Goal: Task Accomplishment & Management: Complete application form

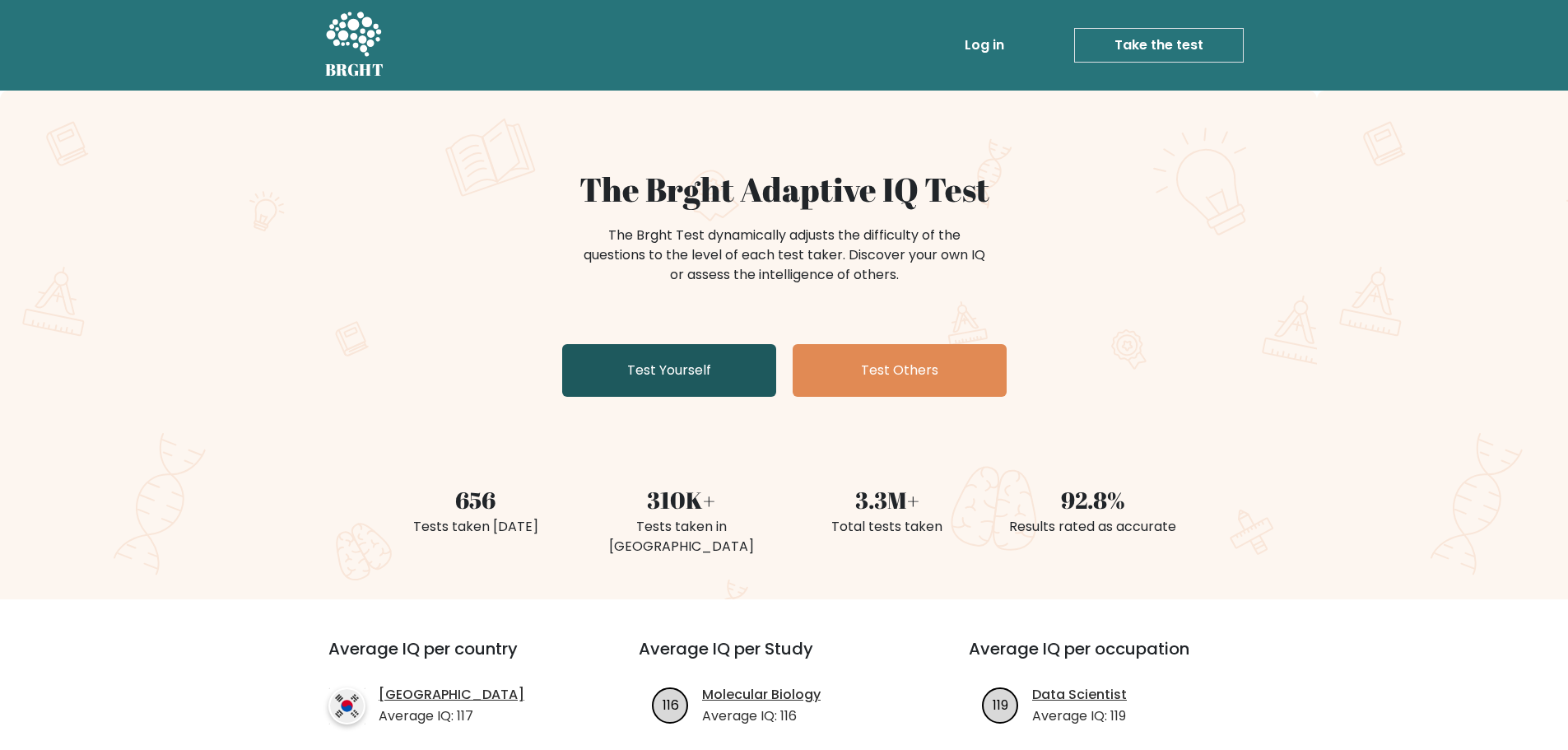
click at [709, 379] on link "Test Yourself" at bounding box center [669, 371] width 214 height 53
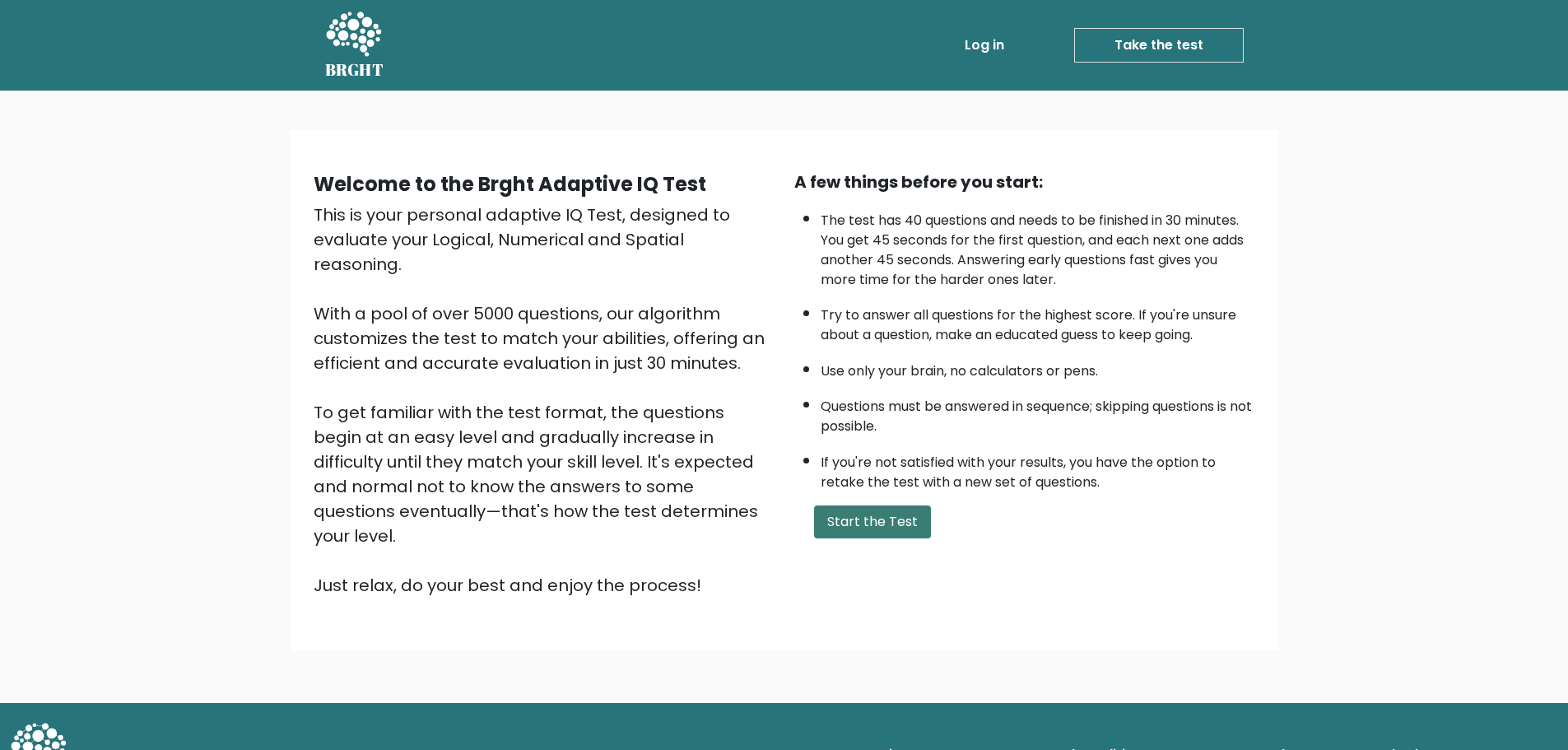
click at [890, 527] on button "Start the Test" at bounding box center [872, 521] width 117 height 33
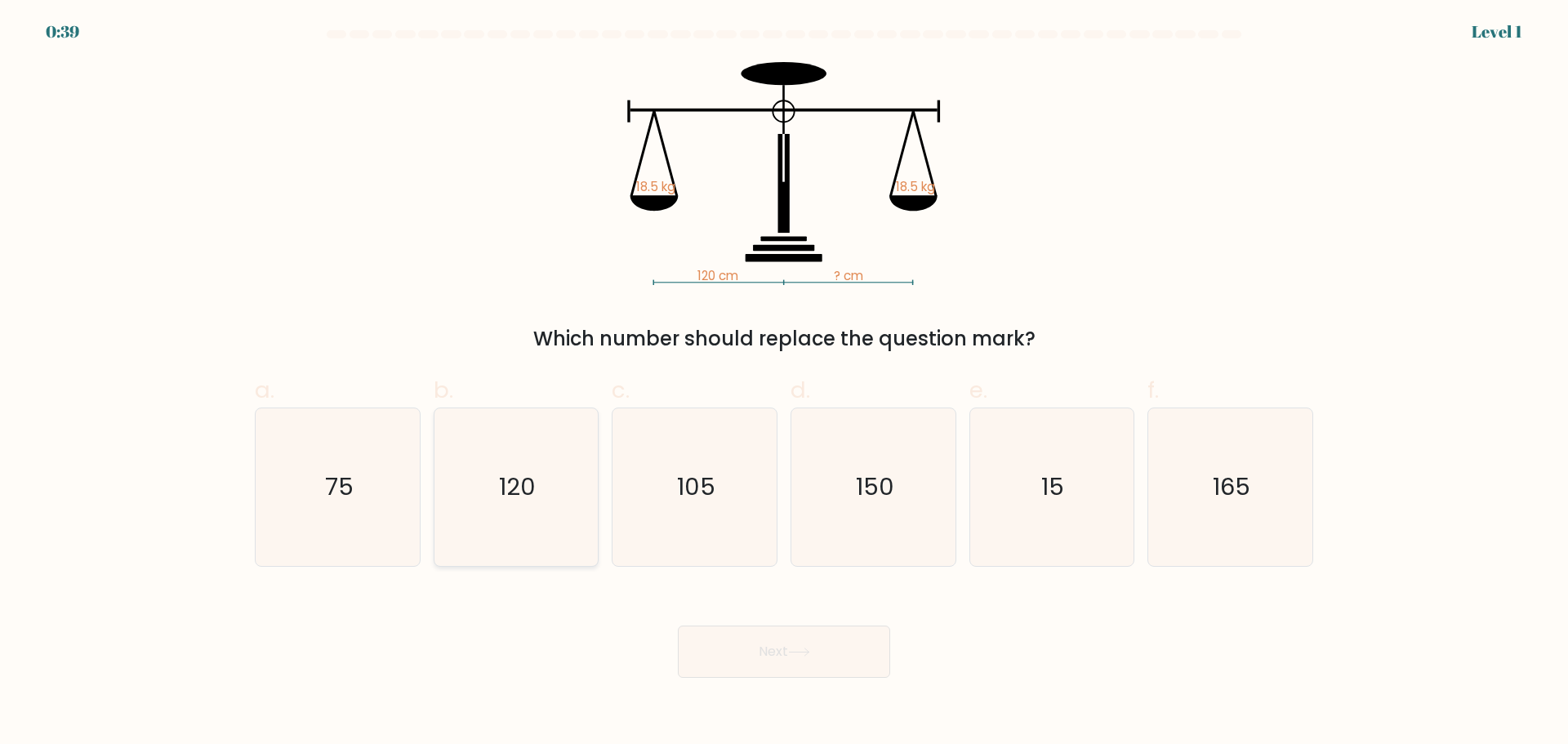
click at [547, 494] on icon "120" at bounding box center [516, 487] width 158 height 158
click at [784, 383] on input "b. 120" at bounding box center [784, 378] width 1 height 11
radio input "true"
click at [847, 660] on button "Next" at bounding box center [784, 652] width 212 height 53
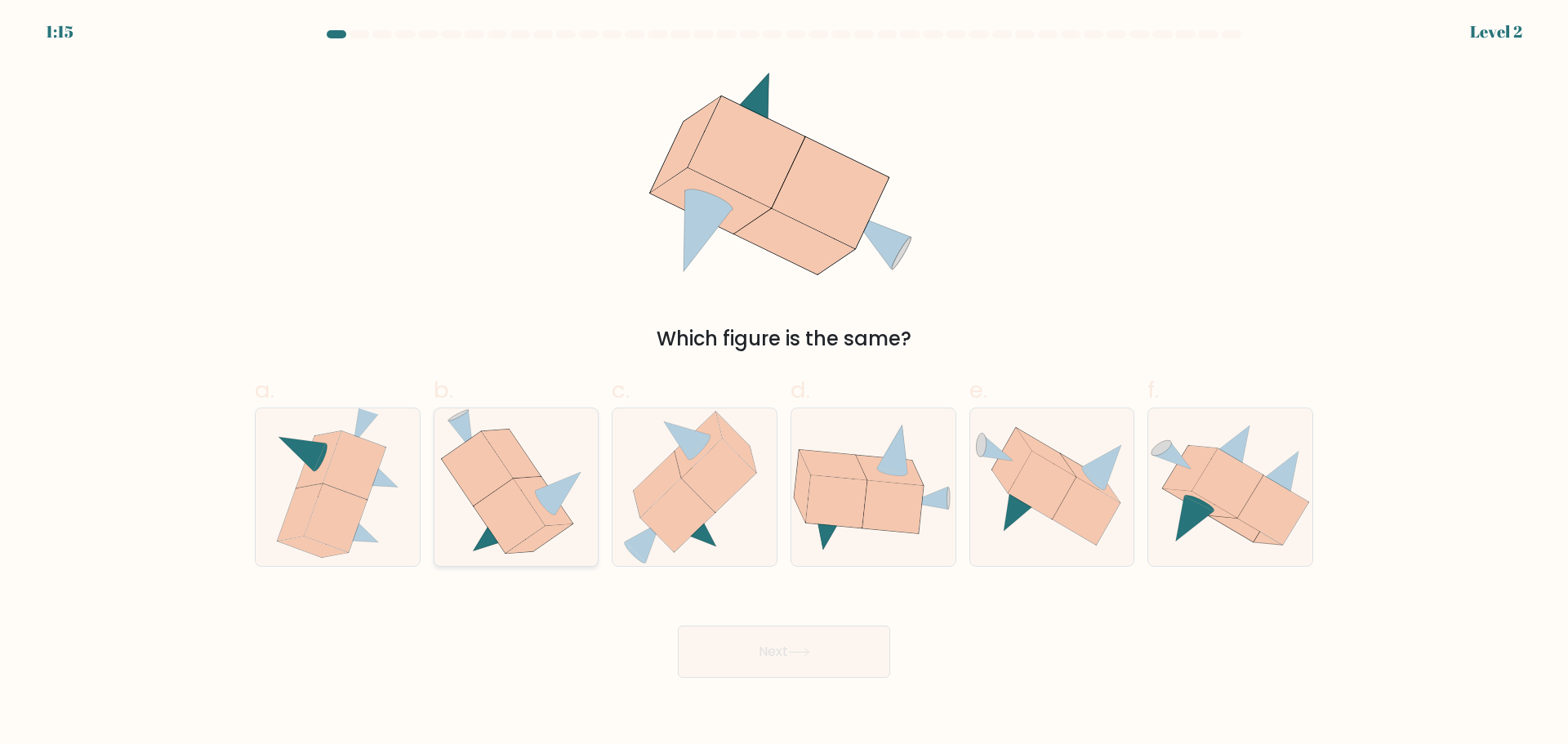
click at [530, 523] on icon at bounding box center [509, 515] width 71 height 74
click at [784, 383] on input "b." at bounding box center [784, 378] width 1 height 11
radio input "true"
click at [816, 650] on button "Next" at bounding box center [784, 652] width 212 height 53
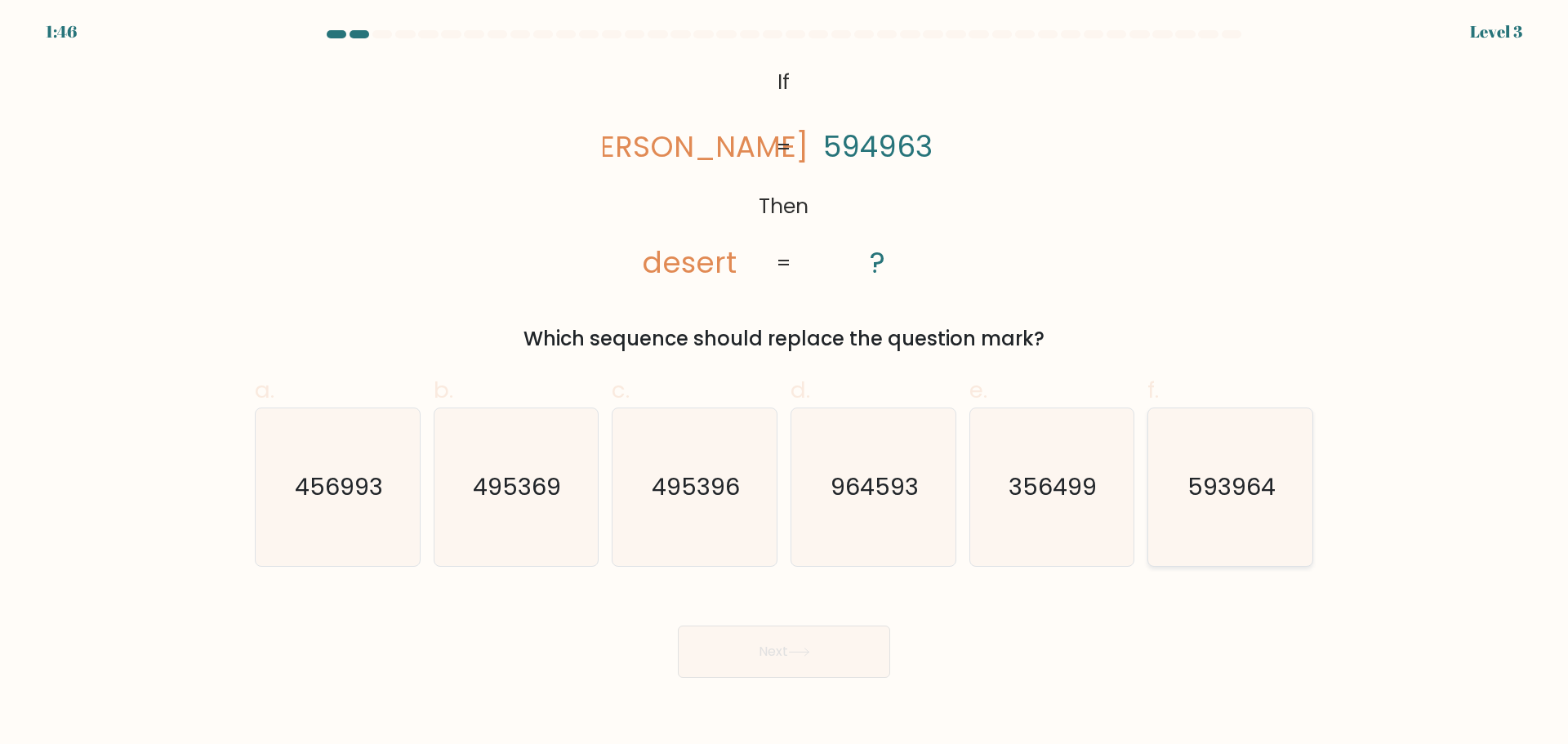
click at [1236, 492] on text "593964" at bounding box center [1232, 486] width 88 height 32
click at [785, 383] on input "f. 593964" at bounding box center [784, 378] width 1 height 11
radio input "true"
click at [801, 645] on button "Next" at bounding box center [784, 652] width 212 height 53
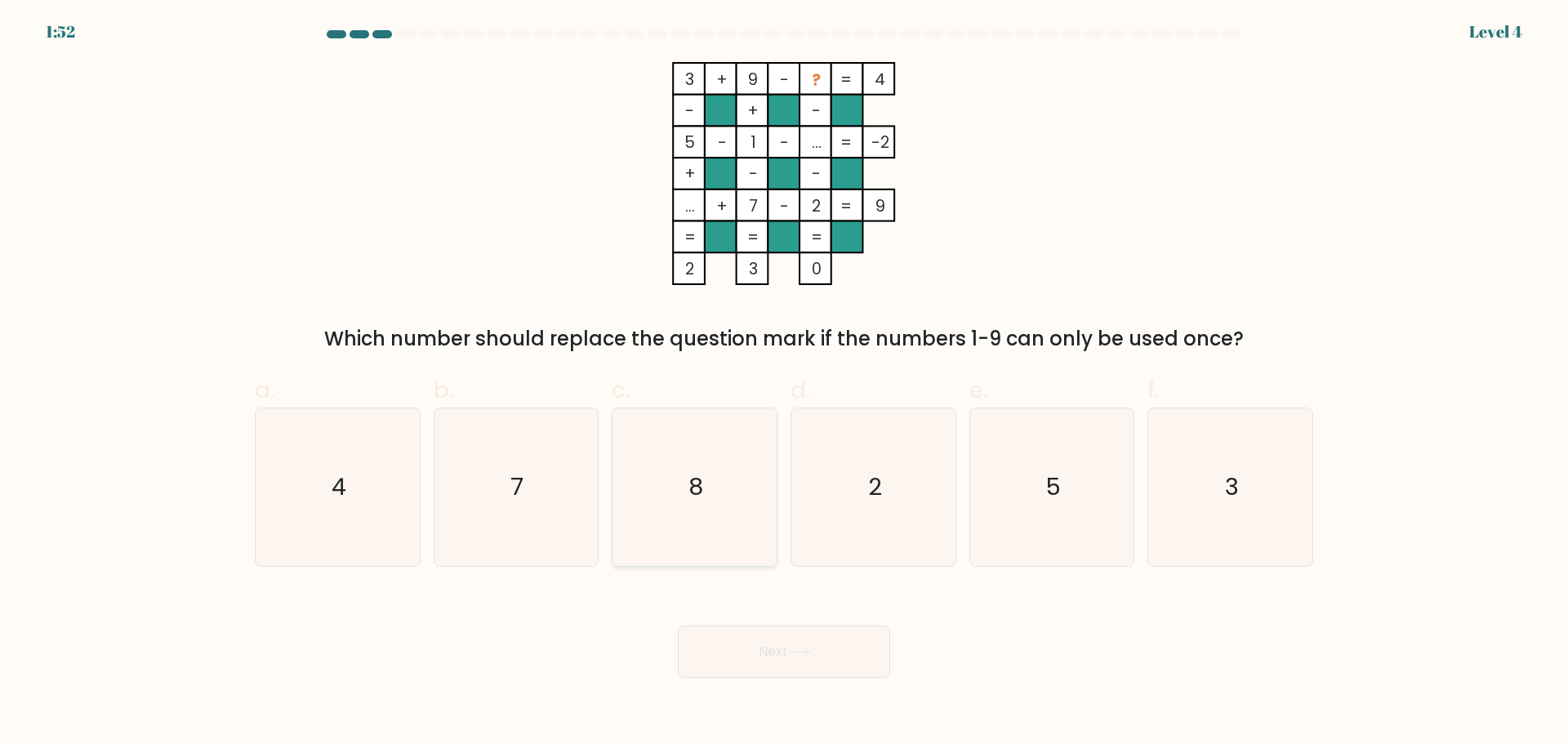
click at [715, 497] on icon "8" at bounding box center [695, 487] width 158 height 158
click at [784, 383] on input "c. 8" at bounding box center [784, 378] width 1 height 11
radio input "true"
click at [857, 666] on button "Next" at bounding box center [784, 652] width 212 height 53
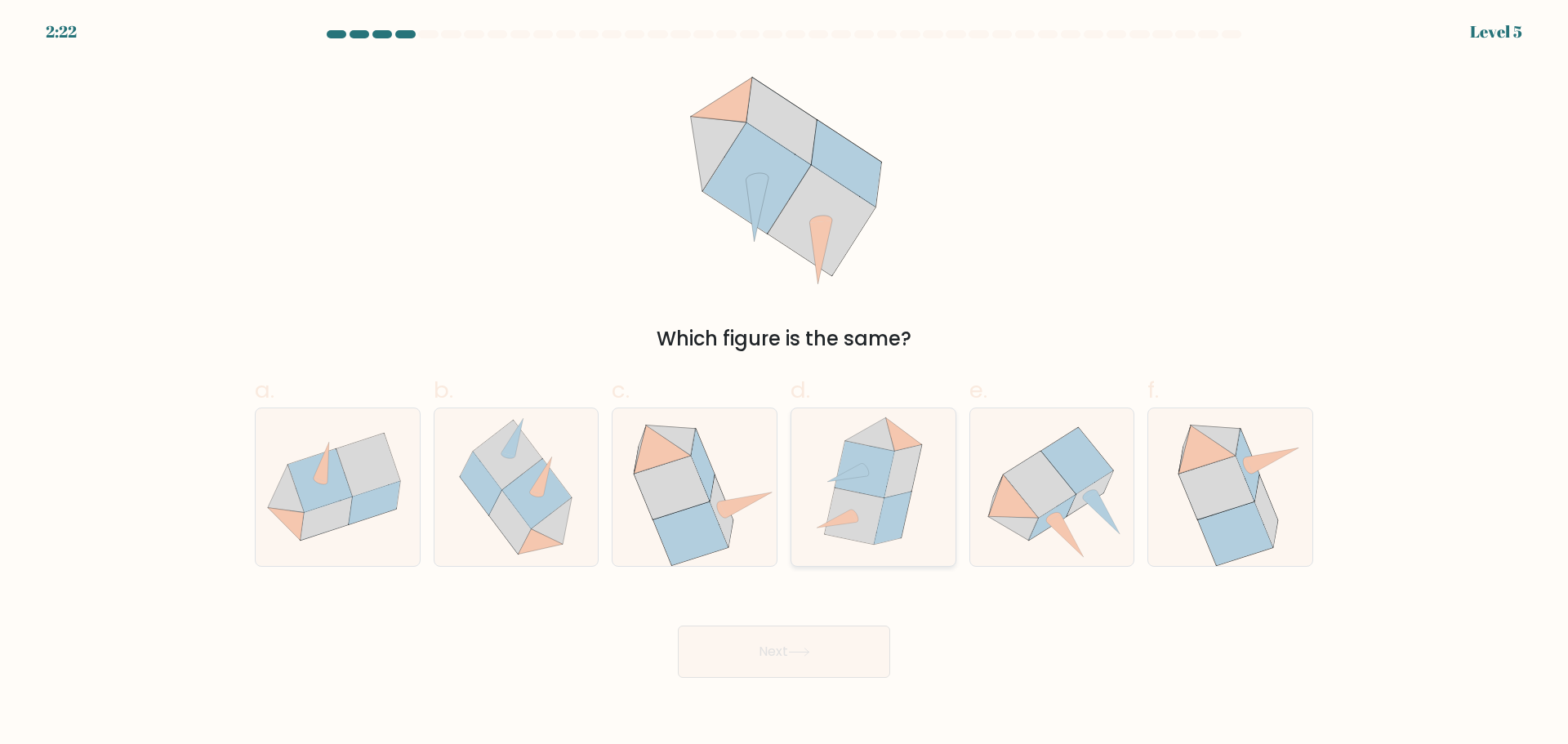
click at [875, 508] on icon at bounding box center [853, 515] width 59 height 56
click at [785, 383] on input "d." at bounding box center [784, 378] width 1 height 11
radio input "true"
click at [831, 655] on button "Next" at bounding box center [784, 652] width 212 height 53
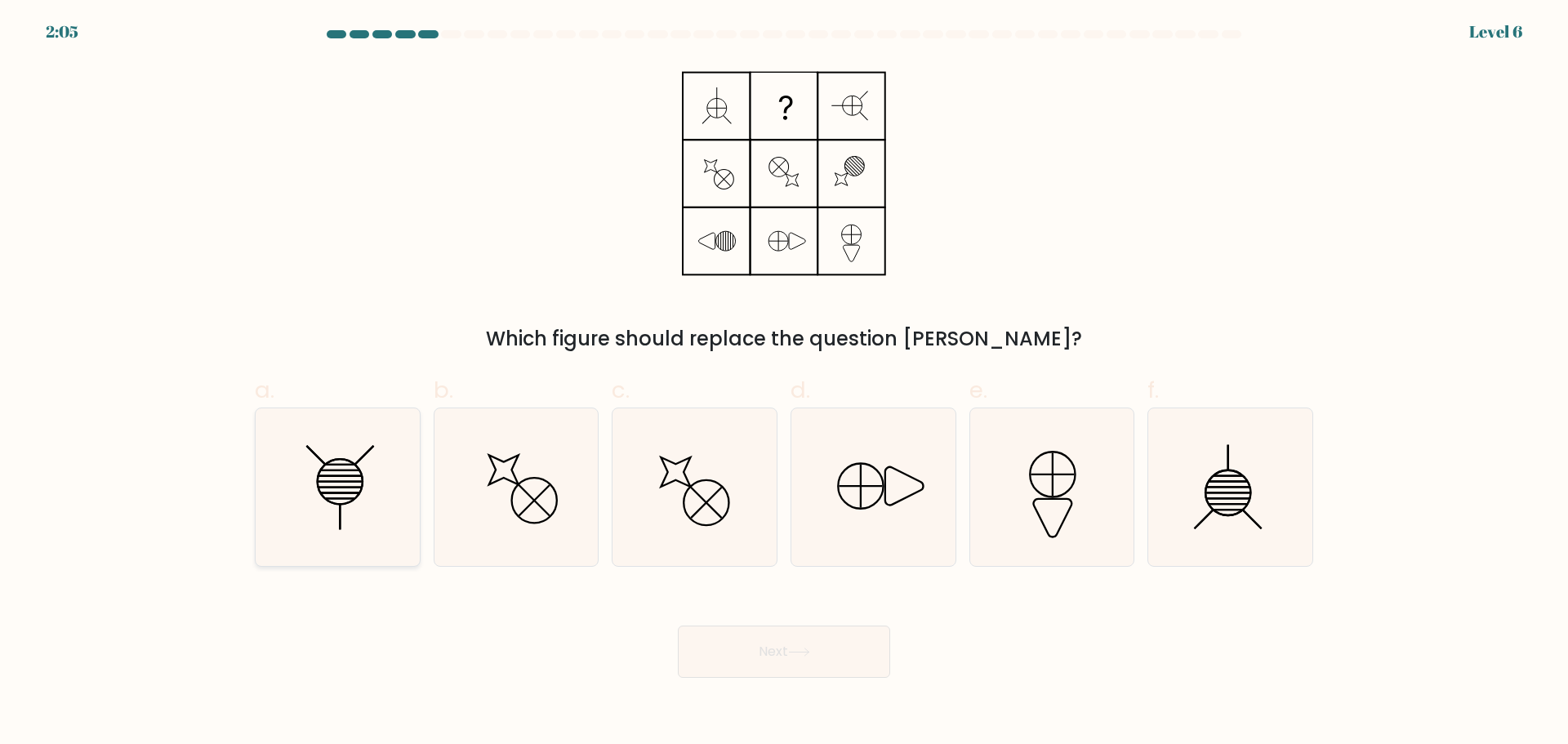
click at [357, 501] on icon at bounding box center [337, 487] width 158 height 158
click at [784, 383] on input "a." at bounding box center [784, 378] width 1 height 11
radio input "true"
click at [765, 653] on button "Next" at bounding box center [784, 652] width 212 height 53
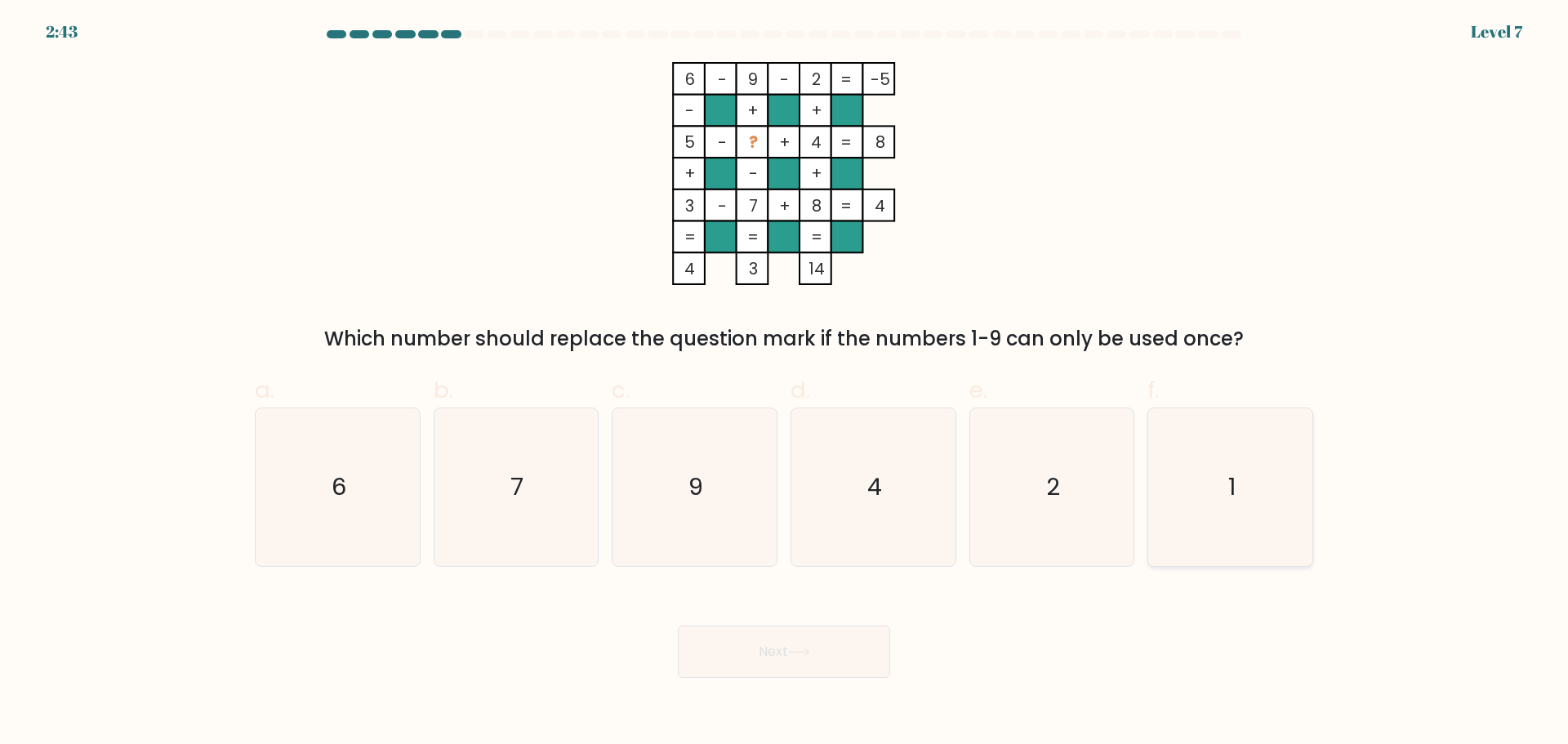
click at [1233, 474] on text "1" at bounding box center [1232, 486] width 7 height 32
click at [785, 383] on input "f. 1" at bounding box center [784, 378] width 1 height 11
radio input "true"
click at [823, 667] on button "Next" at bounding box center [784, 652] width 212 height 53
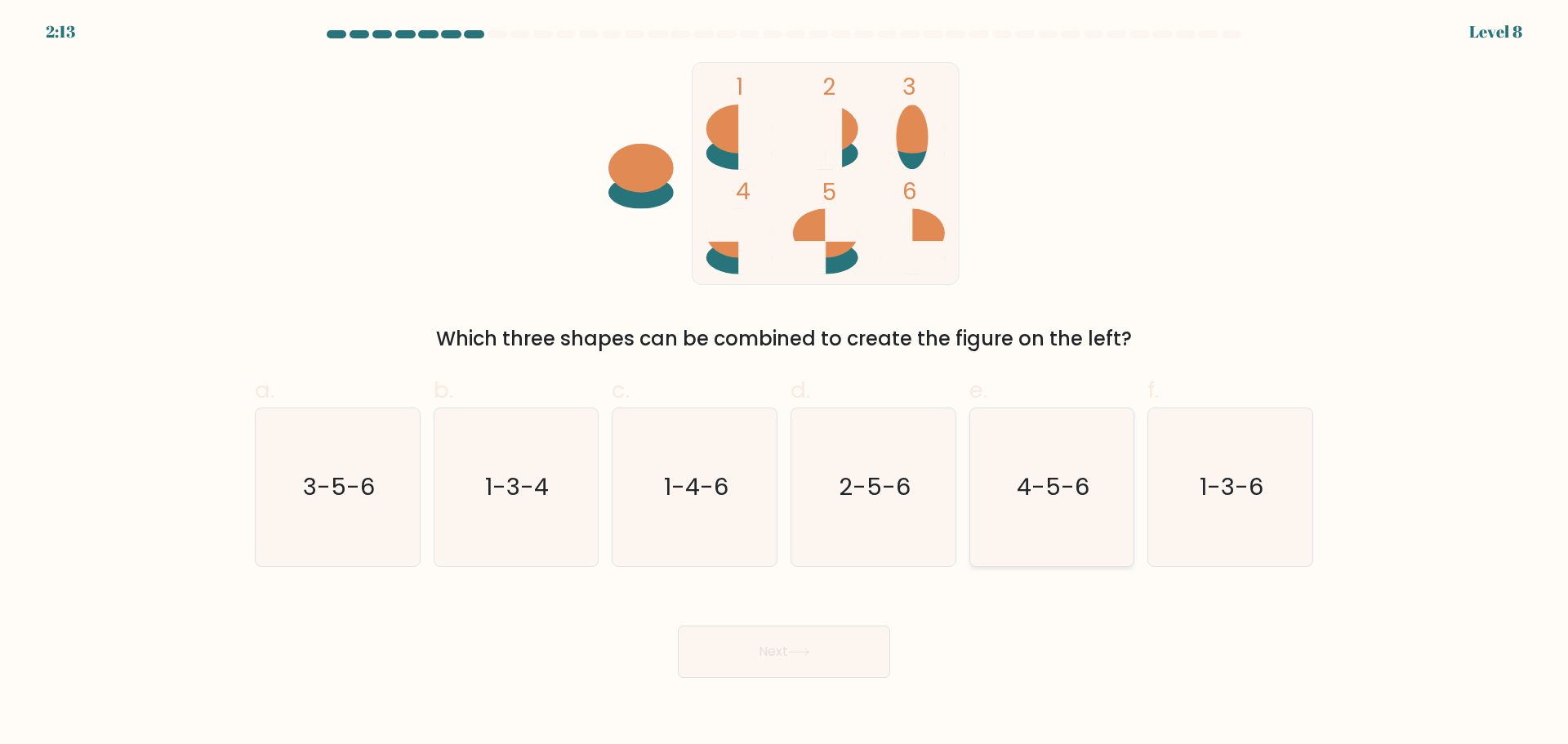
click at [1085, 513] on icon "4-5-6" at bounding box center [1051, 487] width 158 height 158
click at [785, 383] on input "e. 4-5-6" at bounding box center [784, 378] width 1 height 11
radio input "true"
click at [851, 643] on button "Next" at bounding box center [784, 652] width 212 height 53
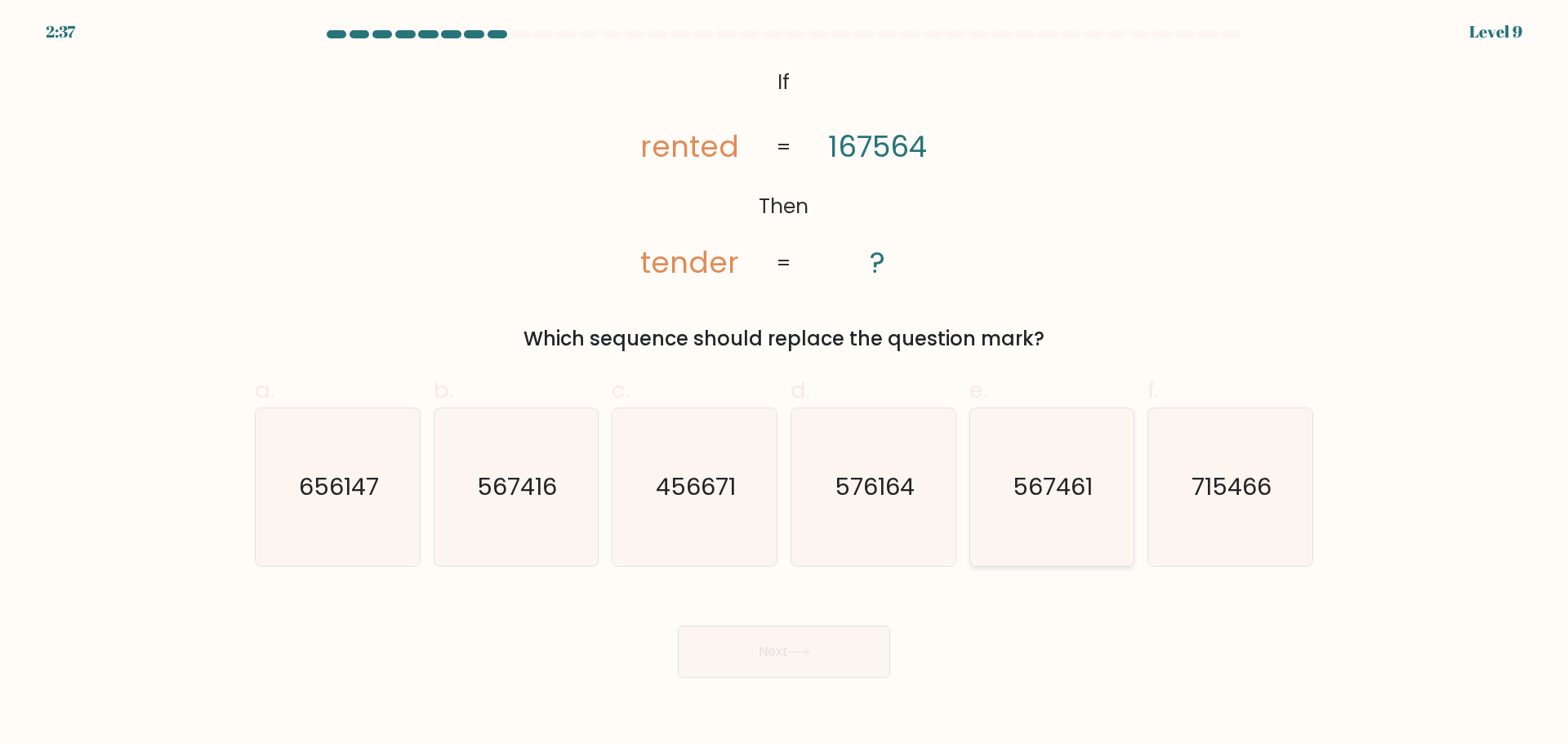
click at [1097, 493] on icon "567461" at bounding box center [1051, 487] width 158 height 158
click at [785, 383] on input "e. 567461" at bounding box center [784, 378] width 1 height 11
radio input "true"
click at [731, 651] on button "Next" at bounding box center [784, 652] width 212 height 53
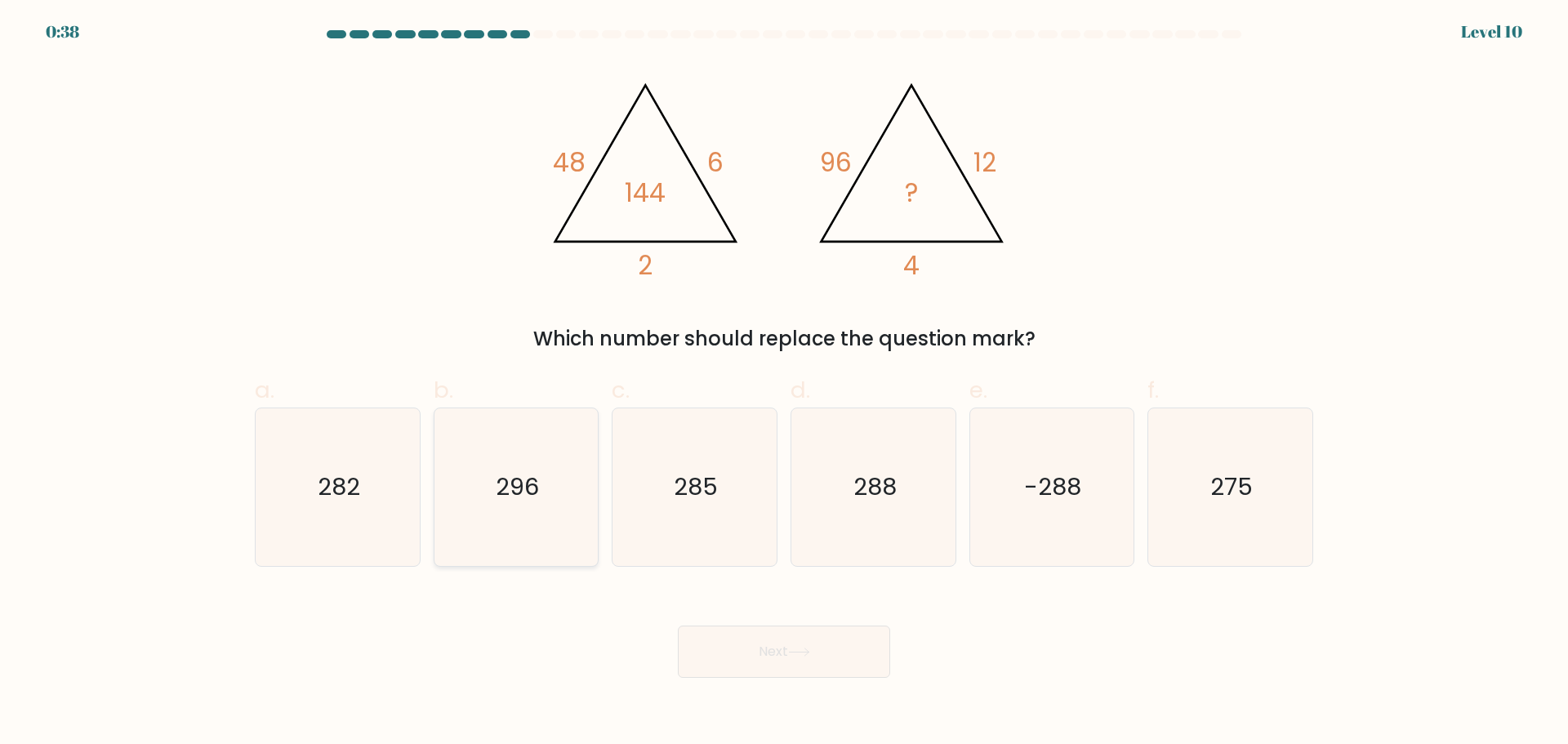
click at [515, 473] on text "296" at bounding box center [517, 486] width 43 height 32
click at [784, 383] on input "b. 296" at bounding box center [784, 378] width 1 height 11
radio input "true"
click at [291, 475] on icon "282" at bounding box center [337, 487] width 158 height 158
click at [784, 383] on input "a. 282" at bounding box center [784, 378] width 1 height 11
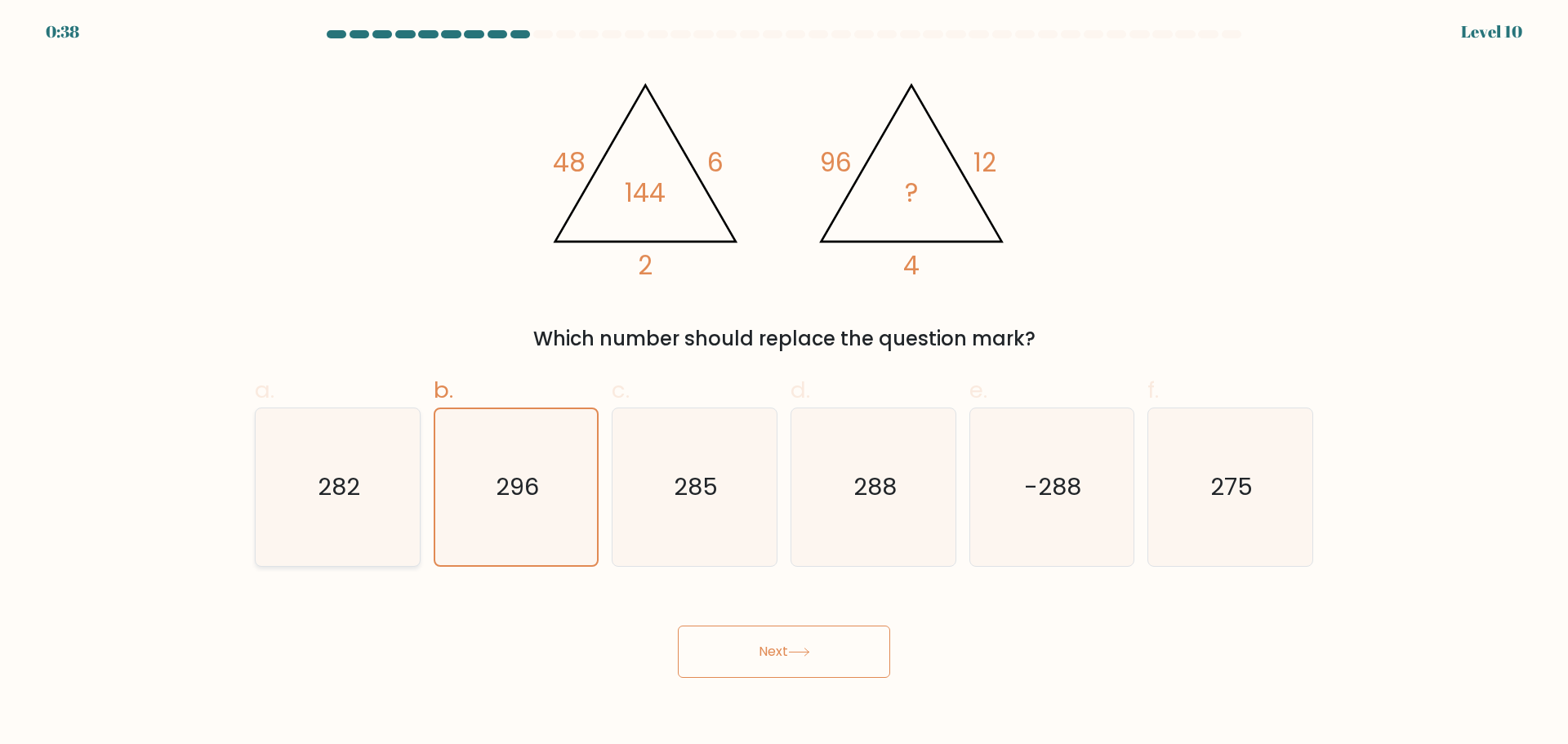
radio input "true"
click at [819, 647] on button "Next" at bounding box center [784, 652] width 212 height 53
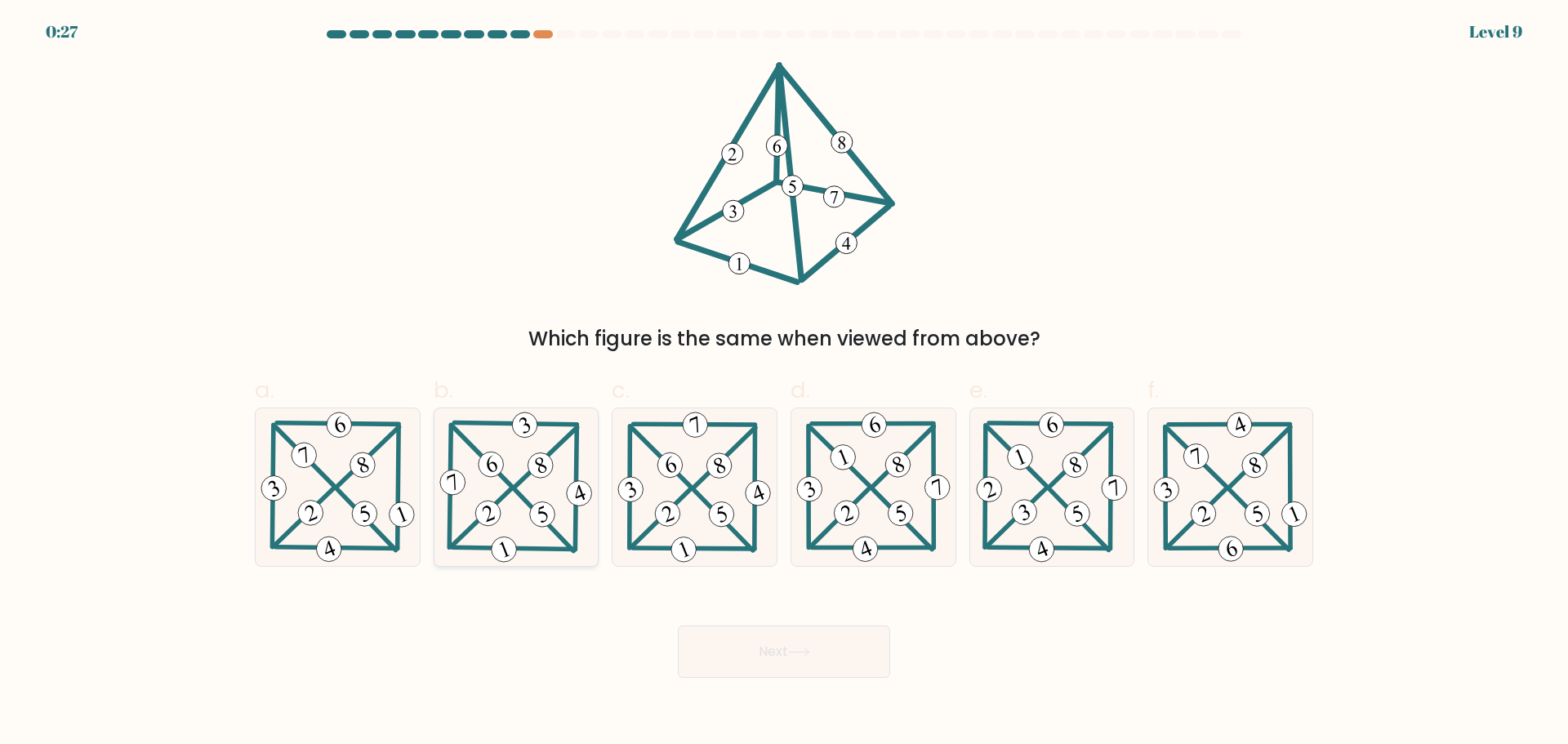
click at [549, 476] on icon at bounding box center [516, 487] width 160 height 158
click at [784, 383] on input "b." at bounding box center [784, 378] width 1 height 11
radio input "true"
click at [822, 489] on 709 at bounding box center [809, 489] width 32 height 32
click at [785, 383] on input "d." at bounding box center [784, 378] width 1 height 11
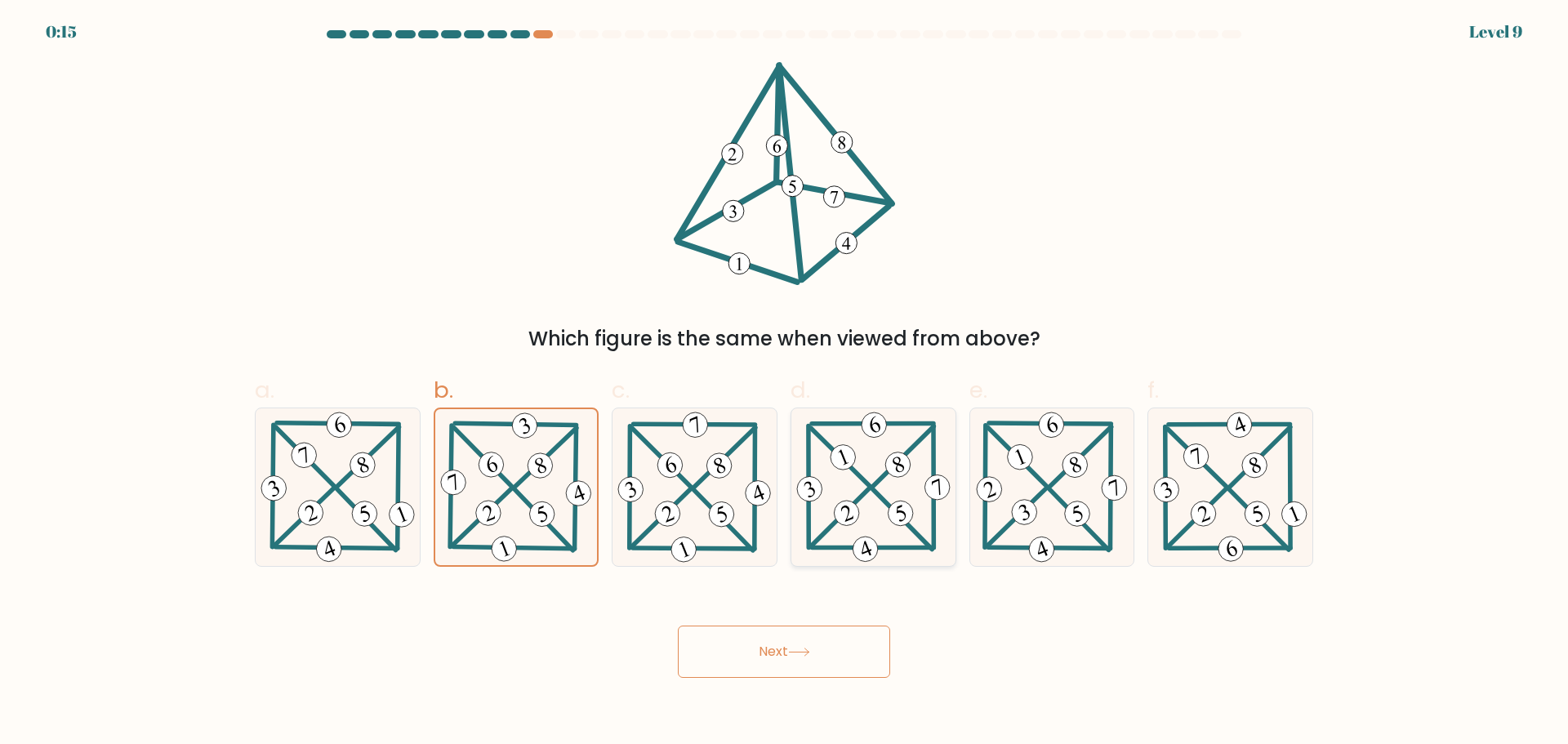
radio input "true"
click at [691, 514] on icon at bounding box center [694, 487] width 160 height 158
click at [784, 383] on input "c." at bounding box center [784, 378] width 1 height 11
radio input "true"
click at [765, 653] on button "Next" at bounding box center [784, 652] width 212 height 53
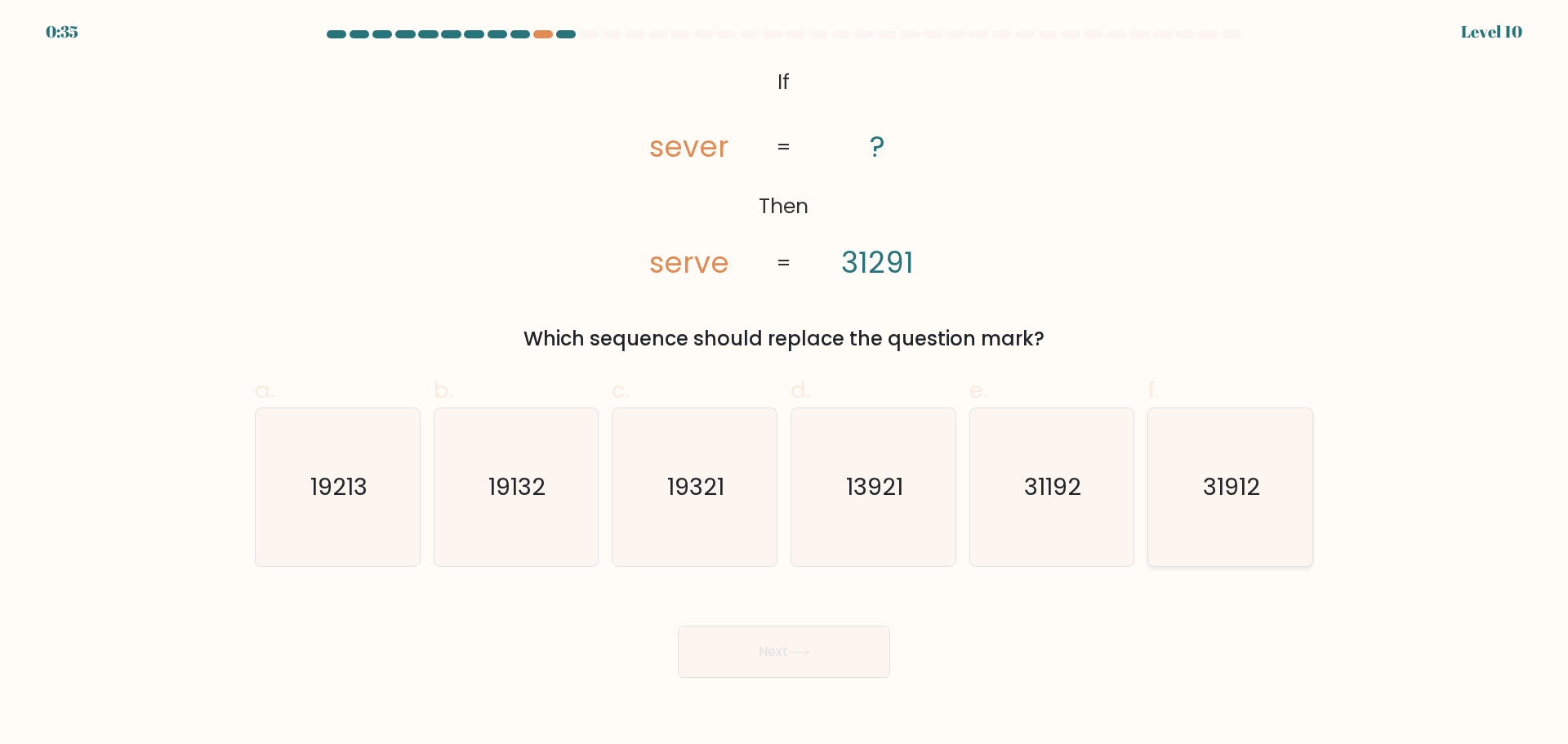
click at [1219, 493] on text "31912" at bounding box center [1232, 486] width 57 height 32
click at [785, 383] on input "f. 31912" at bounding box center [784, 378] width 1 height 11
radio input "true"
click at [837, 658] on button "Next" at bounding box center [784, 652] width 212 height 53
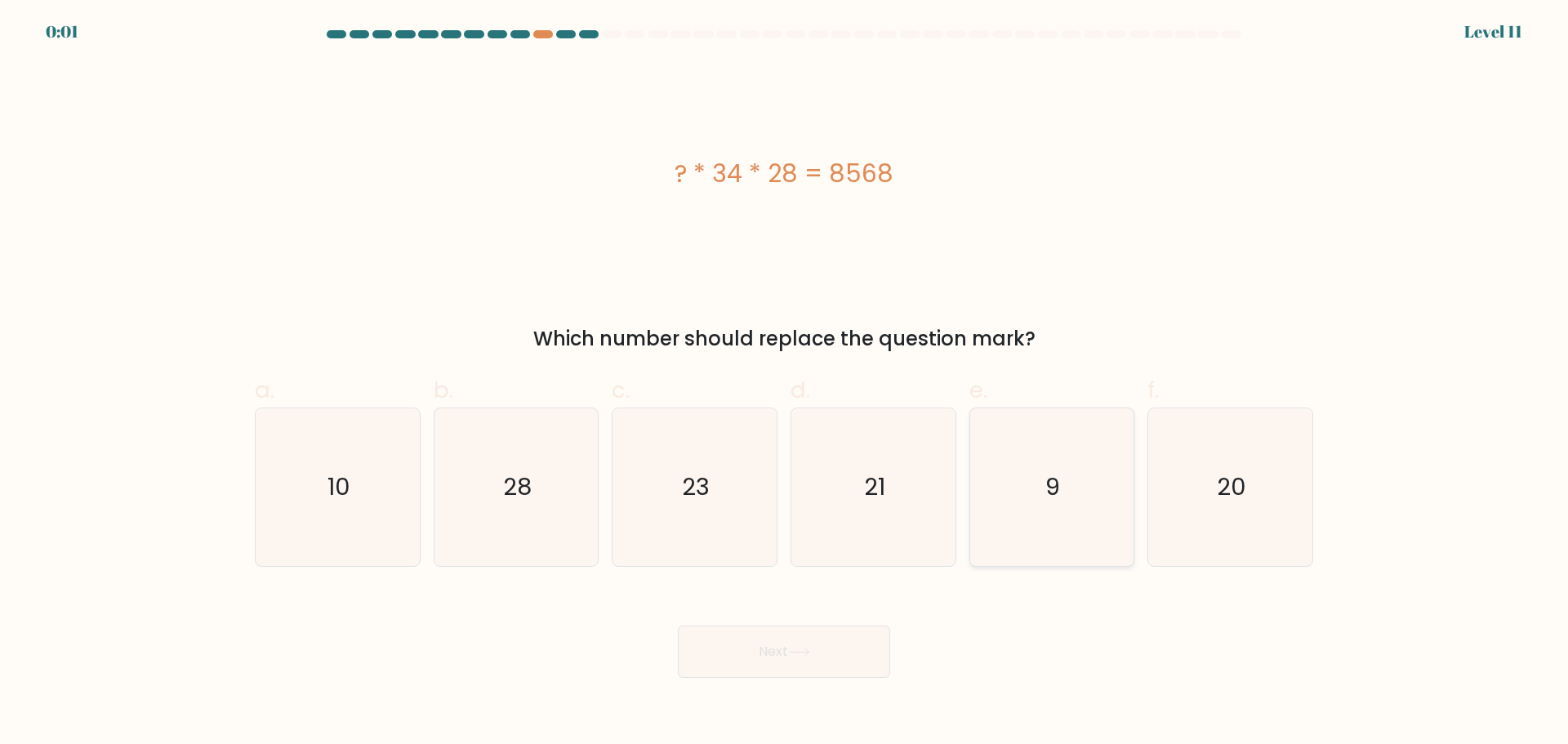
click at [1116, 453] on icon "9" at bounding box center [1051, 487] width 158 height 158
click at [785, 383] on input "e. 9" at bounding box center [784, 378] width 1 height 11
radio input "true"
click at [806, 648] on div "Next" at bounding box center [784, 632] width 1077 height 91
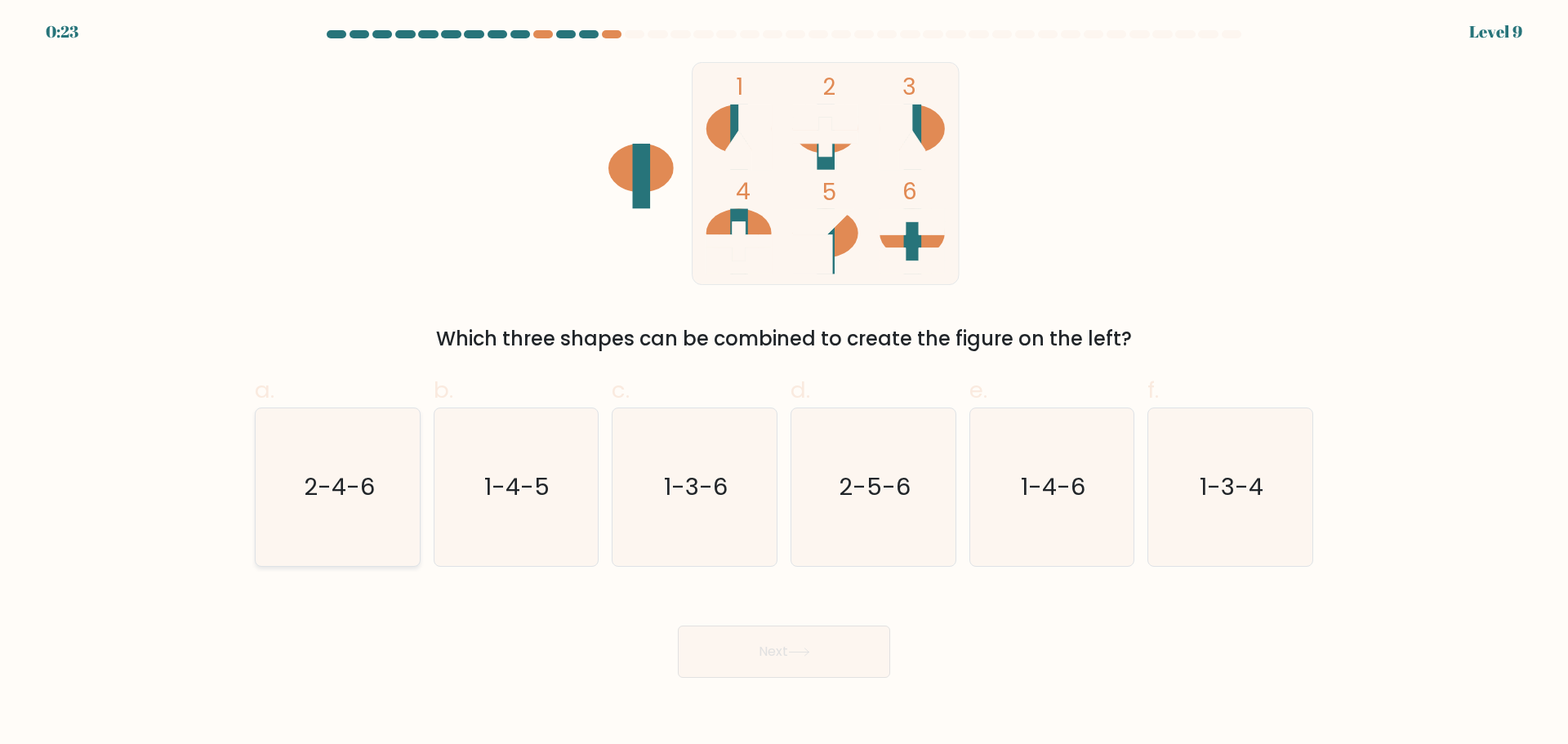
click at [355, 528] on icon "2-4-6" at bounding box center [337, 487] width 158 height 158
click at [784, 383] on input "a. 2-4-6" at bounding box center [784, 378] width 1 height 11
radio input "true"
click at [791, 655] on button "Next" at bounding box center [784, 652] width 212 height 53
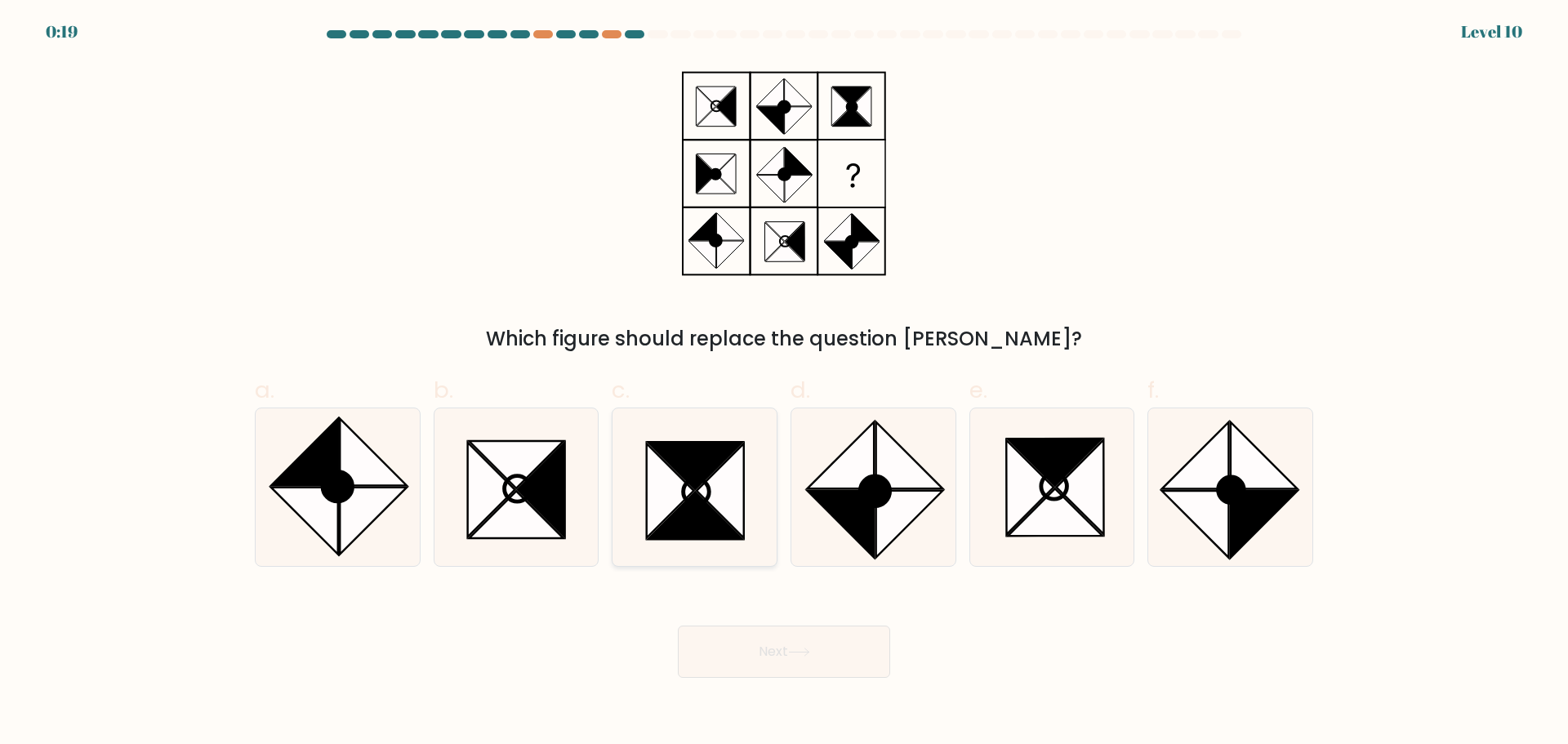
click at [690, 516] on icon at bounding box center [696, 515] width 95 height 47
click at [784, 383] on input "c." at bounding box center [784, 378] width 1 height 11
radio input "true"
click at [809, 657] on button "Next" at bounding box center [784, 652] width 212 height 53
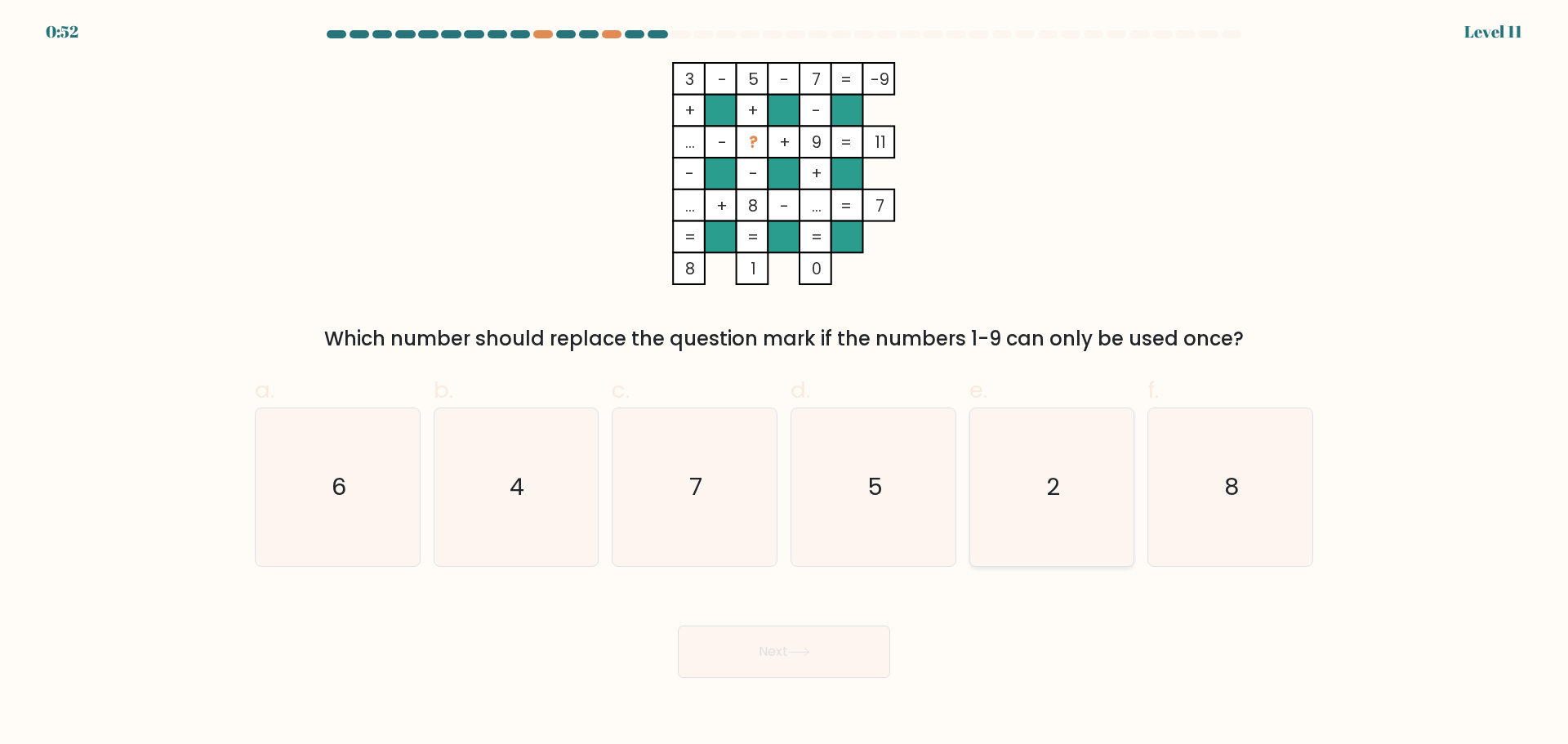
click at [1049, 518] on icon "2" at bounding box center [1051, 487] width 158 height 158
click at [785, 383] on input "e. 2" at bounding box center [784, 378] width 1 height 11
radio input "true"
click at [808, 664] on button "Next" at bounding box center [784, 652] width 212 height 53
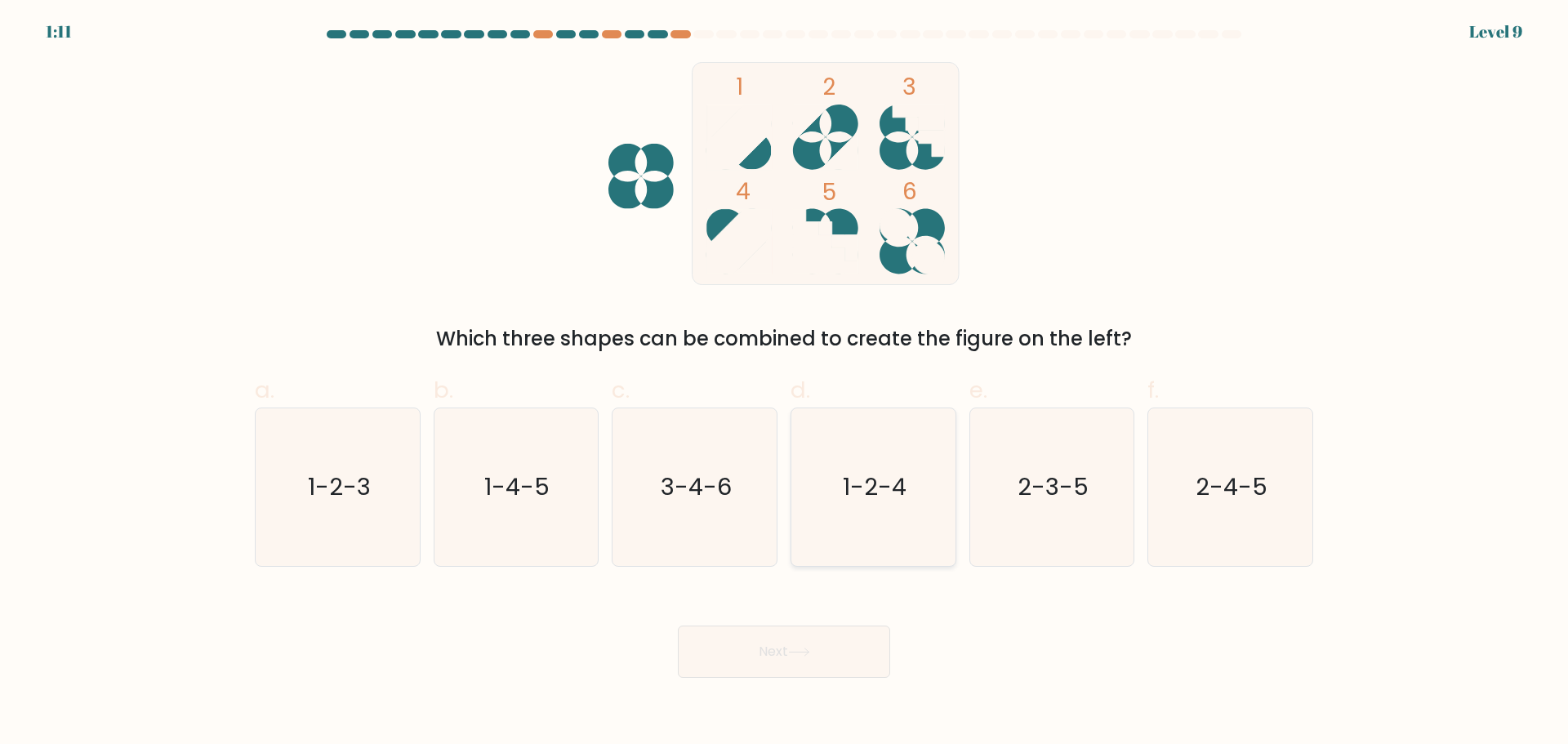
click at [850, 488] on text "1-2-4" at bounding box center [874, 486] width 64 height 32
click at [785, 383] on input "d. 1-2-4" at bounding box center [784, 378] width 1 height 11
radio input "true"
click at [843, 643] on button "Next" at bounding box center [784, 652] width 212 height 53
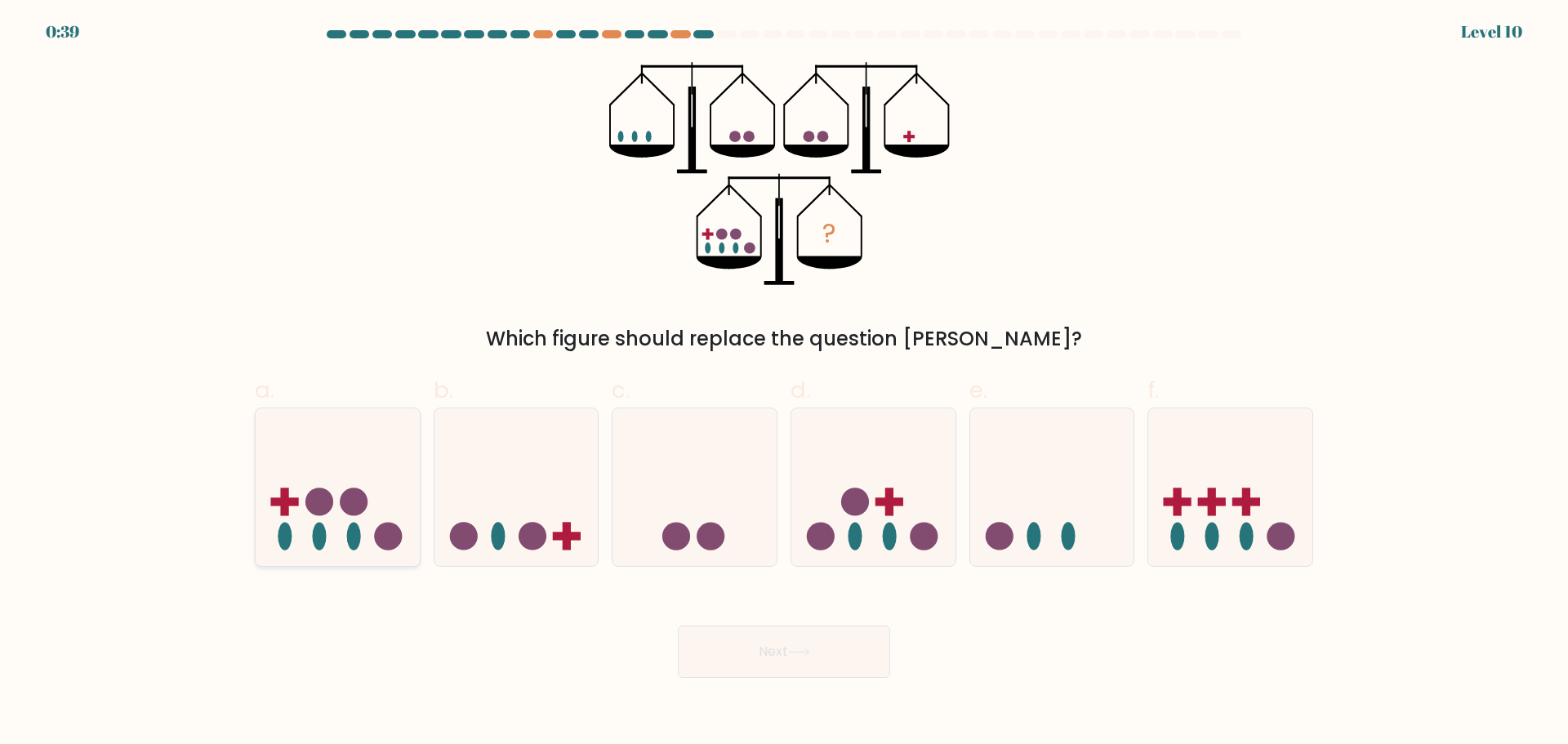
drag, startPoint x: 341, startPoint y: 511, endPoint x: 348, endPoint y: 525, distance: 15.7
click at [341, 513] on icon at bounding box center [337, 486] width 164 height 136
click at [784, 383] on input "a." at bounding box center [784, 378] width 1 height 11
radio input "true"
click at [756, 637] on button "Next" at bounding box center [784, 652] width 212 height 53
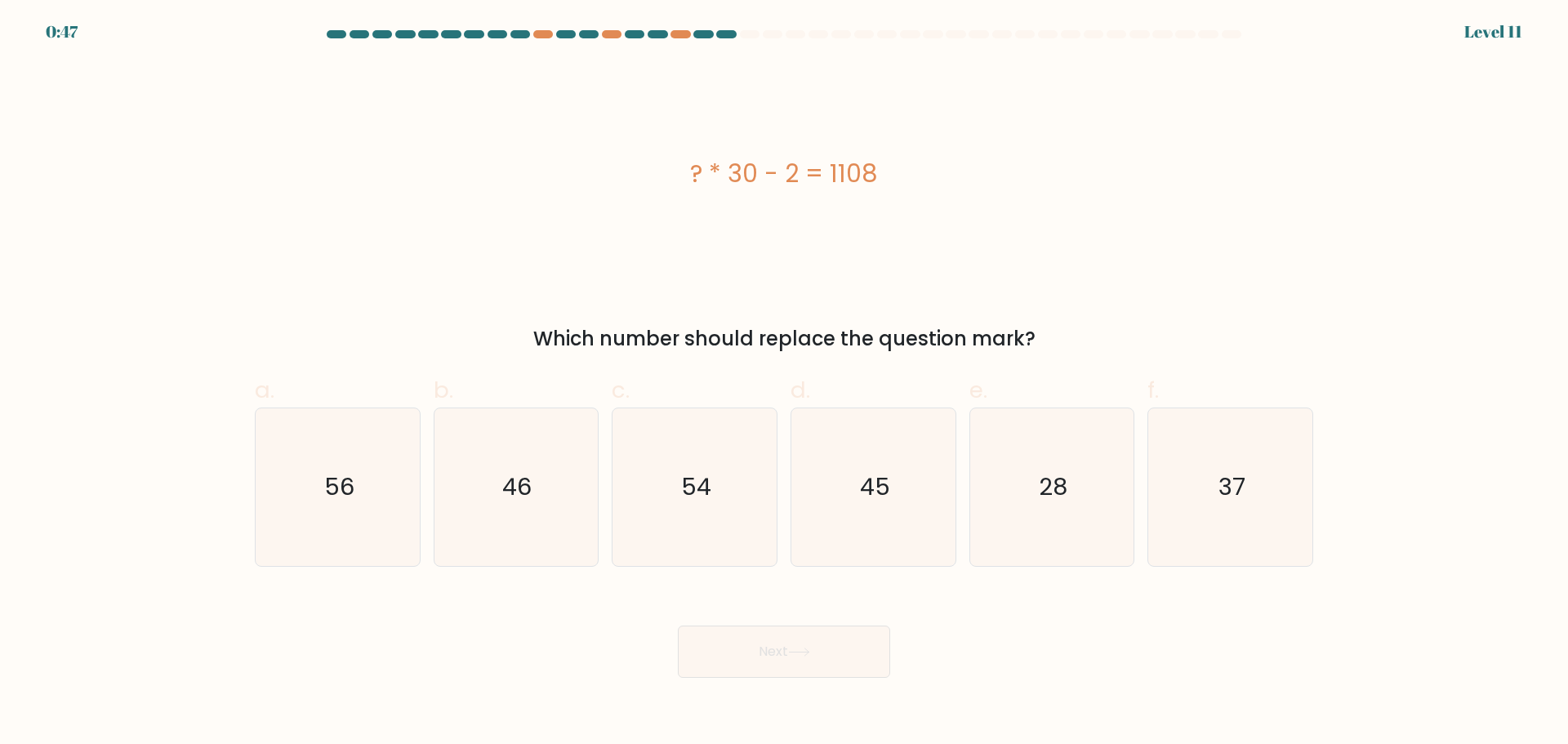
drag, startPoint x: 1244, startPoint y: 499, endPoint x: 954, endPoint y: 646, distance: 325.1
click at [1243, 499] on text "37" at bounding box center [1232, 486] width 27 height 32
click at [785, 383] on input "f. 37" at bounding box center [784, 378] width 1 height 11
radio input "true"
click at [835, 651] on button "Next" at bounding box center [784, 652] width 212 height 53
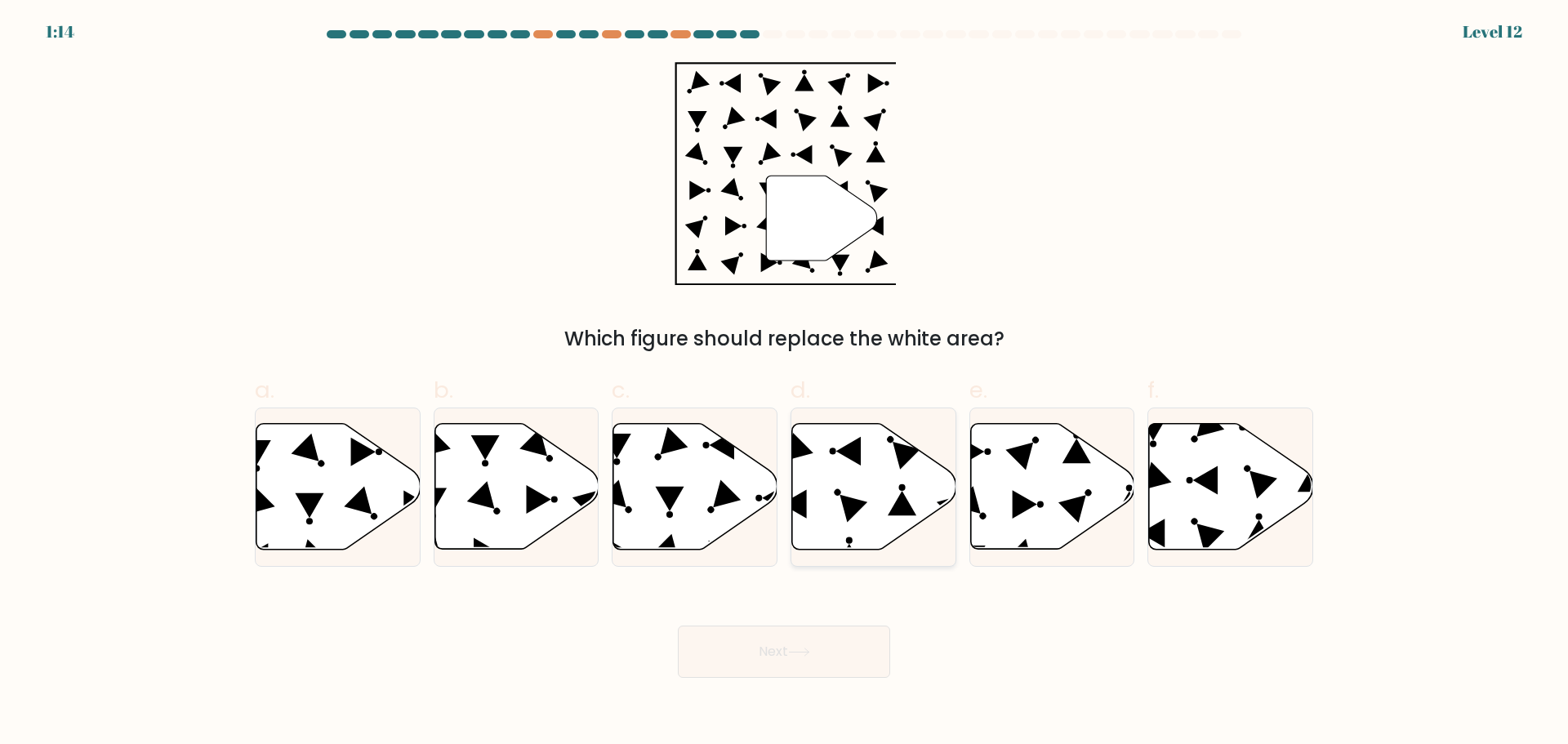
drag, startPoint x: 715, startPoint y: 514, endPoint x: 953, endPoint y: 463, distance: 243.4
click at [715, 514] on icon at bounding box center [695, 486] width 164 height 126
click at [784, 383] on input "c." at bounding box center [784, 378] width 1 height 11
radio input "true"
drag, startPoint x: 792, startPoint y: 655, endPoint x: 947, endPoint y: 493, distance: 224.2
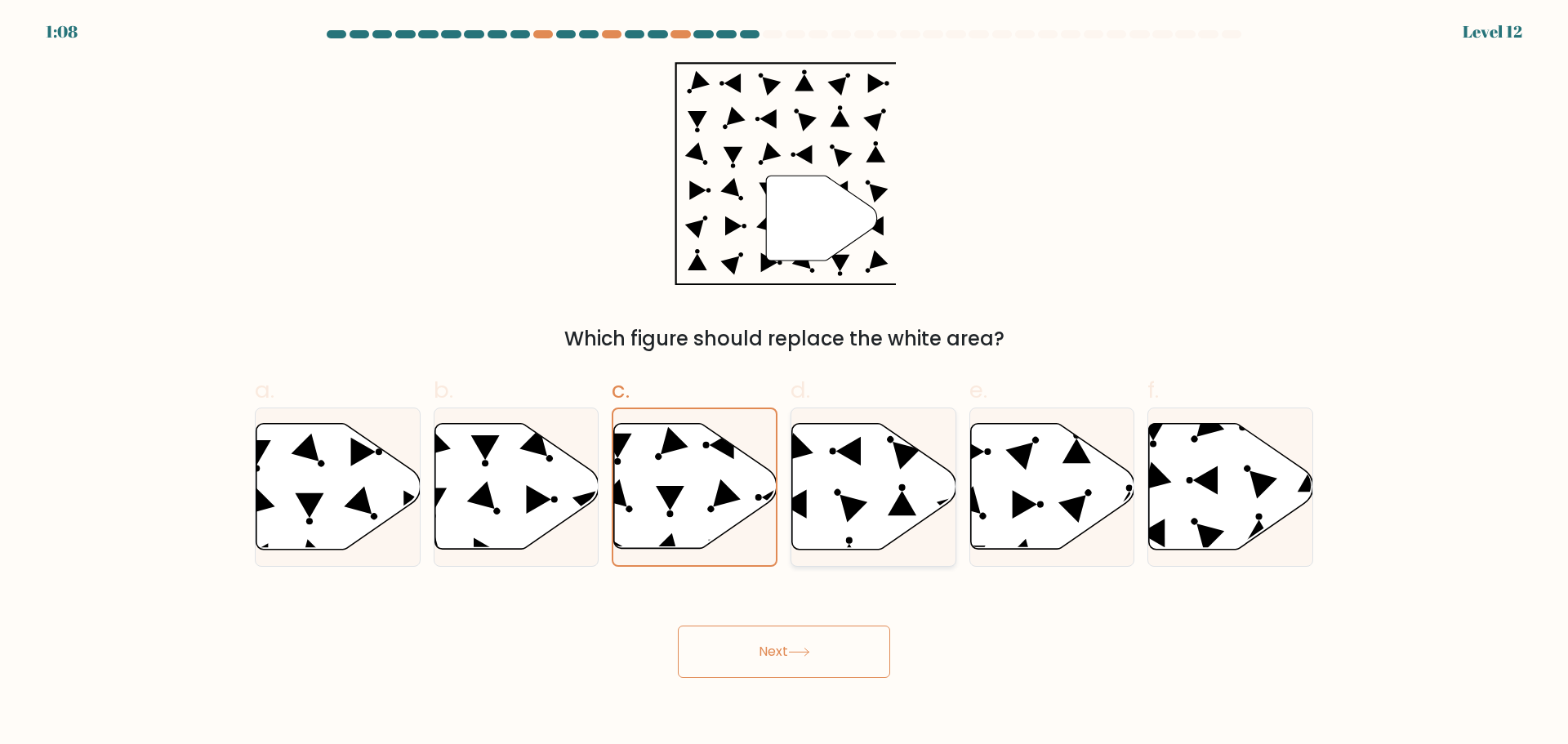
click at [793, 655] on icon at bounding box center [798, 652] width 22 height 9
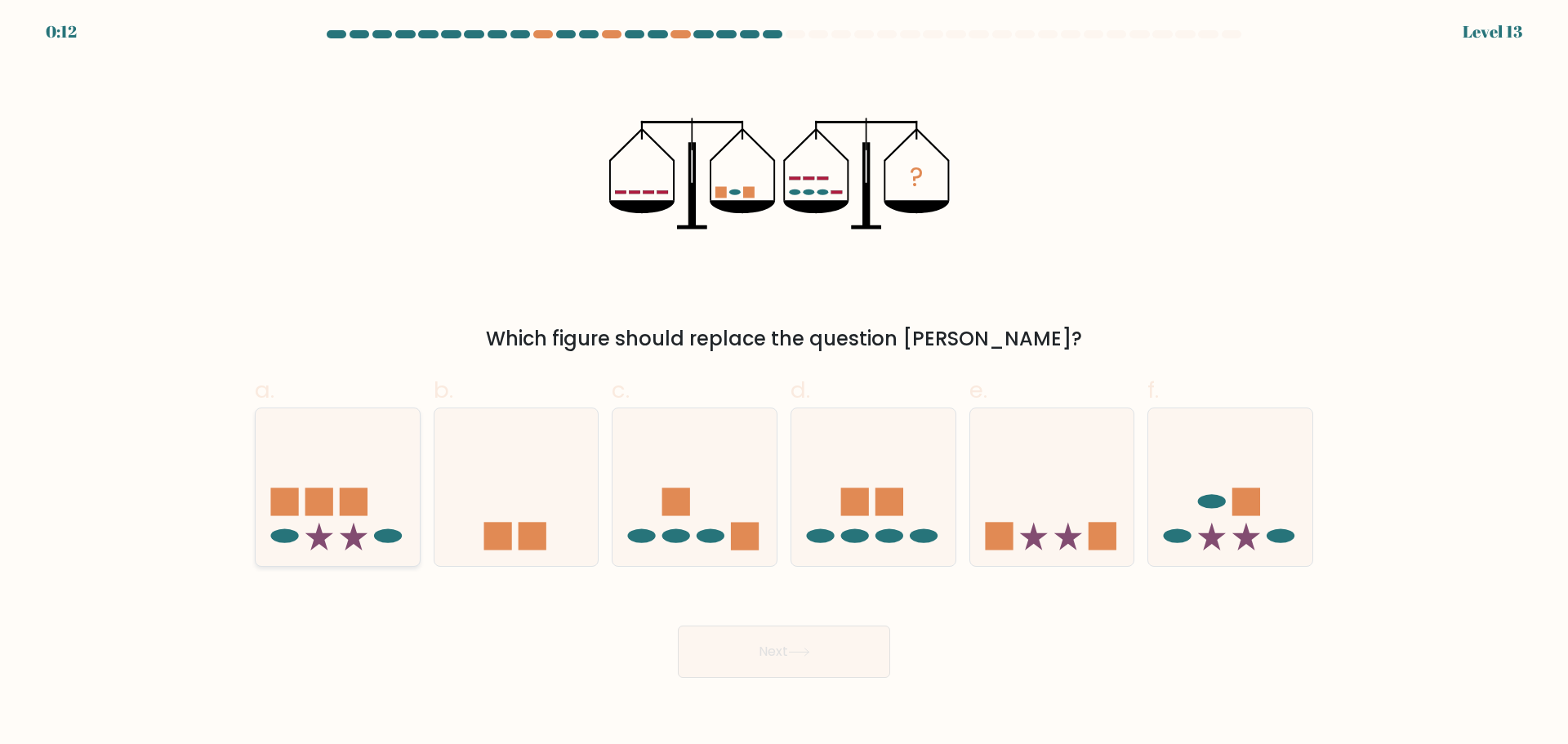
click at [356, 499] on rect at bounding box center [354, 501] width 28 height 28
click at [784, 383] on input "a." at bounding box center [784, 378] width 1 height 11
radio input "true"
click at [815, 643] on button "Next" at bounding box center [784, 652] width 212 height 53
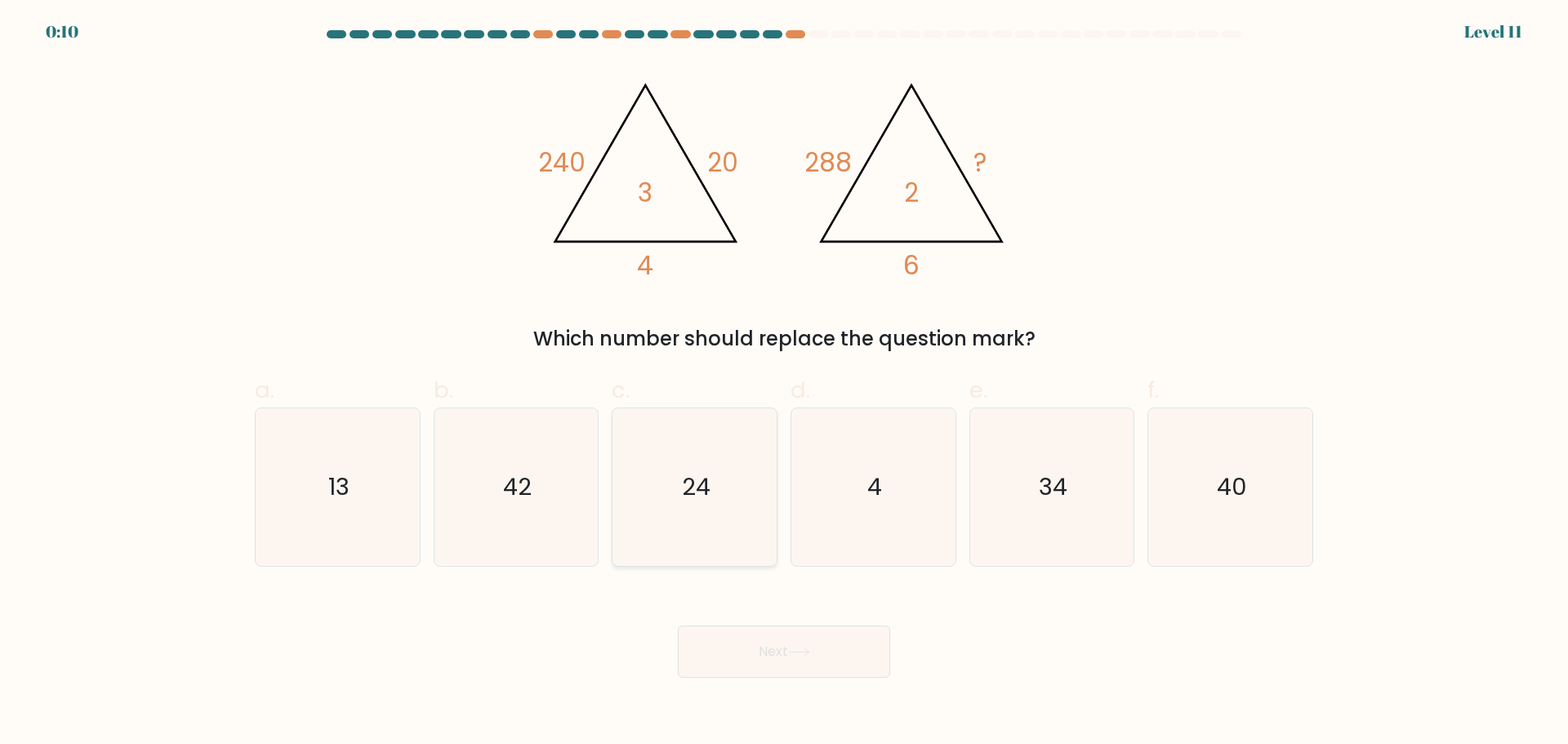
click at [692, 492] on text "24" at bounding box center [696, 486] width 29 height 32
click at [784, 383] on input "c. 24" at bounding box center [784, 378] width 1 height 11
radio input "true"
click at [802, 646] on button "Next" at bounding box center [784, 652] width 212 height 53
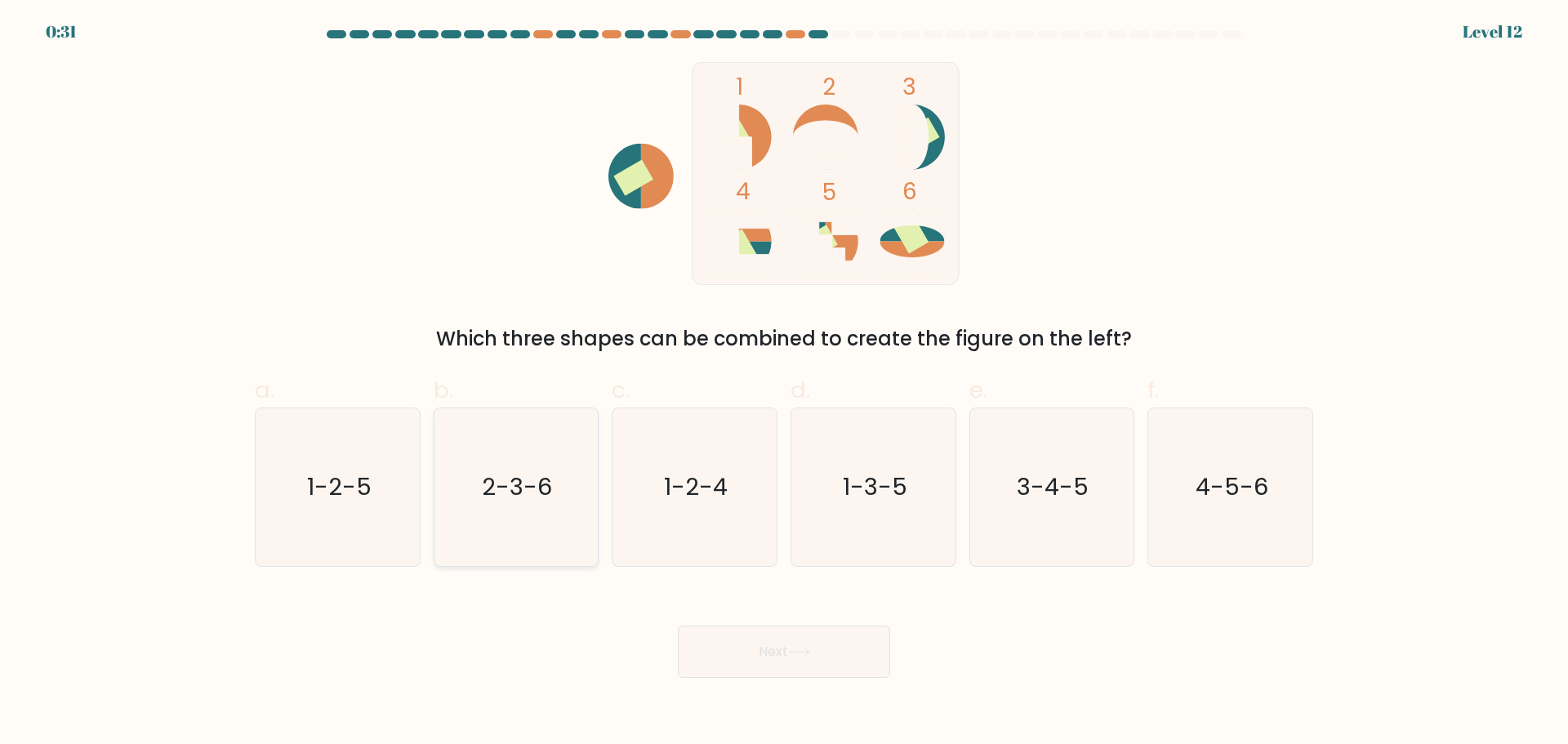
click at [523, 492] on text "2-3-6" at bounding box center [518, 486] width 70 height 32
click at [784, 383] on input "b. 2-3-6" at bounding box center [784, 378] width 1 height 11
radio input "true"
click at [787, 658] on button "Next" at bounding box center [784, 652] width 212 height 53
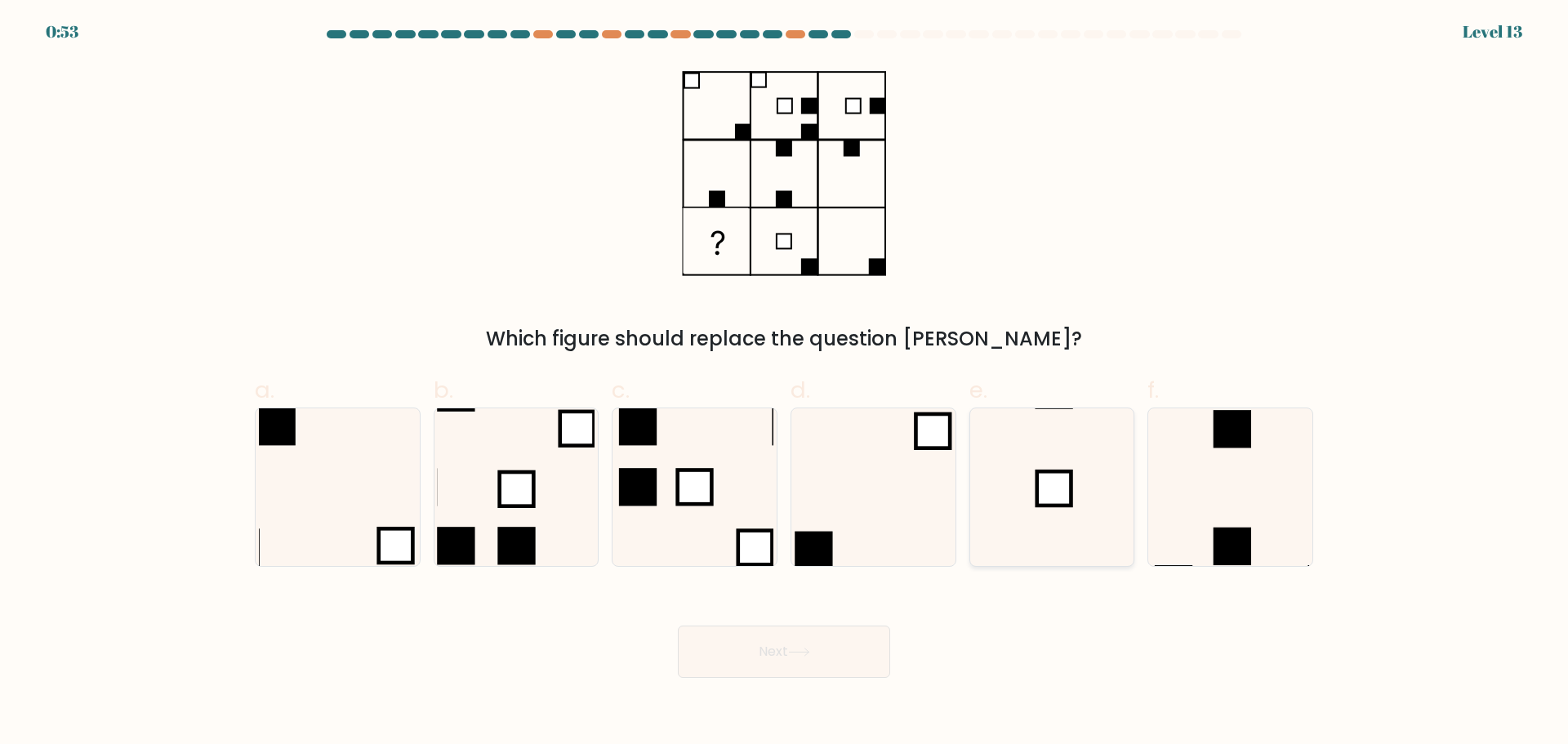
click at [1093, 443] on icon at bounding box center [1051, 487] width 158 height 158
click at [785, 383] on input "e." at bounding box center [784, 378] width 1 height 11
radio input "true"
click at [751, 655] on button "Next" at bounding box center [784, 652] width 212 height 53
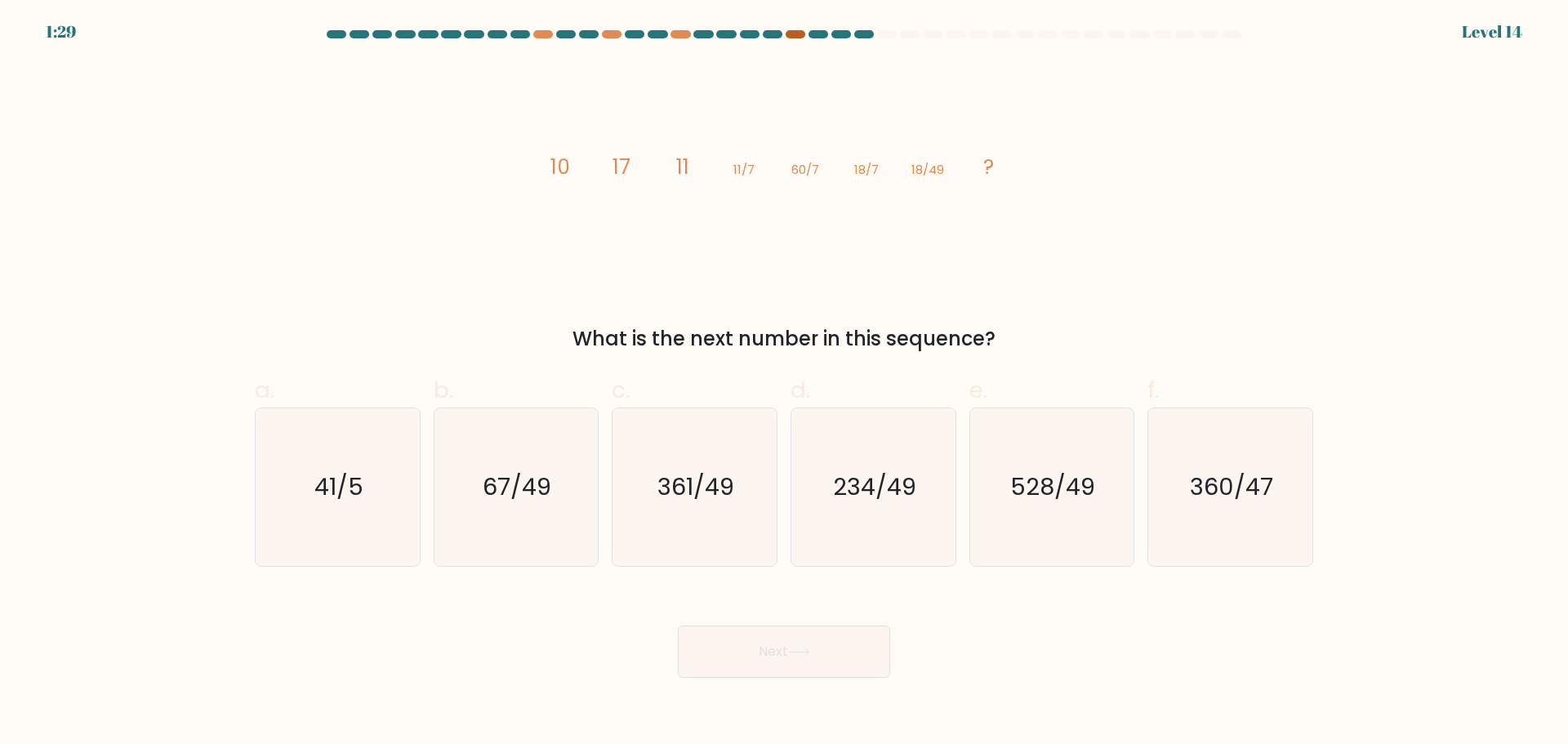
click at [792, 34] on div at bounding box center [795, 33] width 19 height 8
click at [862, 34] on div at bounding box center [864, 33] width 19 height 8
click at [547, 498] on text "67/49" at bounding box center [518, 486] width 68 height 32
click at [784, 383] on input "b. 67/49" at bounding box center [784, 378] width 1 height 11
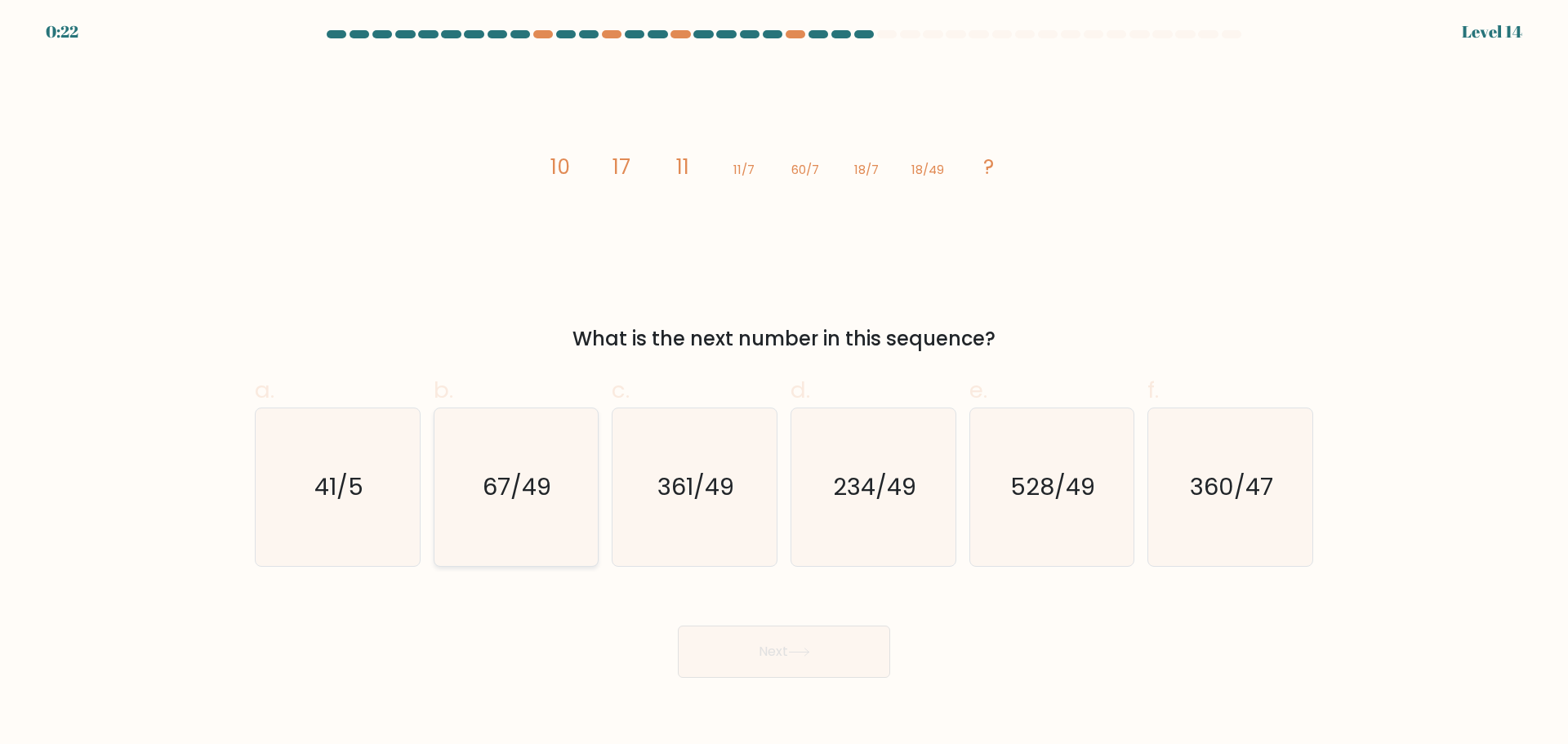
radio input "true"
click at [702, 492] on text "361/49" at bounding box center [696, 486] width 77 height 32
click at [784, 383] on input "c. 361/49" at bounding box center [784, 378] width 1 height 11
radio input "true"
click at [881, 492] on text "234/49" at bounding box center [874, 486] width 83 height 32
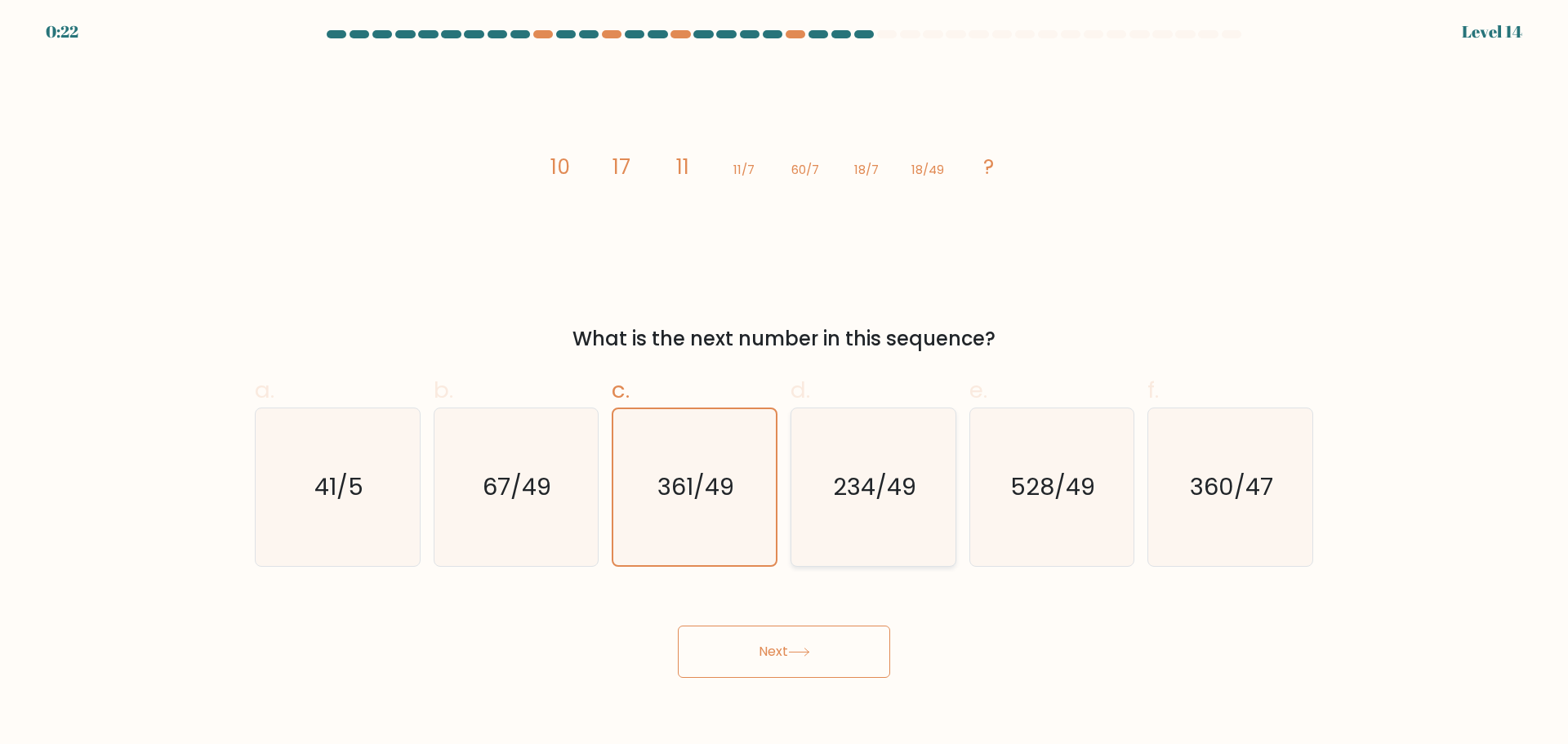
click at [785, 383] on input "d. 234/49" at bounding box center [784, 378] width 1 height 11
radio input "true"
click at [1055, 491] on text "528/49" at bounding box center [1053, 486] width 85 height 32
click at [785, 383] on input "e. 528/49" at bounding box center [784, 378] width 1 height 11
radio input "true"
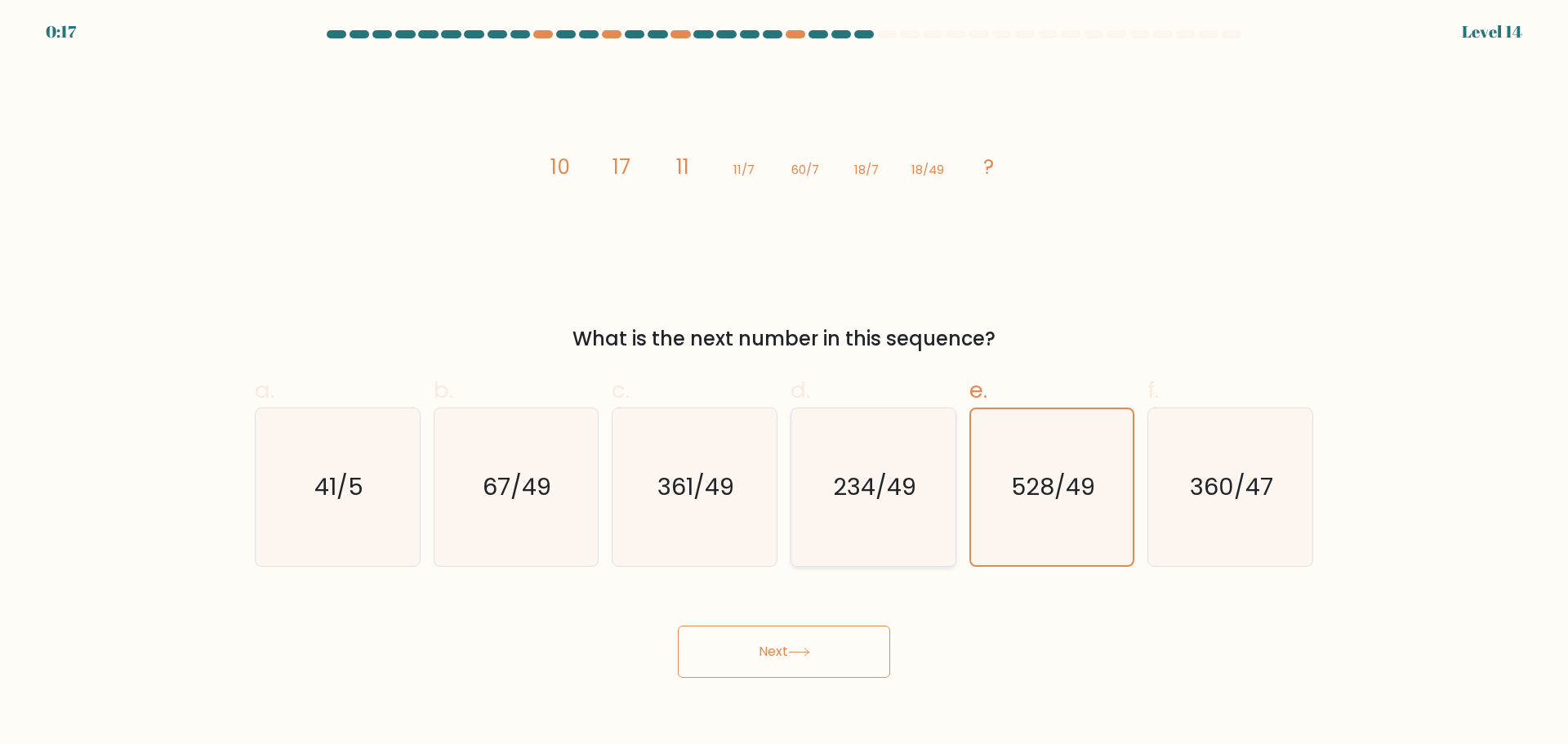
click at [885, 478] on text "234/49" at bounding box center [874, 486] width 83 height 32
click at [785, 383] on input "d. 234/49" at bounding box center [784, 378] width 1 height 11
radio input "true"
click at [529, 507] on icon "67/49" at bounding box center [516, 487] width 158 height 158
click at [784, 383] on input "b. 67/49" at bounding box center [784, 378] width 1 height 11
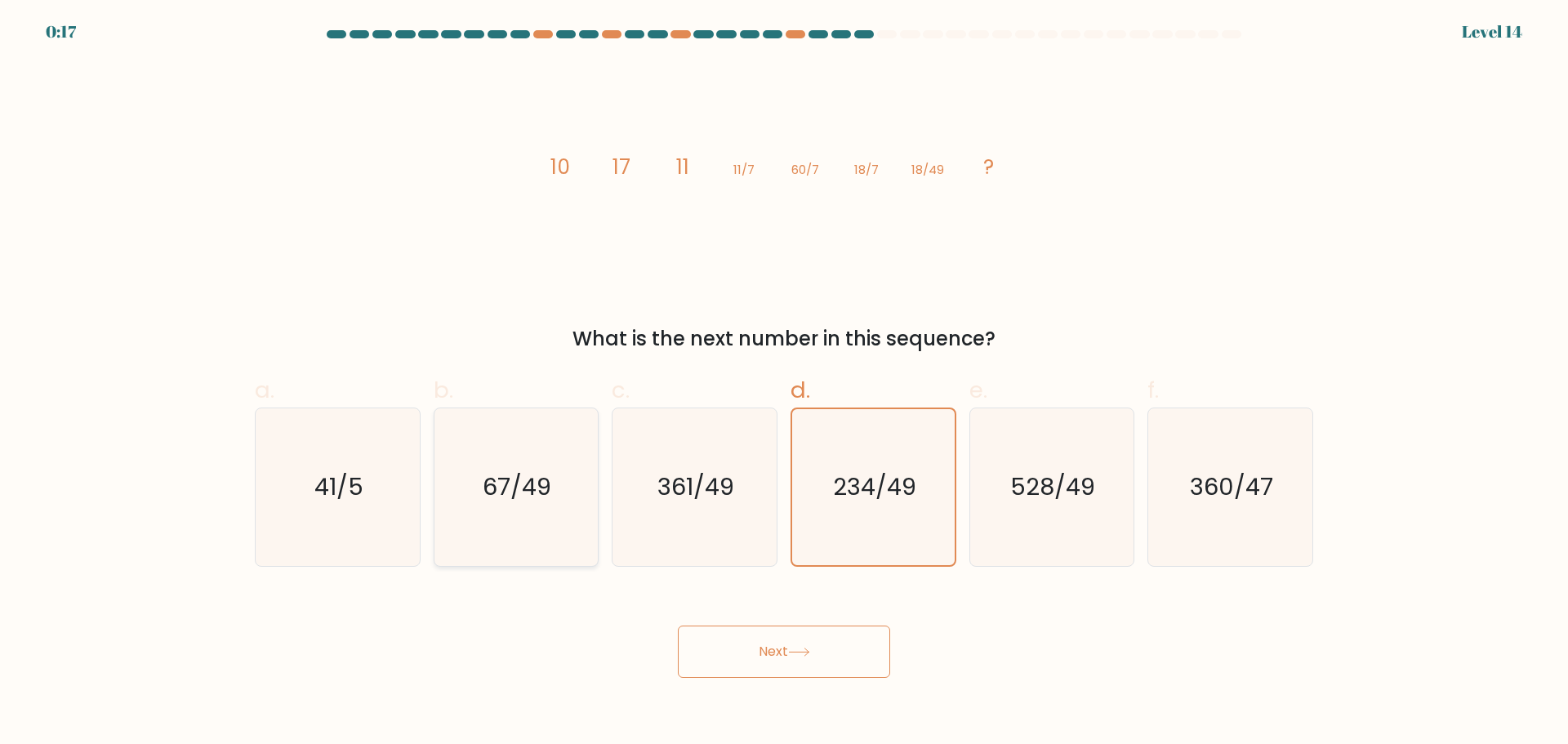
radio input "true"
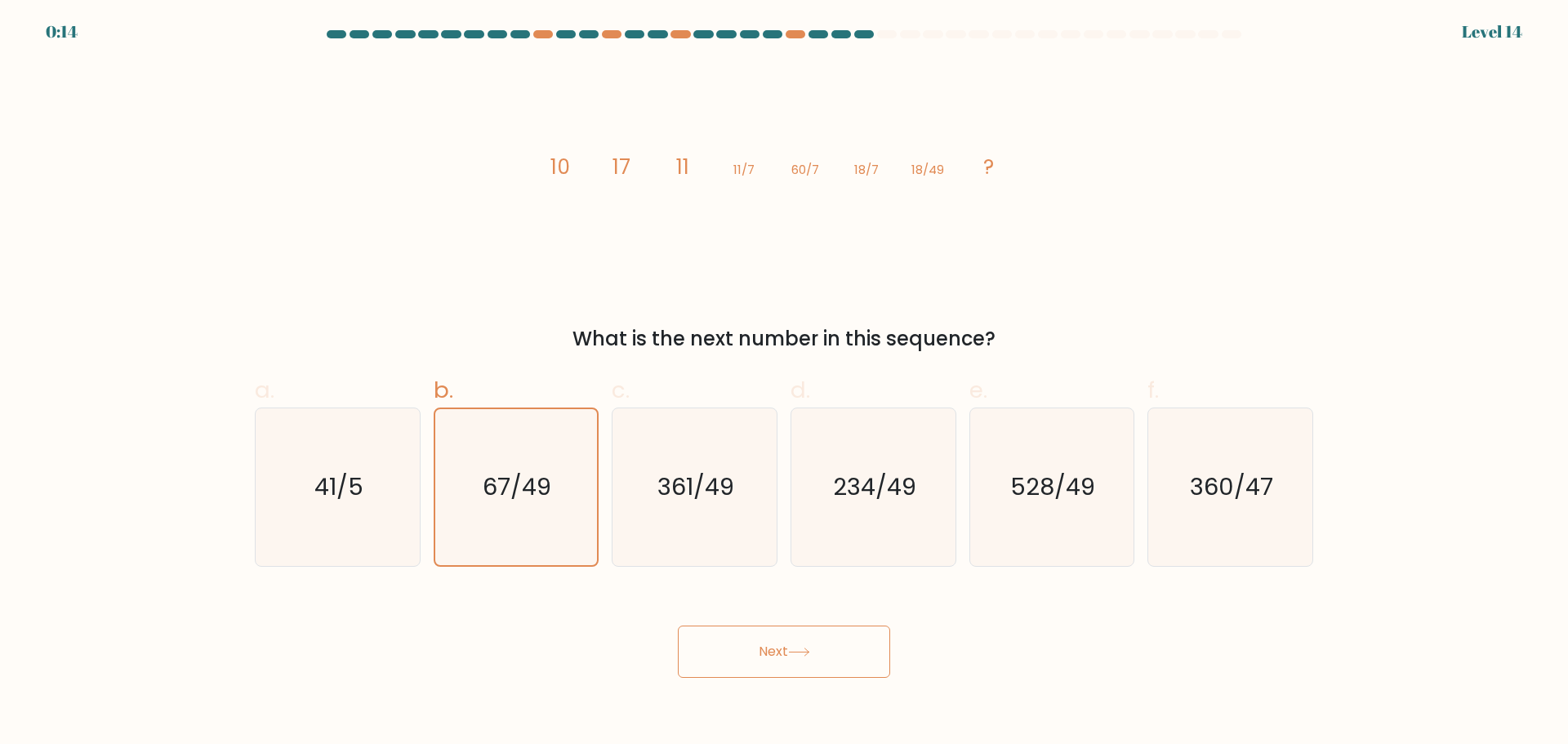
click at [855, 655] on button "Next" at bounding box center [784, 652] width 212 height 53
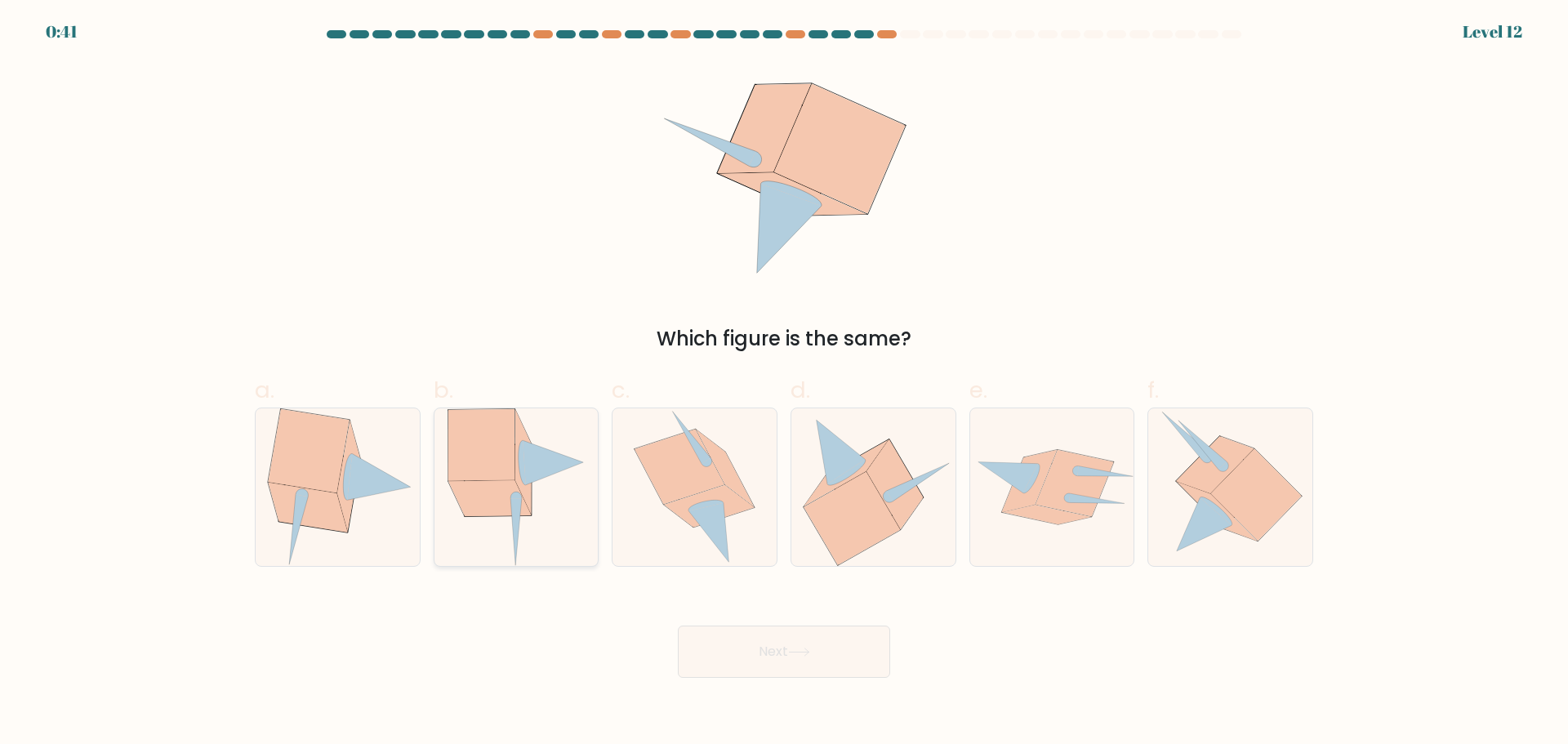
click at [498, 499] on icon at bounding box center [490, 498] width 83 height 36
click at [784, 383] on input "b." at bounding box center [784, 378] width 1 height 11
radio input "true"
click at [765, 667] on button "Next" at bounding box center [784, 652] width 212 height 53
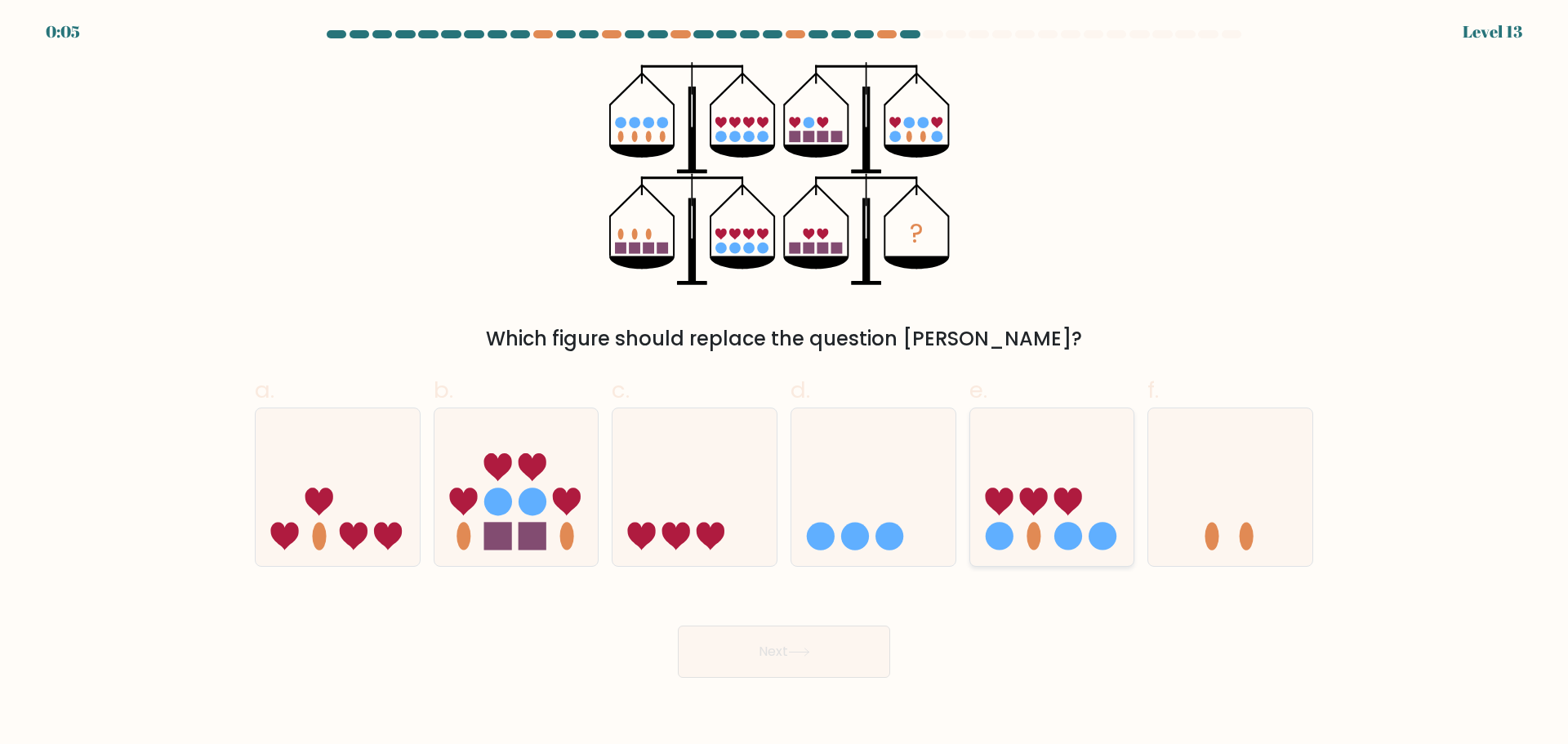
click at [1071, 528] on circle at bounding box center [1068, 537] width 28 height 28
click at [785, 383] on input "e." at bounding box center [784, 378] width 1 height 11
radio input "true"
click at [761, 632] on button "Next" at bounding box center [784, 652] width 212 height 53
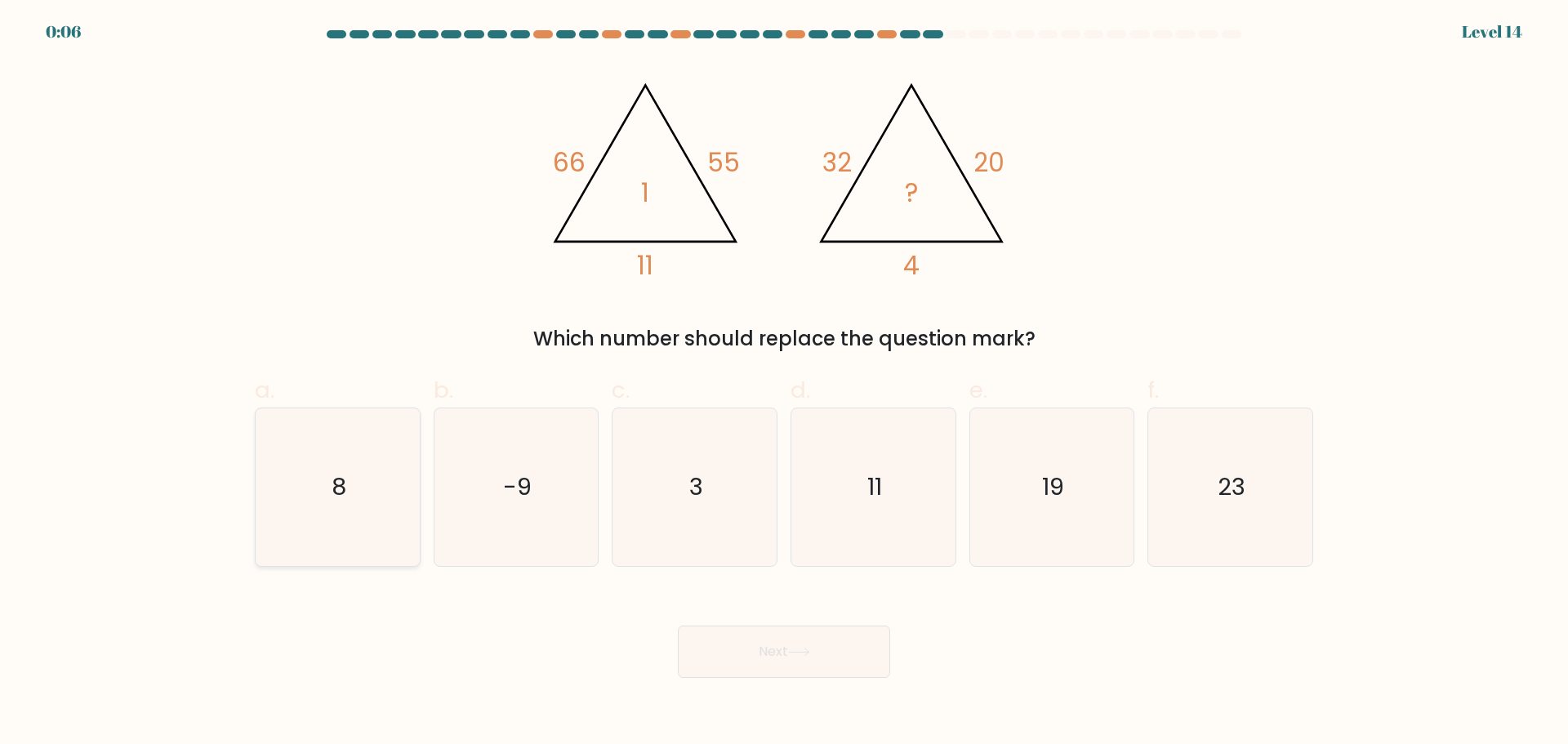
click at [338, 508] on icon "8" at bounding box center [337, 487] width 158 height 158
click at [784, 383] on input "a. 8" at bounding box center [784, 378] width 1 height 11
radio input "true"
click at [787, 661] on button "Next" at bounding box center [784, 652] width 212 height 53
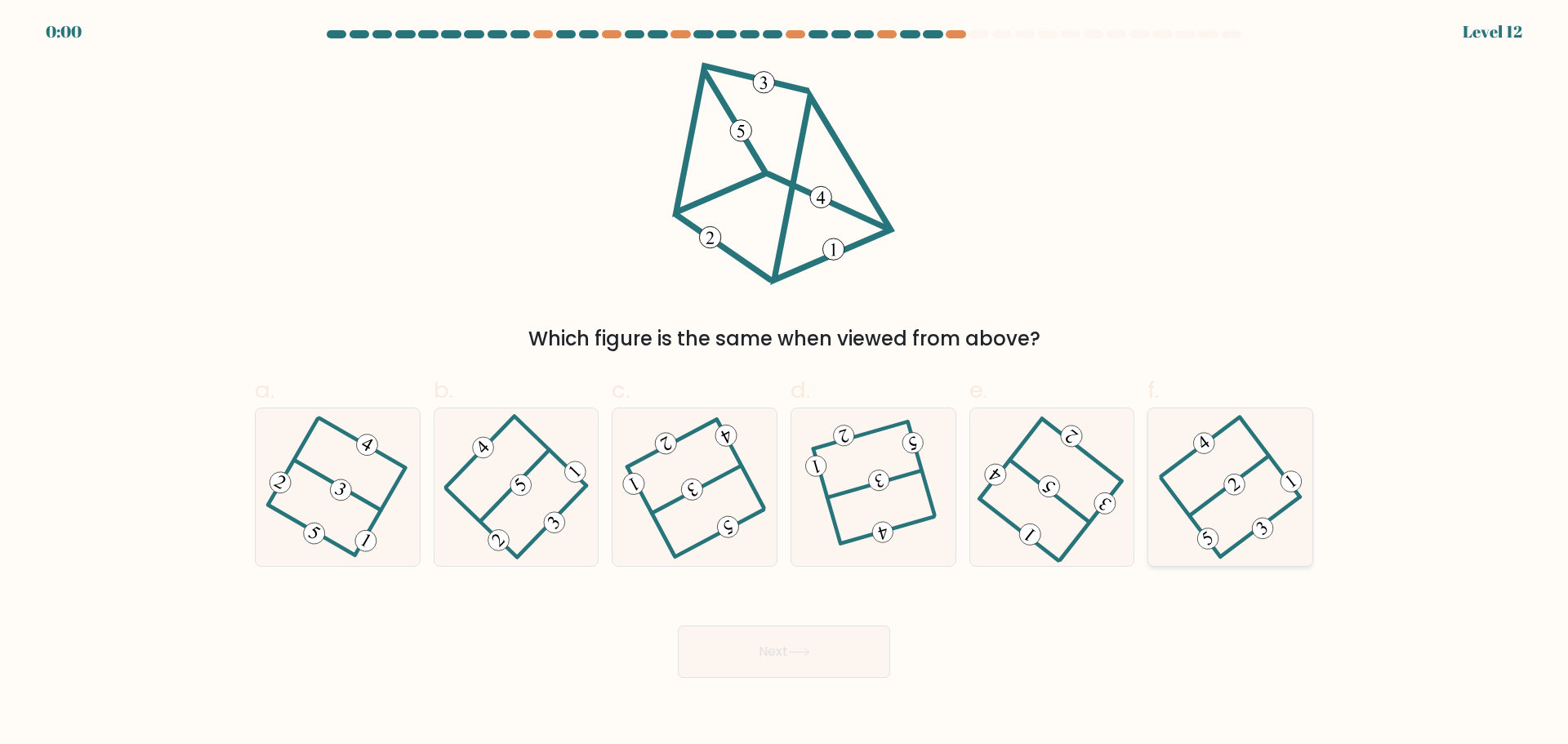
click at [1275, 512] on icon at bounding box center [1231, 487] width 123 height 126
click at [785, 383] on input "f." at bounding box center [784, 378] width 1 height 11
radio input "true"
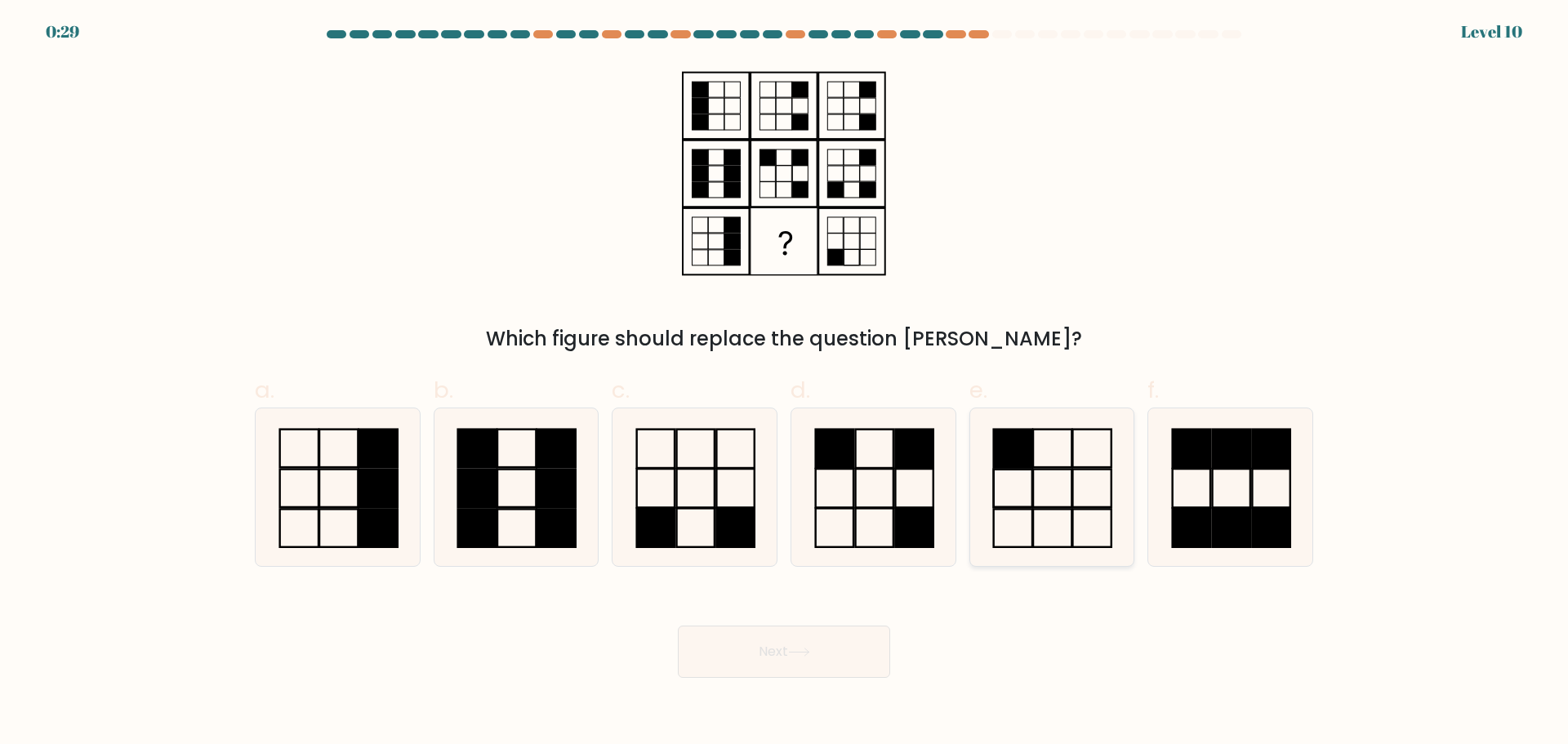
click at [1052, 502] on icon at bounding box center [1051, 487] width 158 height 158
click at [785, 383] on input "e." at bounding box center [784, 378] width 1 height 11
radio input "true"
click at [816, 665] on button "Next" at bounding box center [784, 652] width 212 height 53
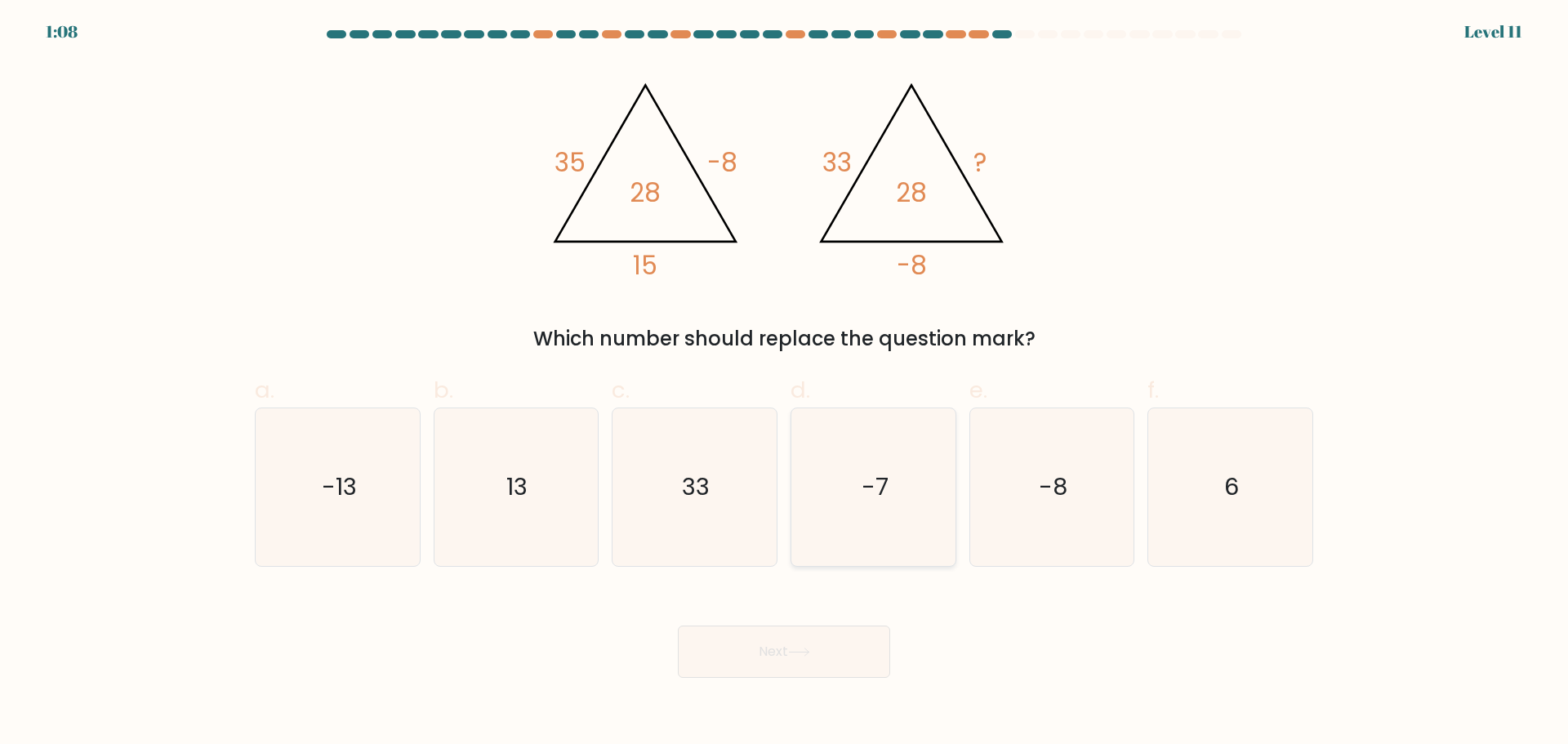
click at [890, 447] on icon "-7" at bounding box center [873, 487] width 158 height 158
click at [785, 383] on input "d. -7" at bounding box center [784, 378] width 1 height 11
radio input "true"
click at [339, 496] on text "-13" at bounding box center [339, 486] width 35 height 32
click at [784, 383] on input "a. -13" at bounding box center [784, 378] width 1 height 11
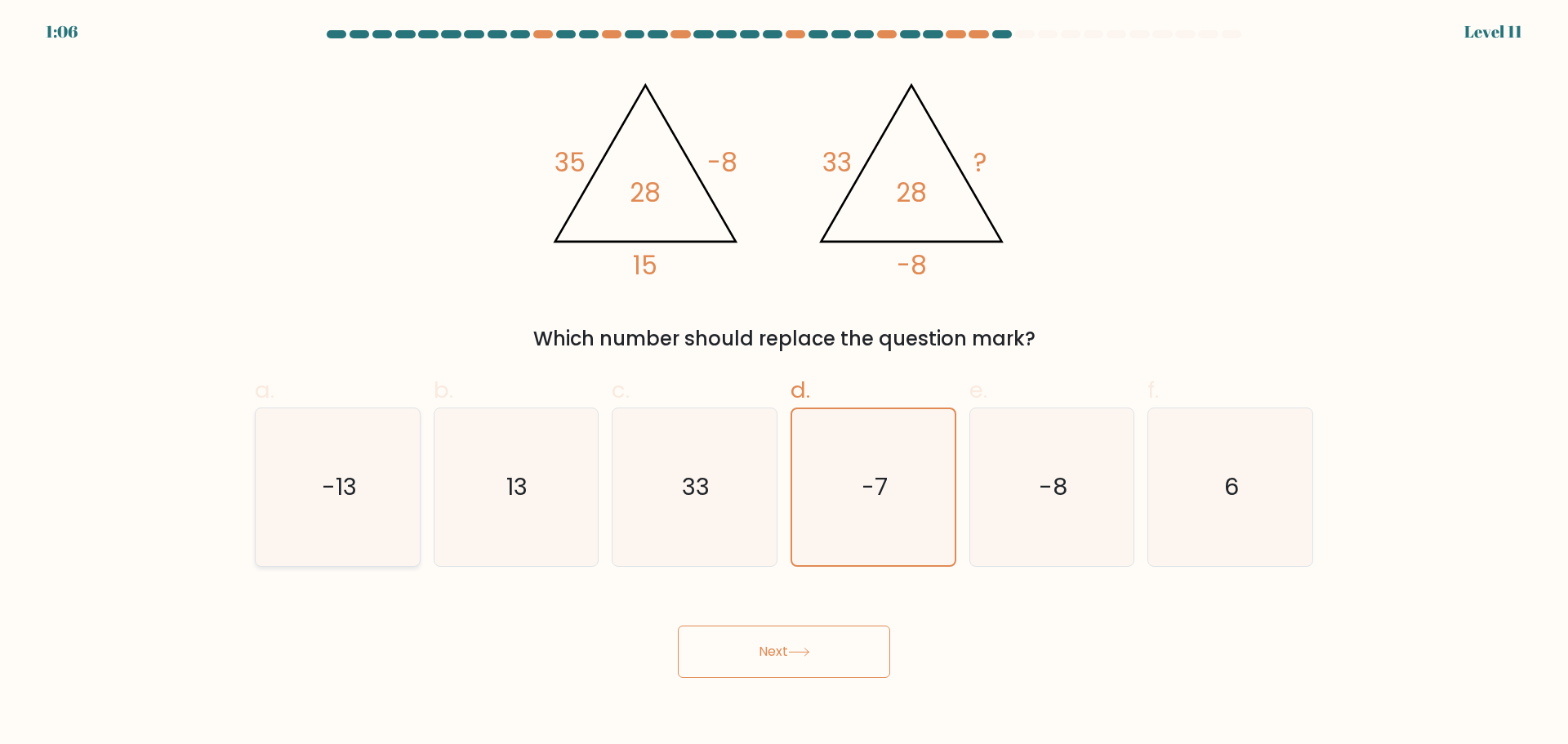
radio input "true"
click at [519, 506] on icon "13" at bounding box center [516, 487] width 158 height 158
click at [784, 383] on input "b. 13" at bounding box center [784, 378] width 1 height 11
radio input "true"
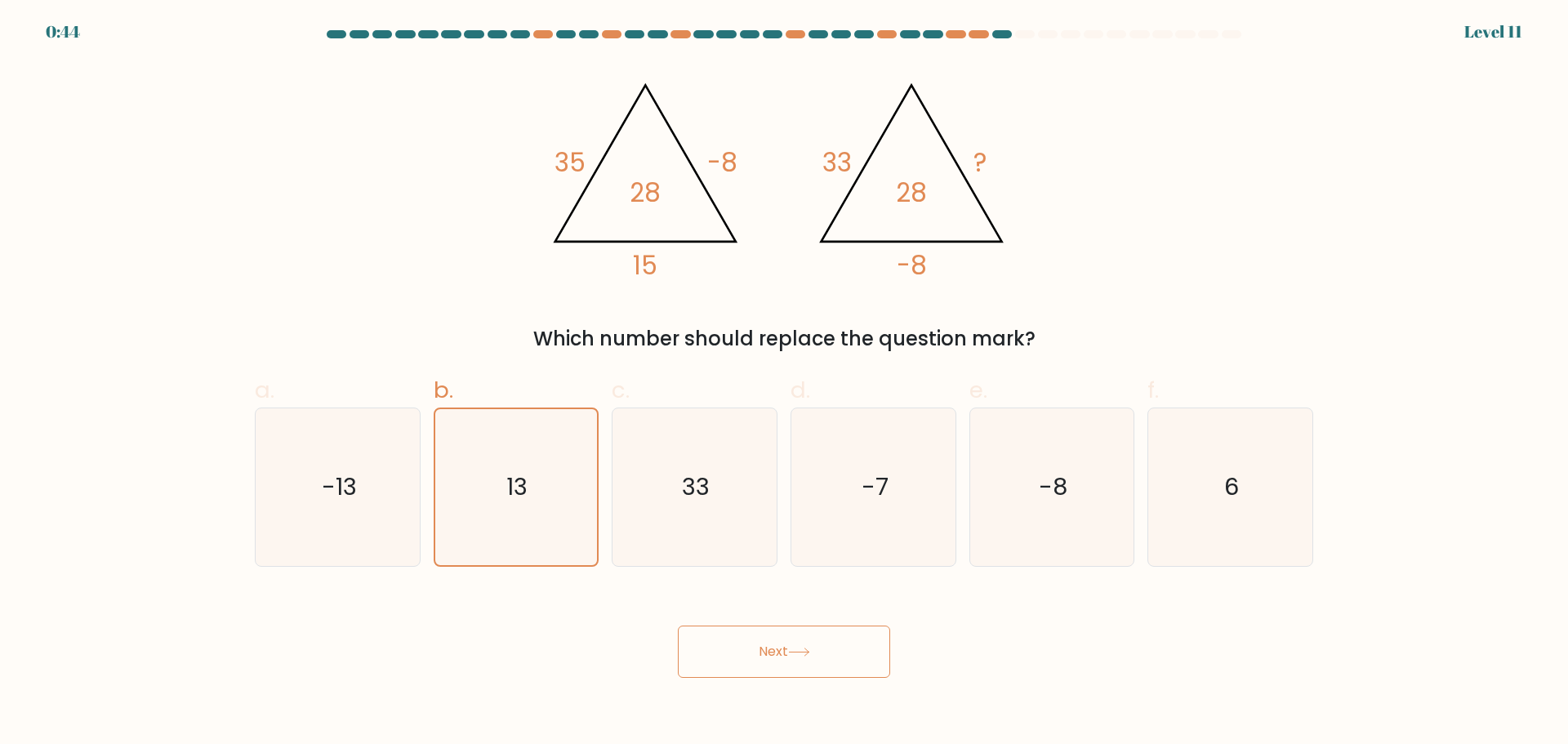
click at [780, 644] on button "Next" at bounding box center [784, 652] width 212 height 53
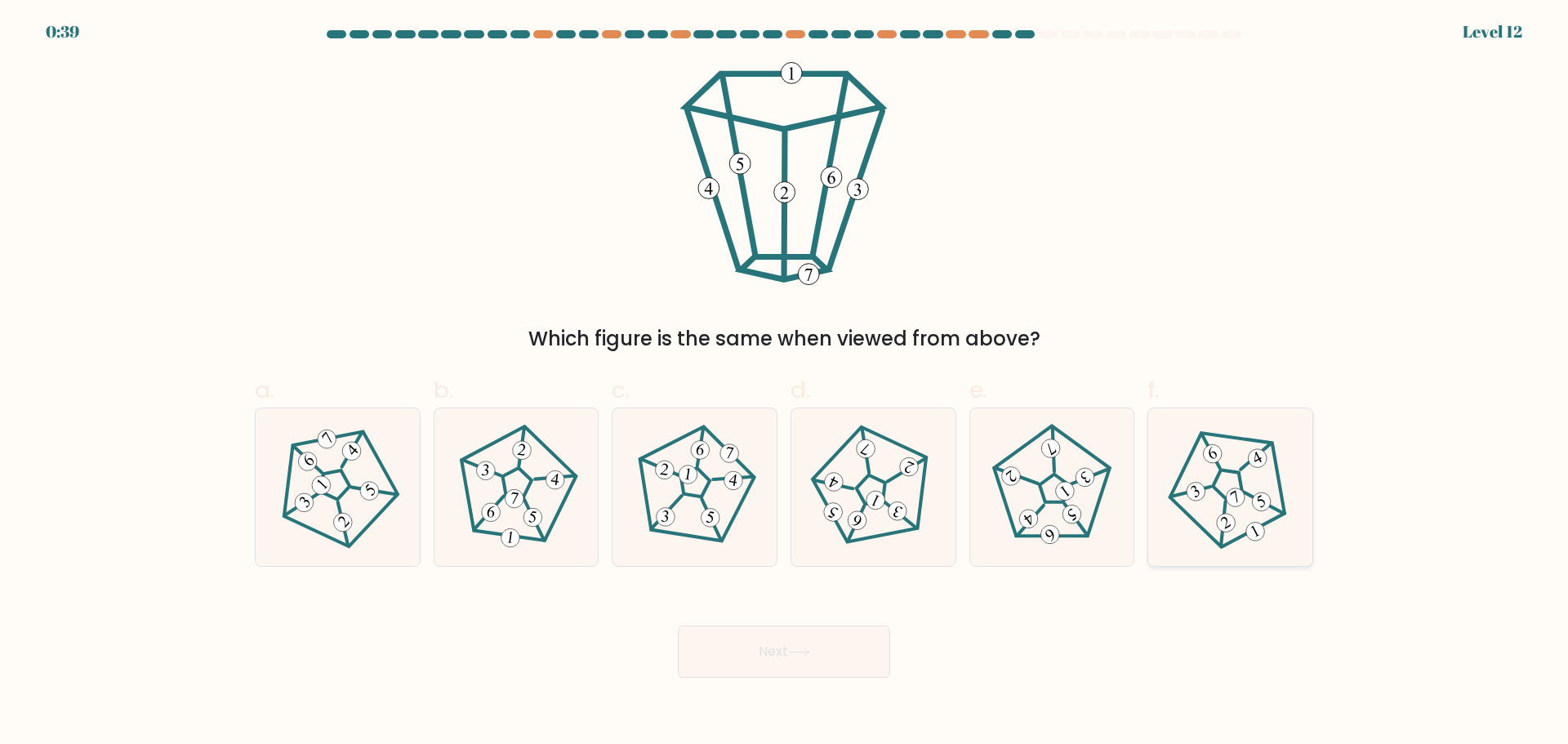
click at [1239, 537] on 174 at bounding box center [1227, 481] width 154 height 152
click at [785, 383] on input "f." at bounding box center [784, 378] width 1 height 11
radio input "true"
click at [529, 489] on 215 at bounding box center [516, 481] width 32 height 32
click at [784, 383] on input "b." at bounding box center [784, 378] width 1 height 11
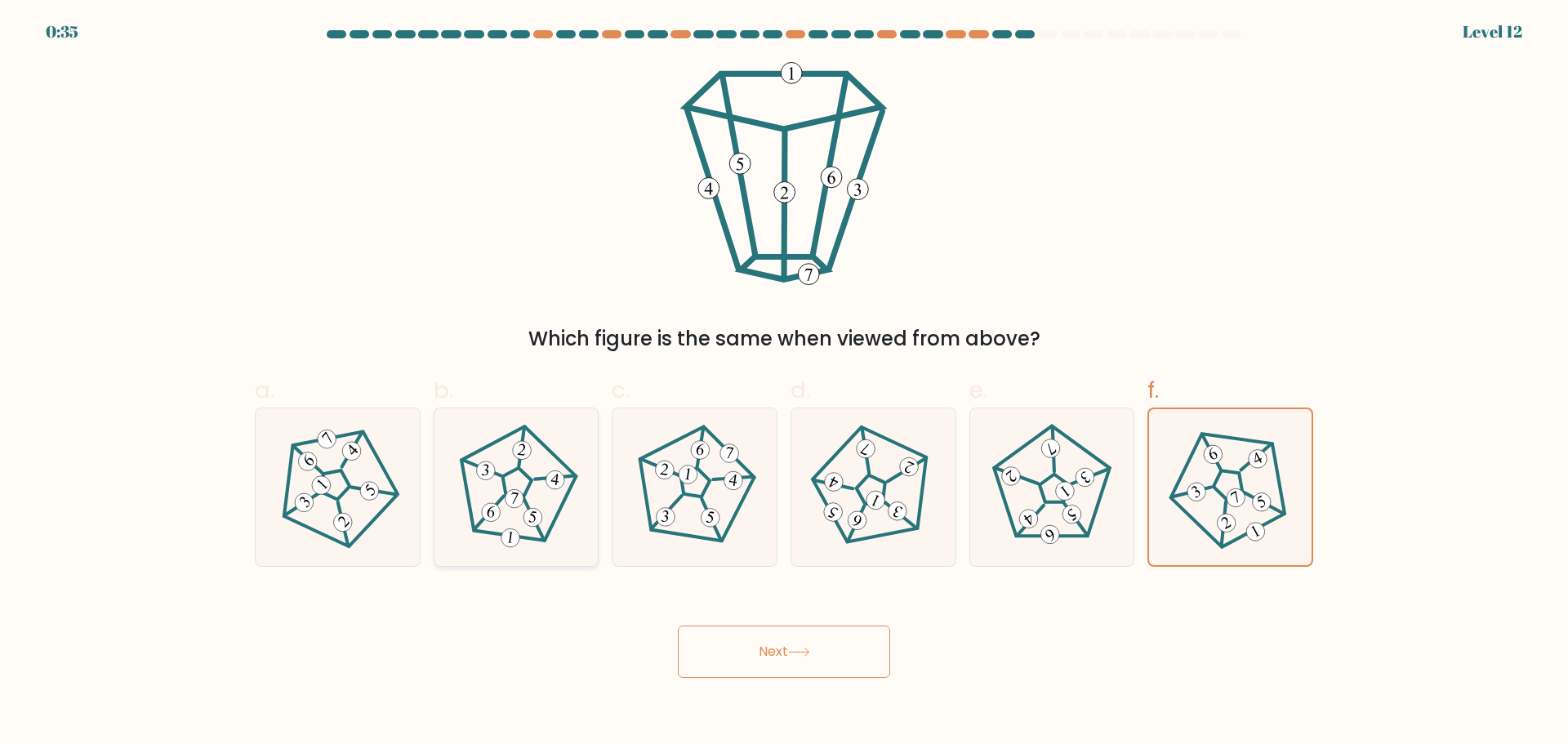
radio input "true"
click at [782, 645] on button "Next" at bounding box center [784, 652] width 212 height 53
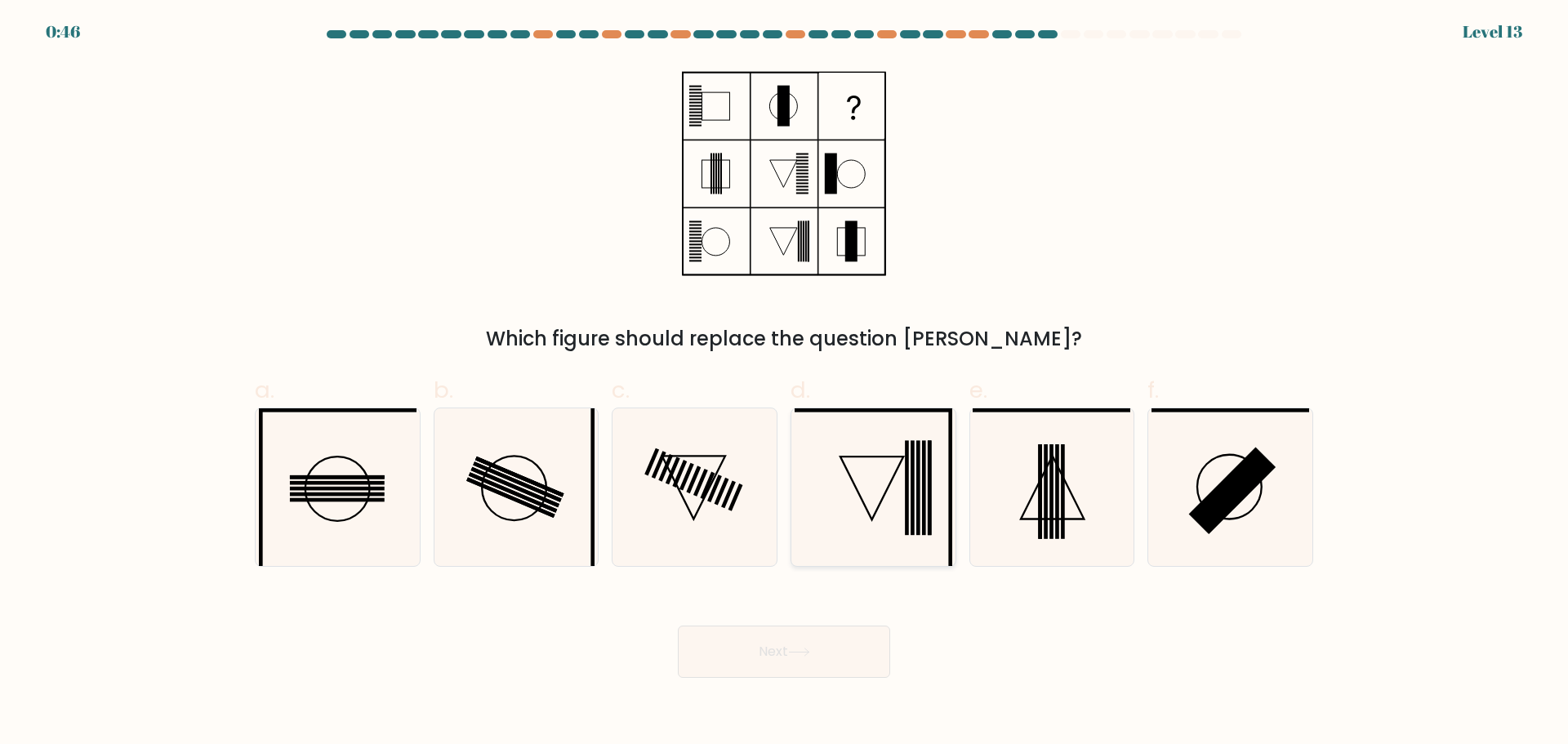
click at [886, 498] on icon at bounding box center [873, 487] width 158 height 158
click at [785, 383] on input "d." at bounding box center [784, 378] width 1 height 11
radio input "true"
drag, startPoint x: 837, startPoint y: 652, endPoint x: 956, endPoint y: 486, distance: 204.2
click at [838, 653] on button "Next" at bounding box center [784, 652] width 212 height 53
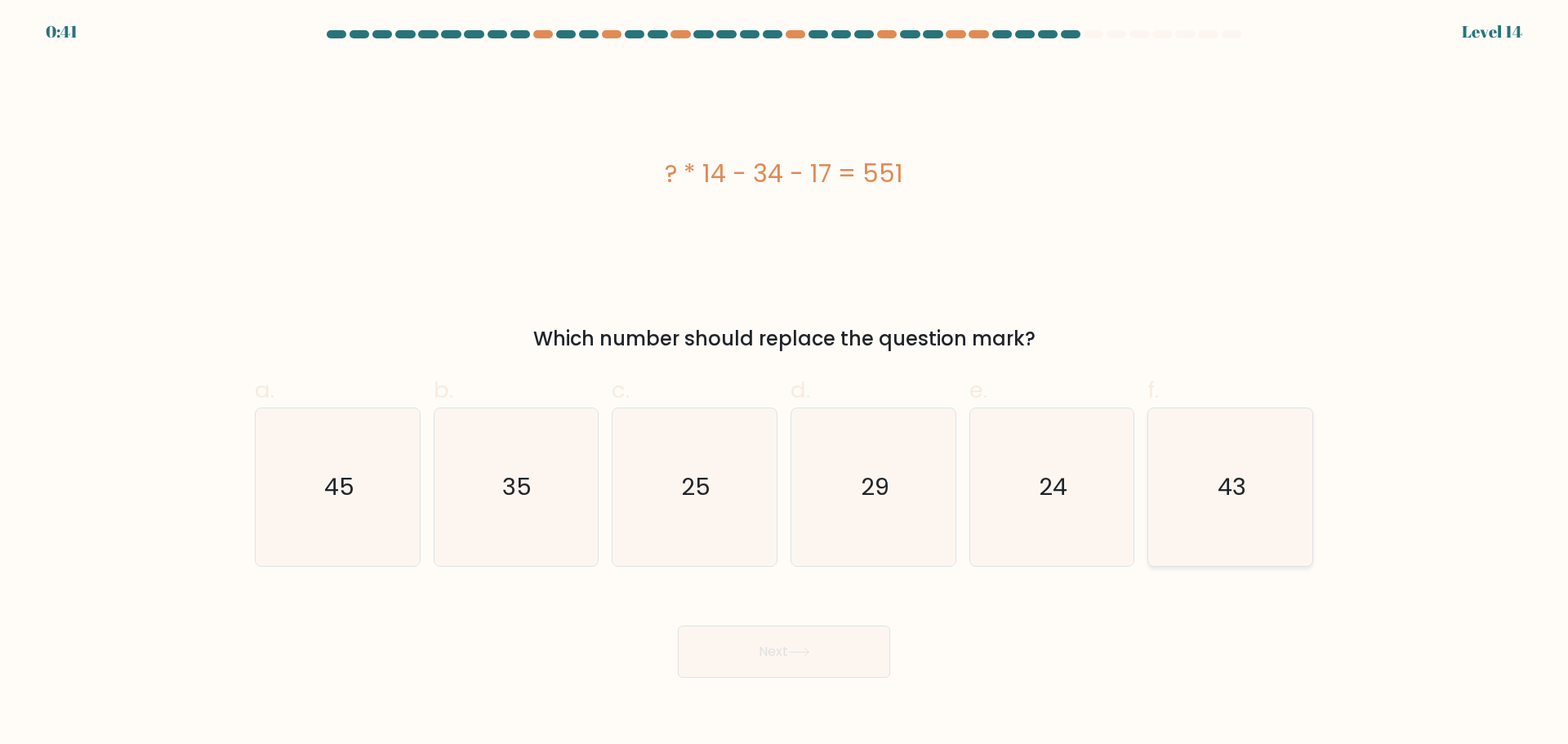
click at [1225, 511] on icon "43" at bounding box center [1230, 487] width 158 height 158
click at [785, 383] on input "f. 43" at bounding box center [784, 378] width 1 height 11
radio input "true"
click at [859, 657] on button "Next" at bounding box center [784, 652] width 212 height 53
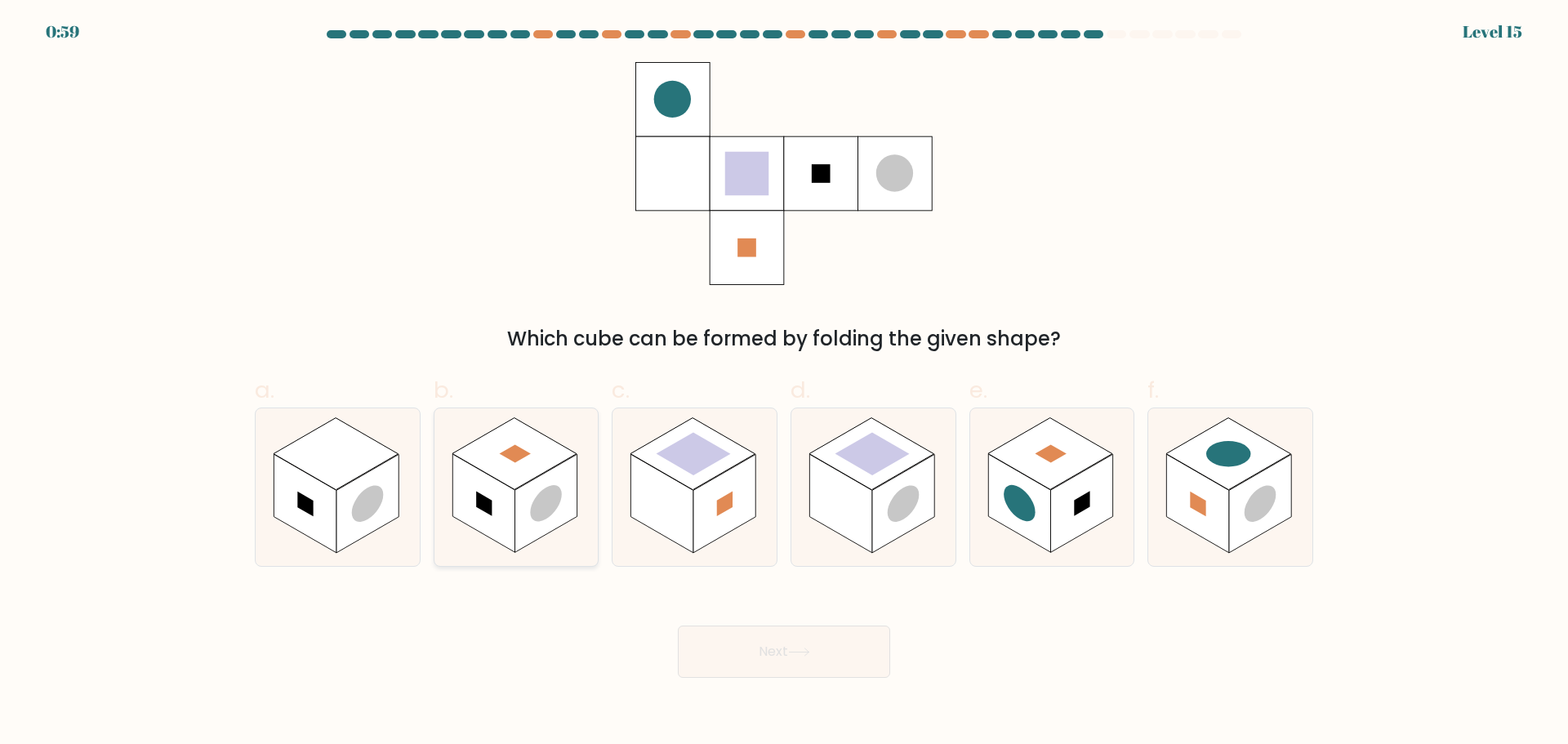
click at [506, 478] on rect at bounding box center [514, 453] width 125 height 72
click at [784, 383] on input "b." at bounding box center [784, 378] width 1 height 11
radio input "true"
click at [1042, 462] on rect at bounding box center [1050, 453] width 125 height 72
click at [785, 383] on input "e." at bounding box center [784, 378] width 1 height 11
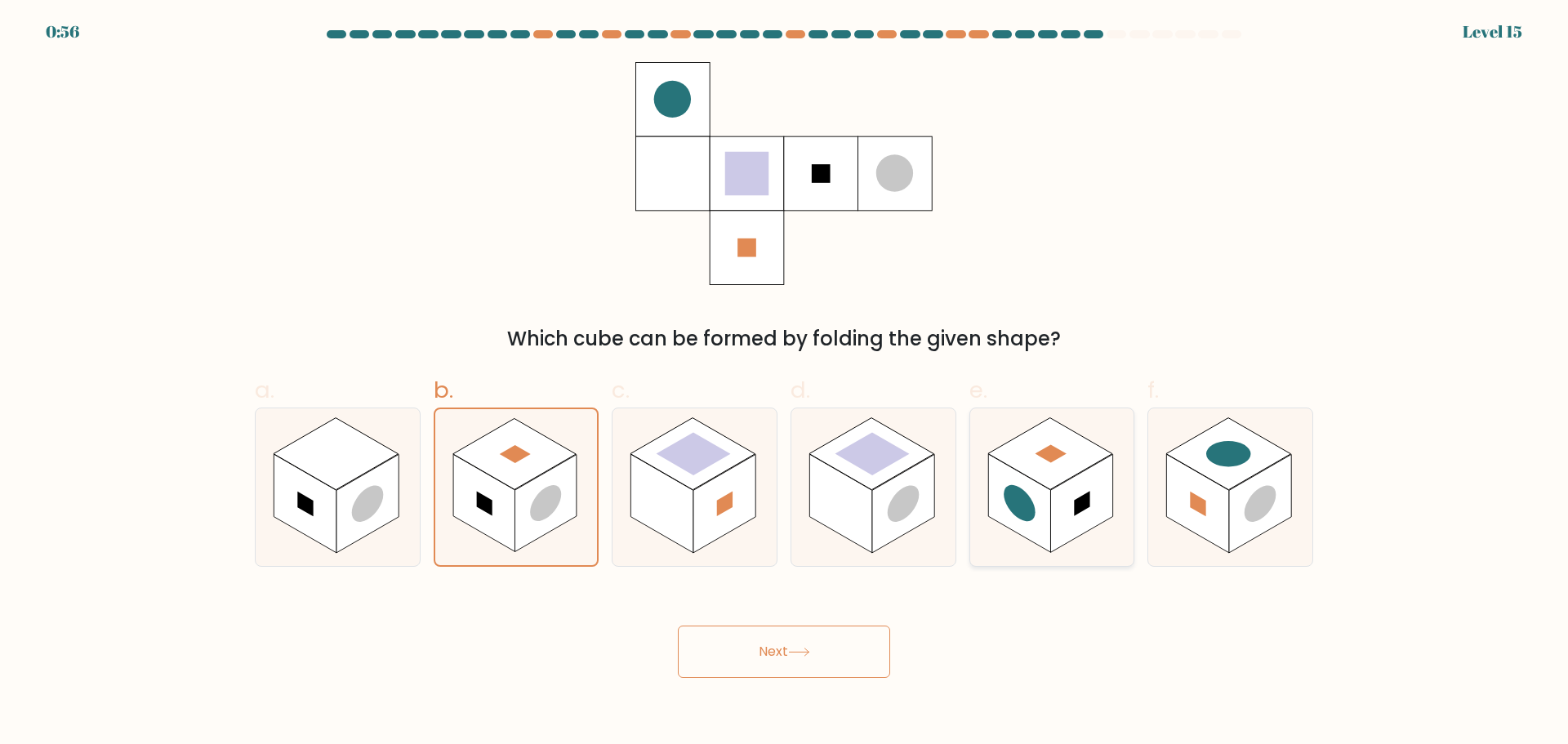
radio input "true"
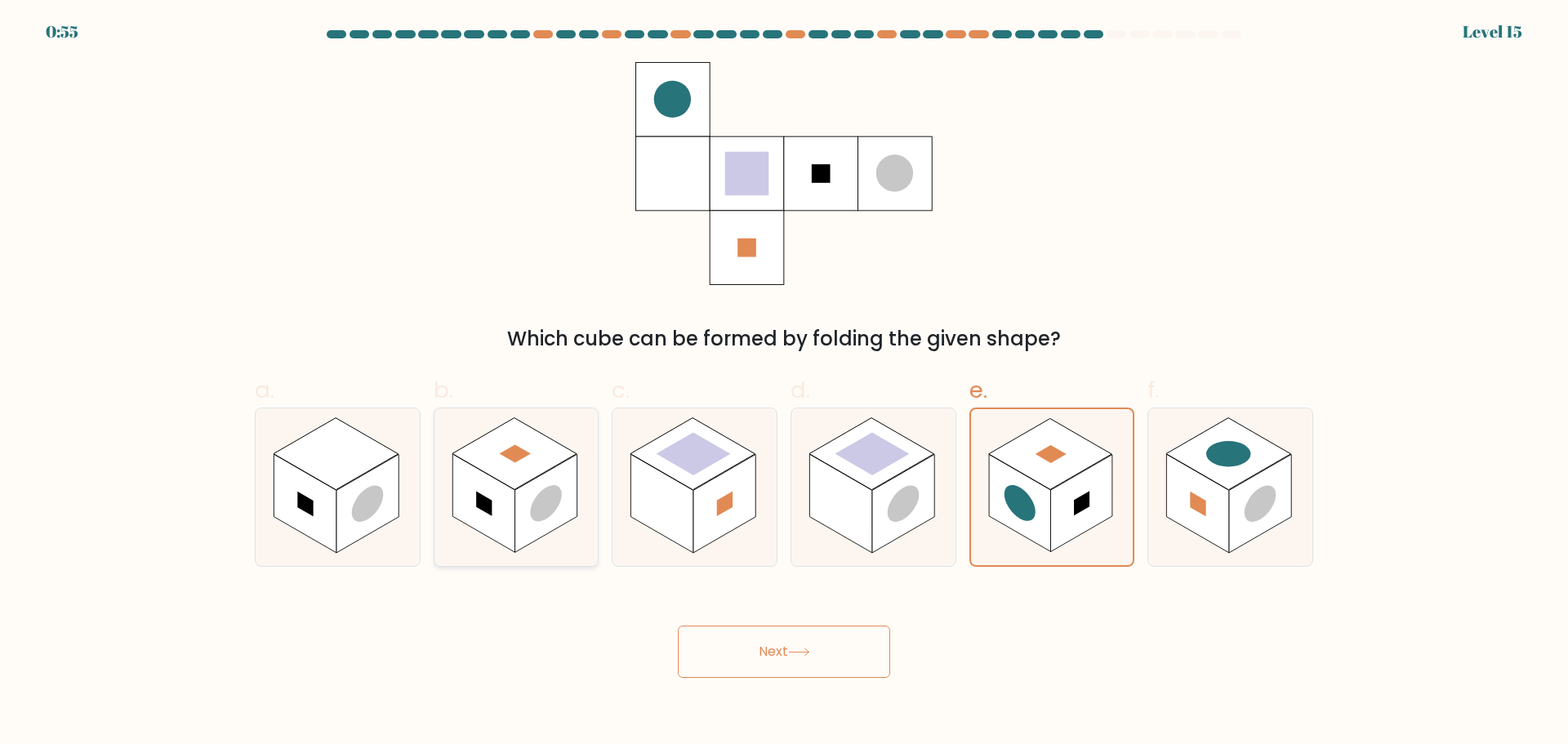
click at [566, 494] on rect at bounding box center [545, 503] width 62 height 99
click at [784, 383] on input "b." at bounding box center [784, 378] width 1 height 11
radio input "true"
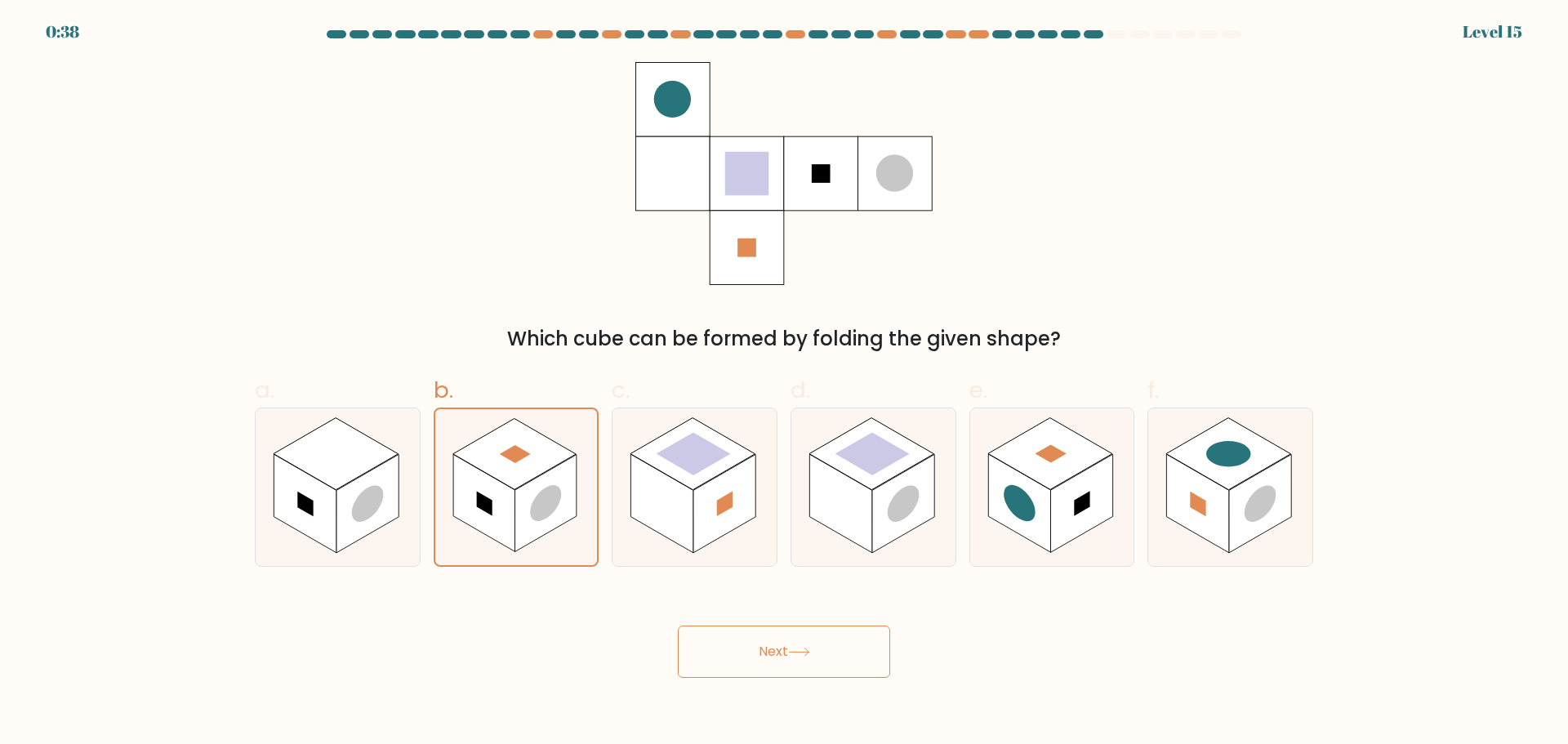
click at [759, 649] on button "Next" at bounding box center [784, 652] width 212 height 53
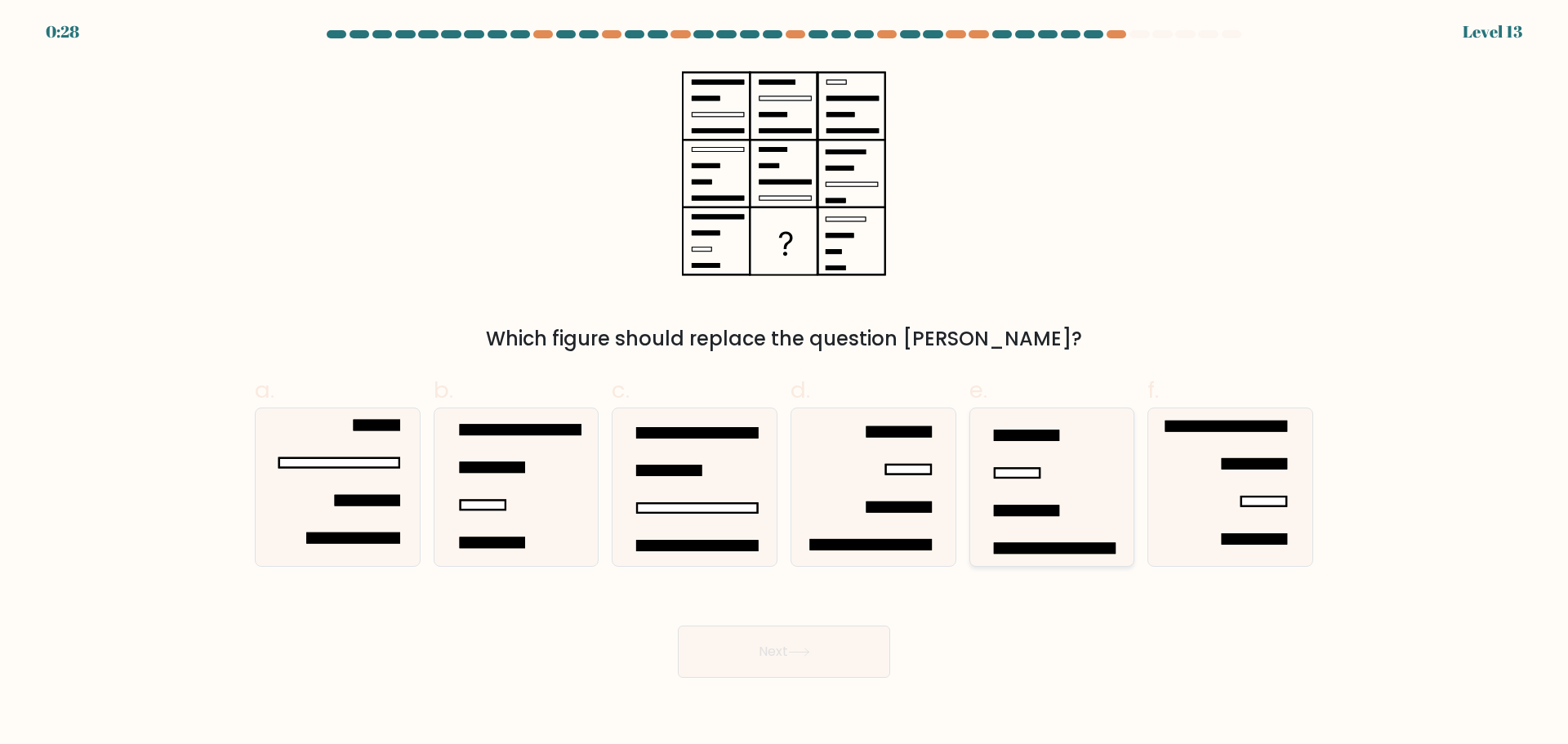
click at [1040, 503] on icon at bounding box center [1051, 487] width 158 height 158
click at [785, 383] on input "e." at bounding box center [784, 378] width 1 height 11
radio input "true"
click at [710, 655] on button "Next" at bounding box center [784, 652] width 212 height 53
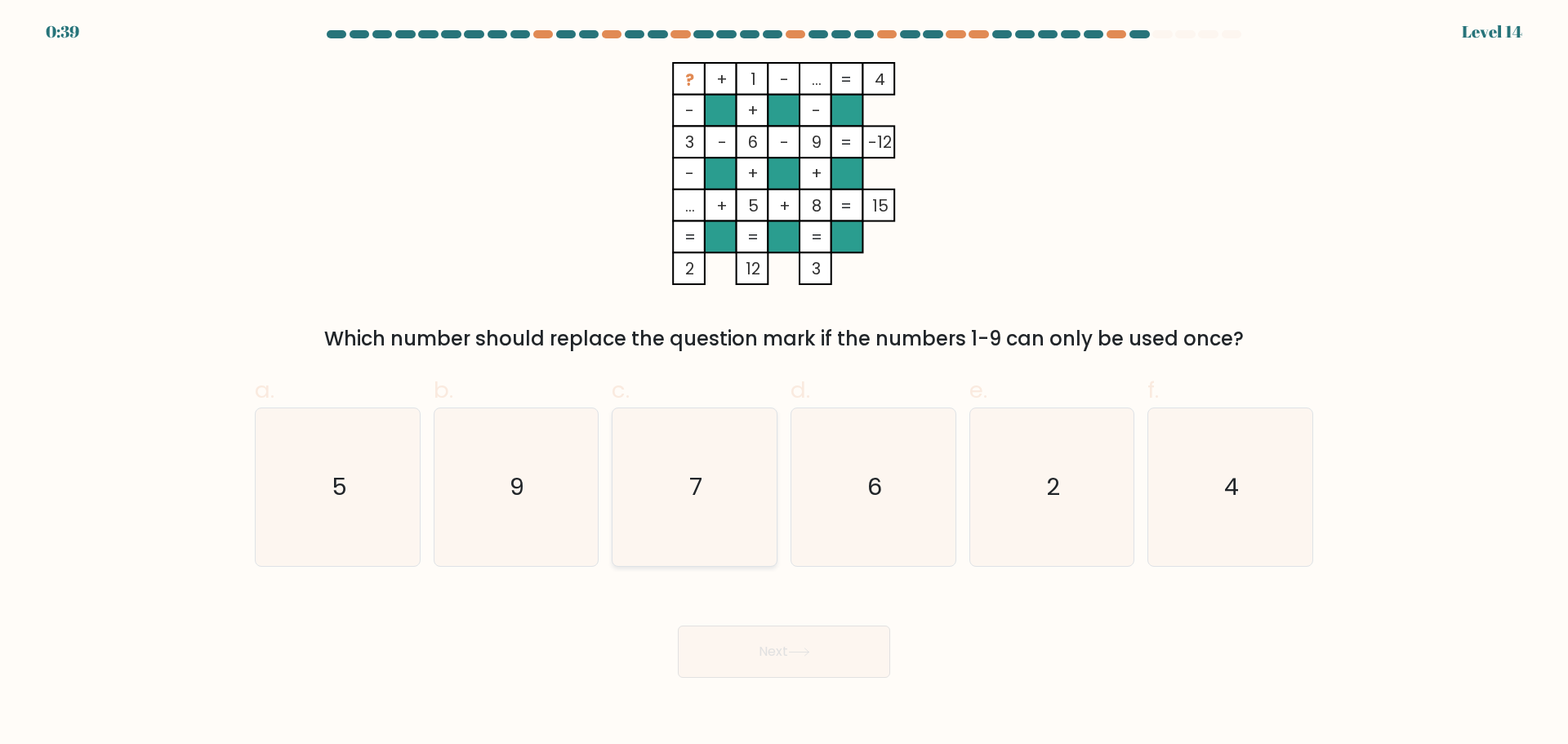
click at [687, 443] on icon "7" at bounding box center [695, 487] width 158 height 158
click at [784, 383] on input "c. 7" at bounding box center [784, 378] width 1 height 11
radio input "true"
click at [758, 651] on button "Next" at bounding box center [784, 652] width 212 height 53
click at [837, 653] on button "Next" at bounding box center [784, 652] width 212 height 53
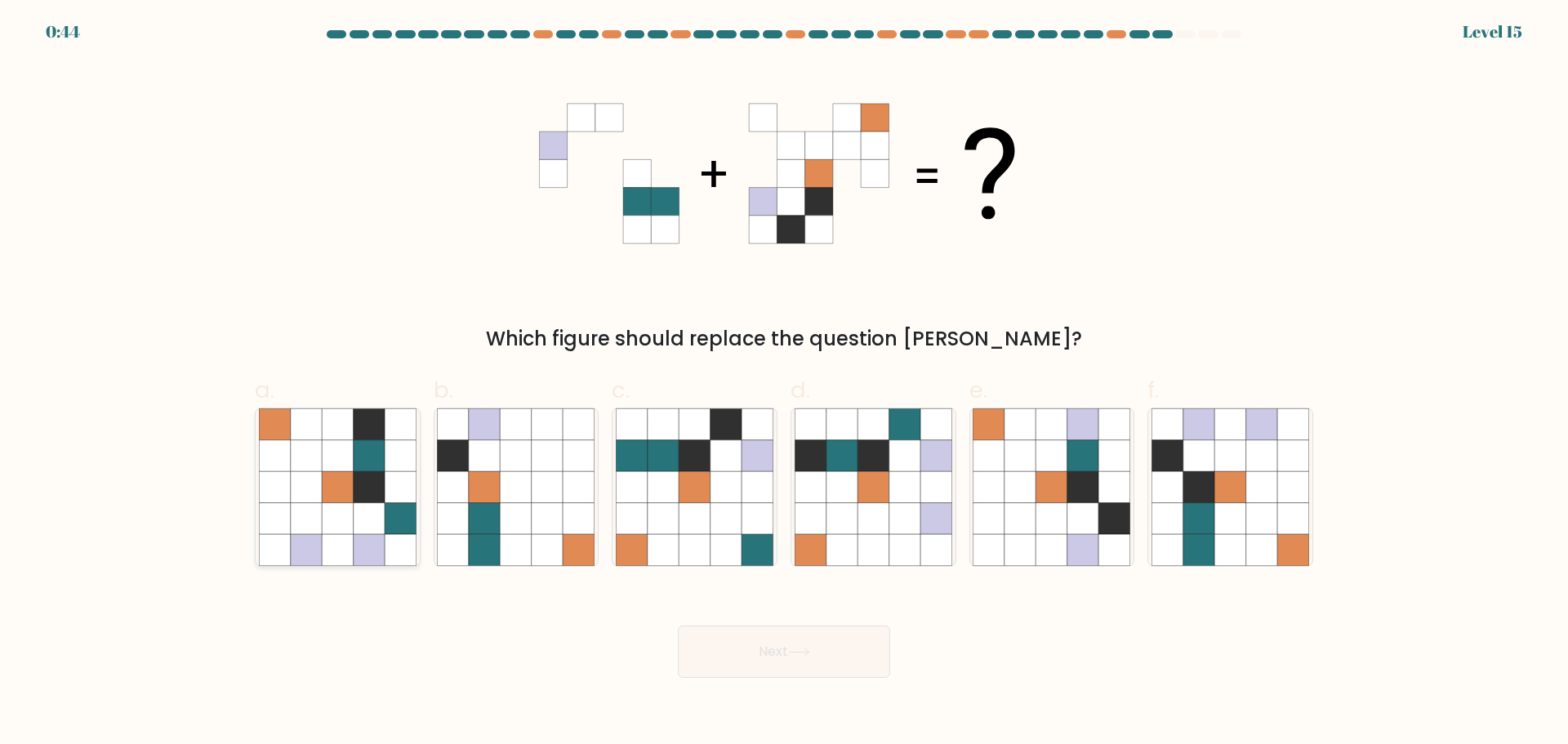
click at [367, 492] on icon at bounding box center [369, 486] width 31 height 31
click at [784, 383] on input "a." at bounding box center [784, 378] width 1 height 11
radio input "true"
click at [342, 525] on icon at bounding box center [336, 517] width 31 height 31
click at [784, 383] on input "a." at bounding box center [784, 378] width 1 height 11
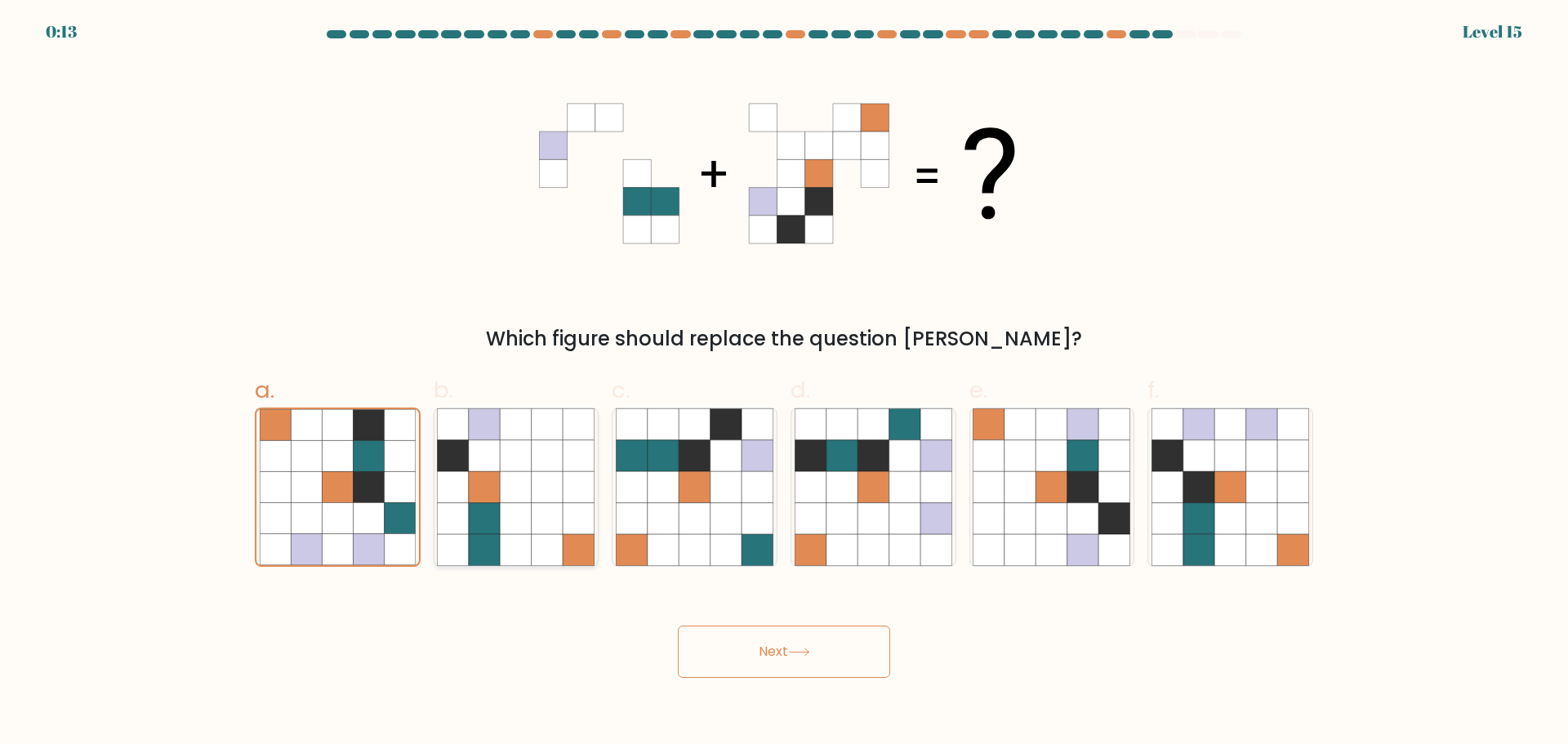
click at [512, 510] on icon at bounding box center [515, 517] width 31 height 31
click at [784, 383] on input "b." at bounding box center [784, 378] width 1 height 11
radio input "true"
click at [847, 655] on button "Next" at bounding box center [784, 652] width 212 height 53
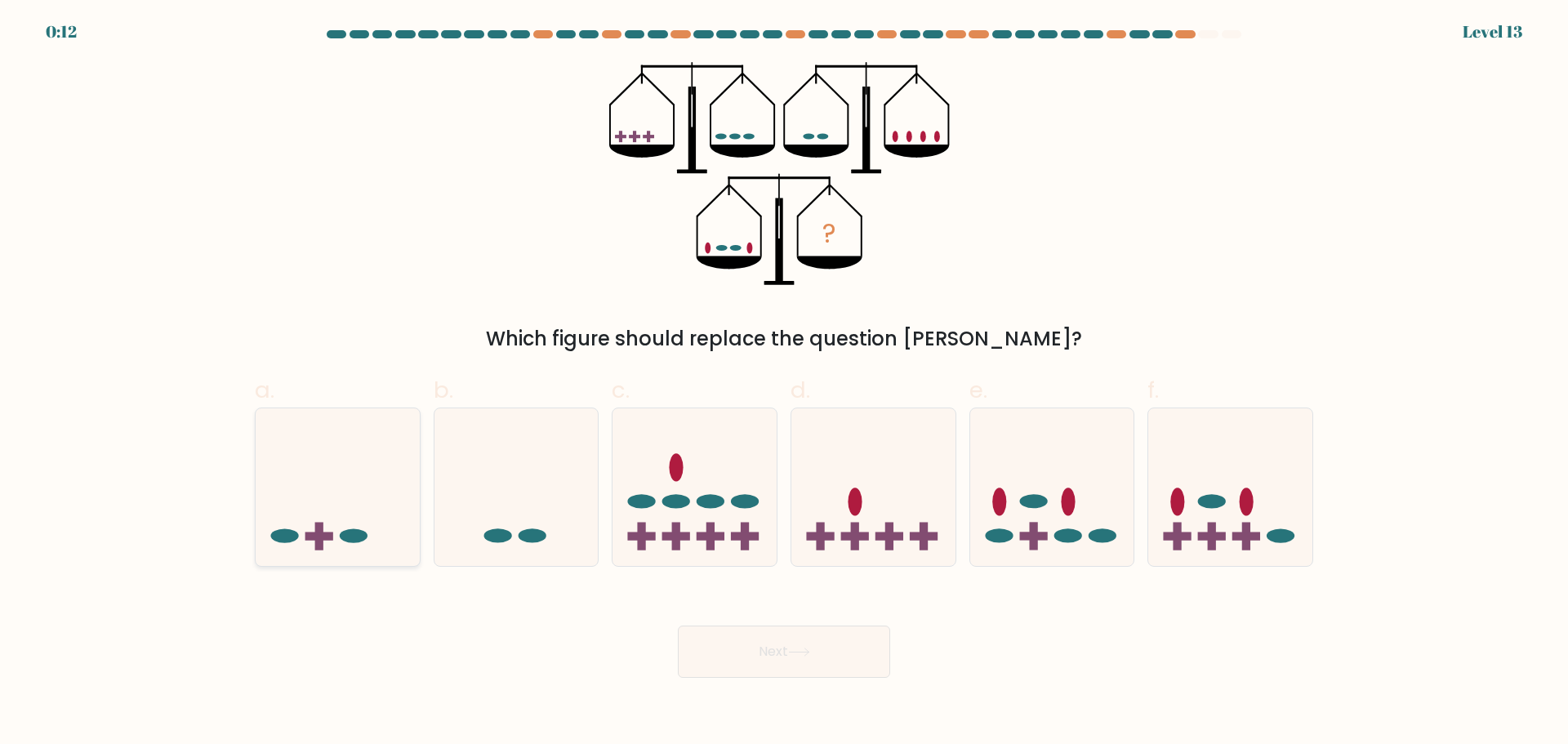
click at [317, 494] on icon at bounding box center [337, 486] width 164 height 136
click at [784, 383] on input "a." at bounding box center [784, 378] width 1 height 11
radio input "true"
click at [748, 669] on button "Next" at bounding box center [784, 652] width 212 height 53
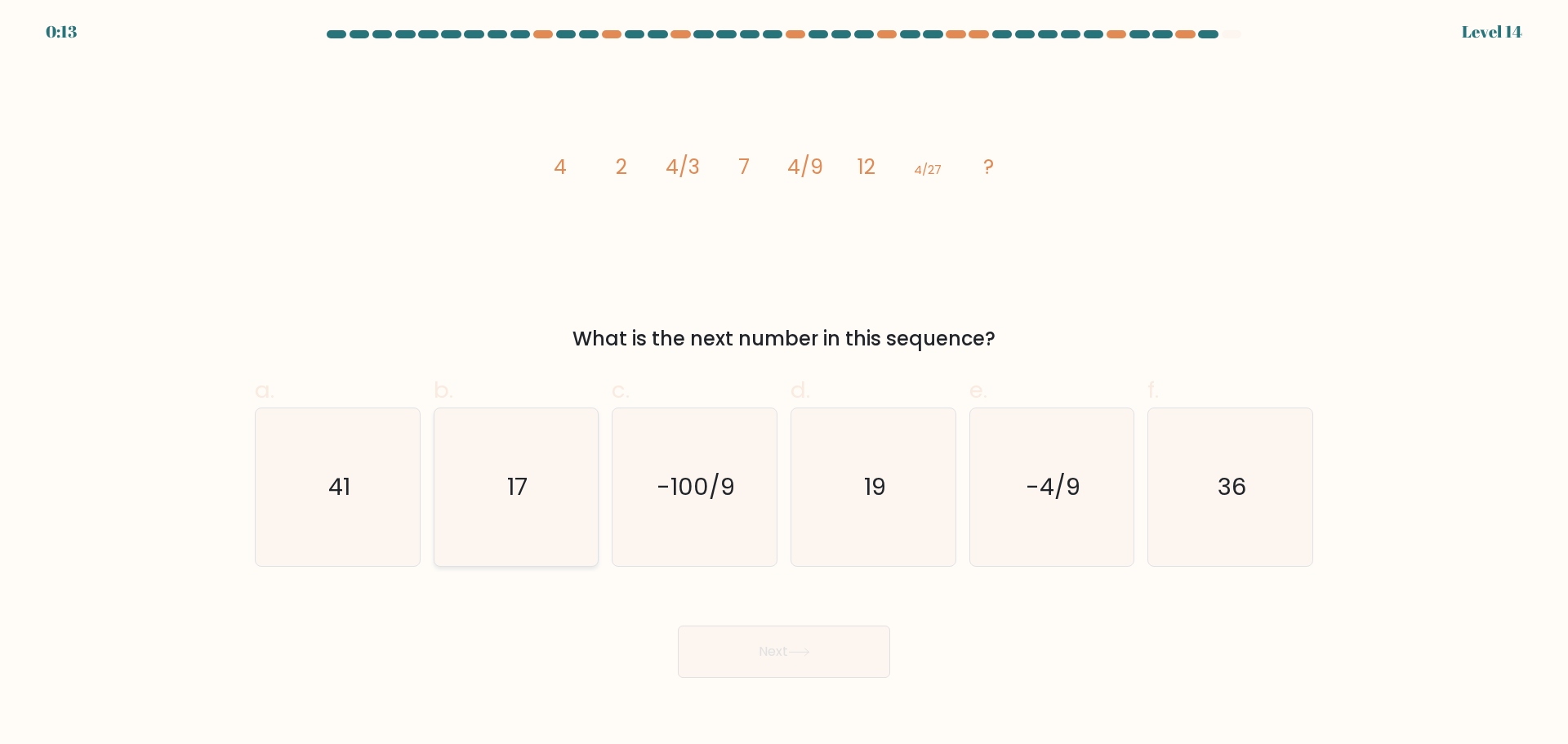
click at [514, 500] on text "17" at bounding box center [517, 486] width 20 height 32
click at [784, 383] on input "b. 17" at bounding box center [784, 378] width 1 height 11
radio input "true"
click at [794, 648] on icon at bounding box center [798, 652] width 22 height 9
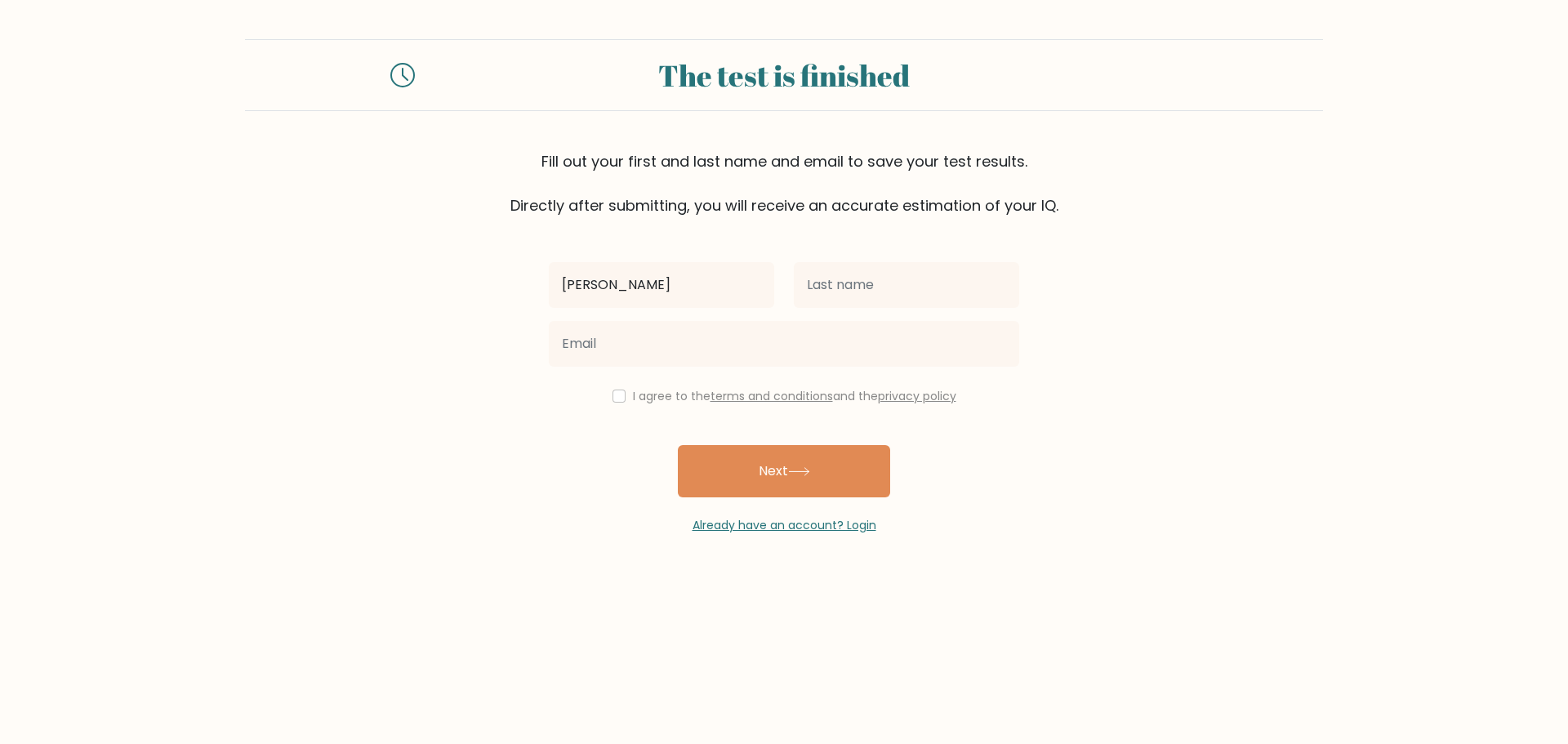
type input "[PERSON_NAME]"
click at [883, 294] on input "text" at bounding box center [906, 285] width 225 height 46
type input "castle"
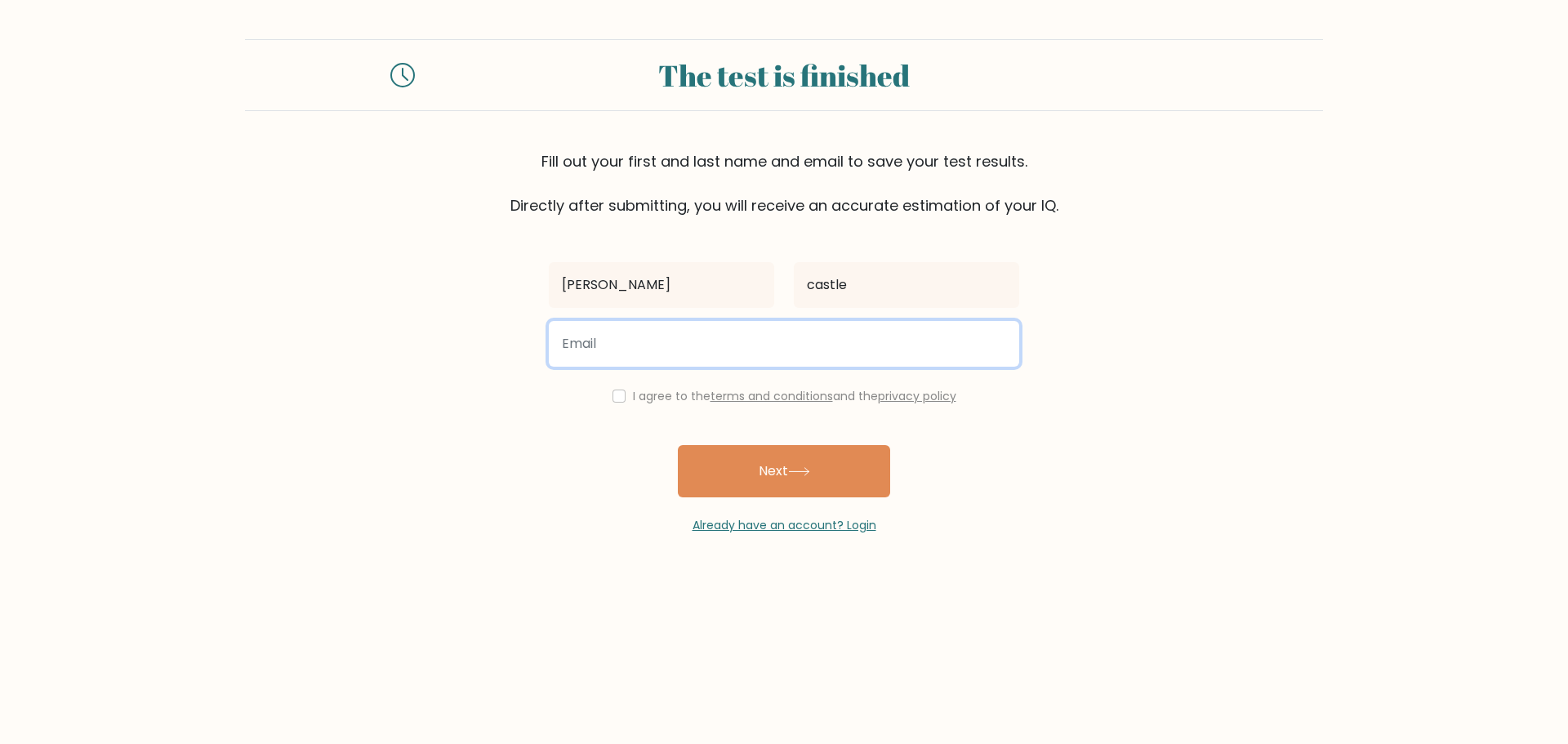
click at [955, 331] on input "email" at bounding box center [783, 344] width 470 height 46
type input "[EMAIL_ADDRESS][DOMAIN_NAME]"
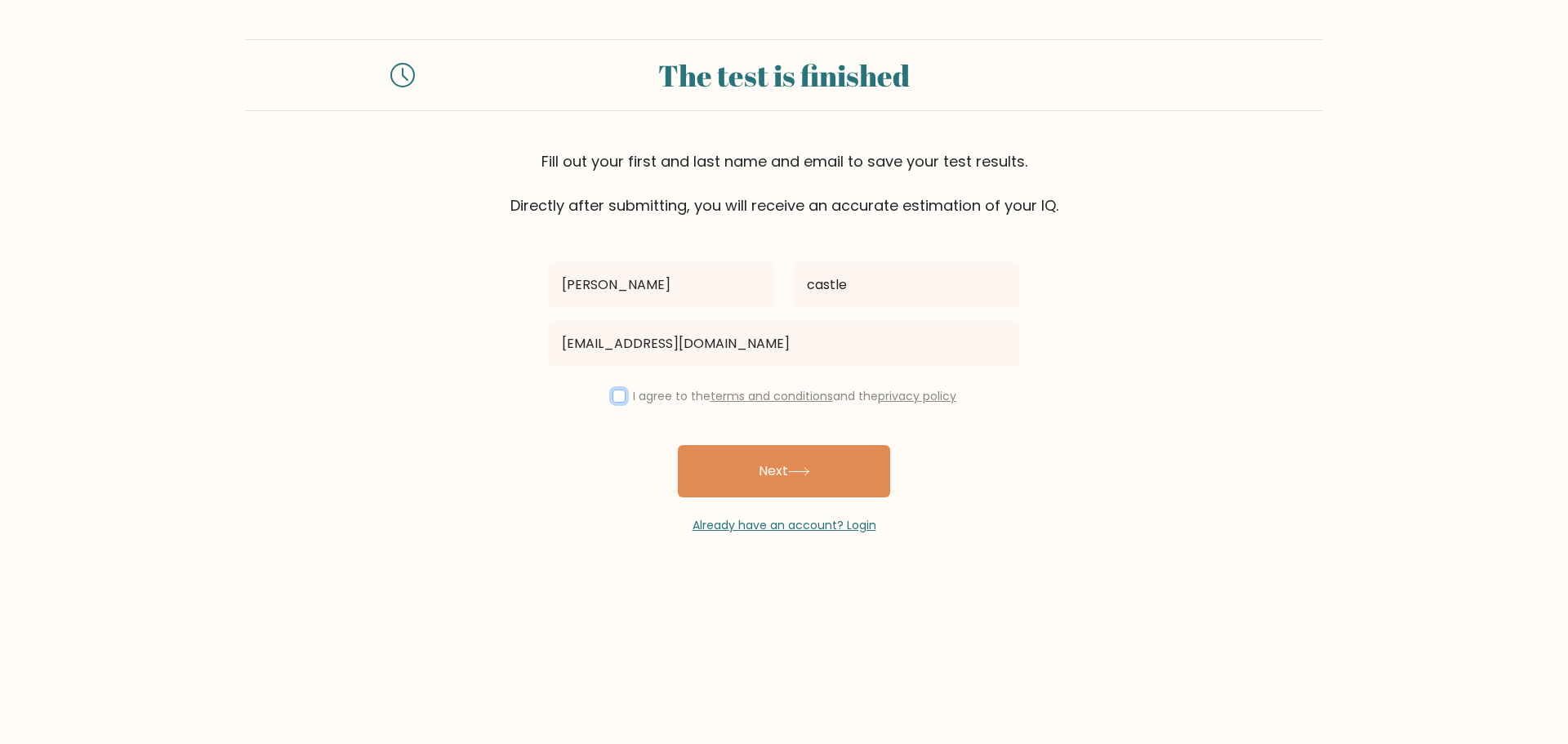
click at [618, 397] on input "checkbox" at bounding box center [618, 396] width 13 height 13
checkbox input "true"
click at [755, 478] on button "Next" at bounding box center [784, 471] width 212 height 53
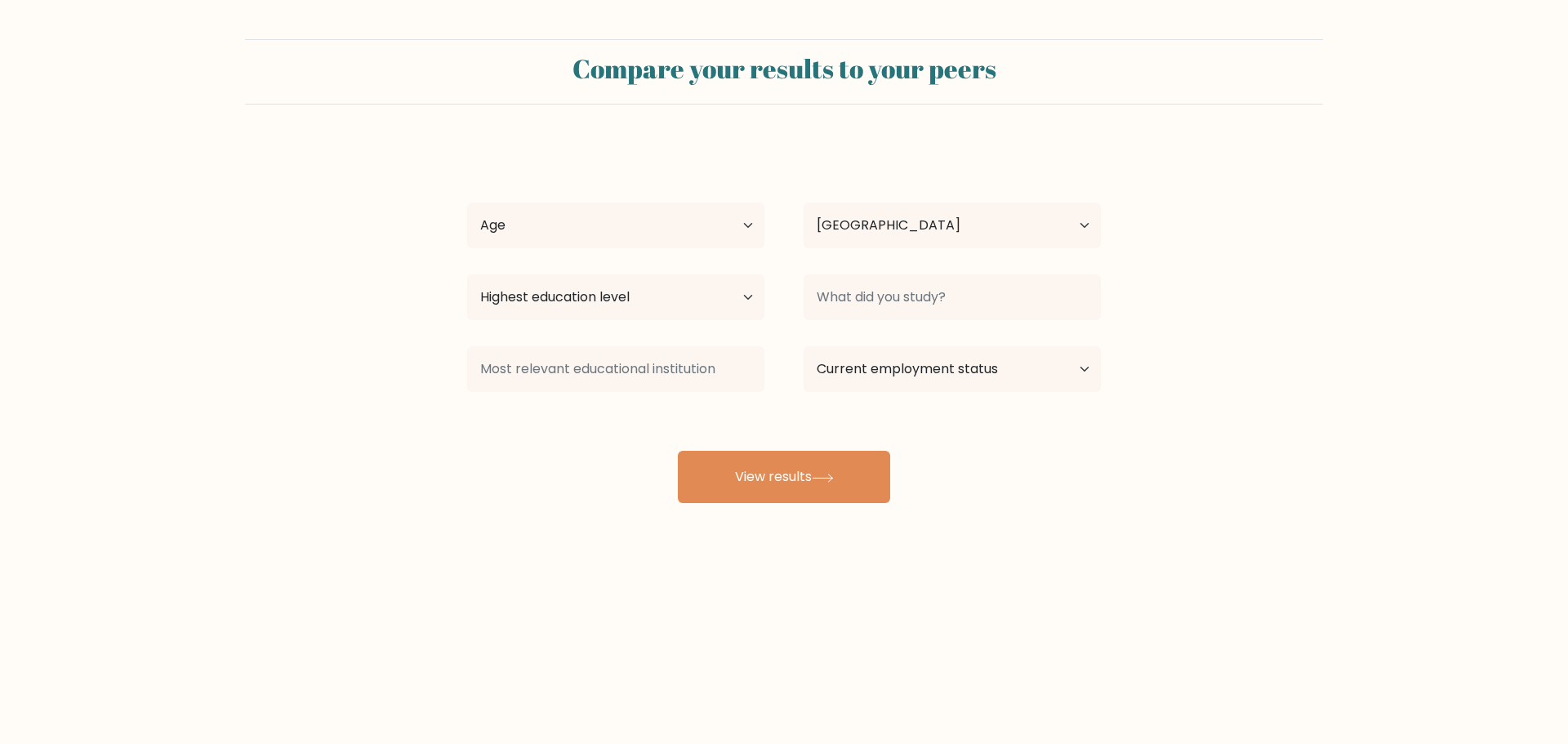
select select "IN"
drag, startPoint x: 643, startPoint y: 239, endPoint x: 667, endPoint y: 213, distance: 35.4
click at [643, 239] on select "Age Under [DEMOGRAPHIC_DATA] [DEMOGRAPHIC_DATA] [DEMOGRAPHIC_DATA] [DEMOGRAPHIC…" at bounding box center [615, 225] width 297 height 46
select select "min_18"
click at [467, 202] on select "Age Under [DEMOGRAPHIC_DATA] [DEMOGRAPHIC_DATA] [DEMOGRAPHIC_DATA] [DEMOGRAPHIC…" at bounding box center [615, 225] width 297 height 46
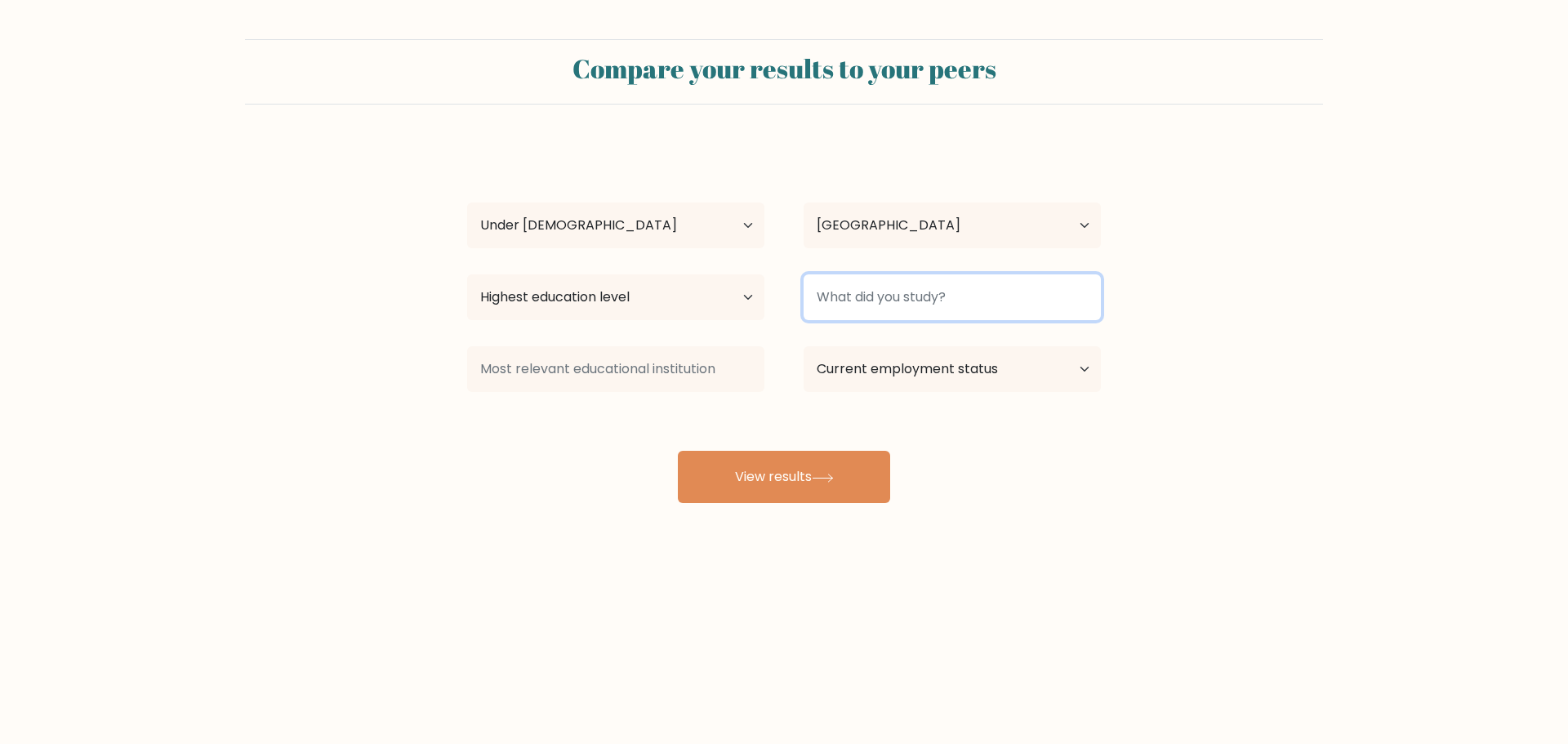
click at [900, 320] on input at bounding box center [951, 297] width 297 height 46
type input "d"
type input "dihntegration"
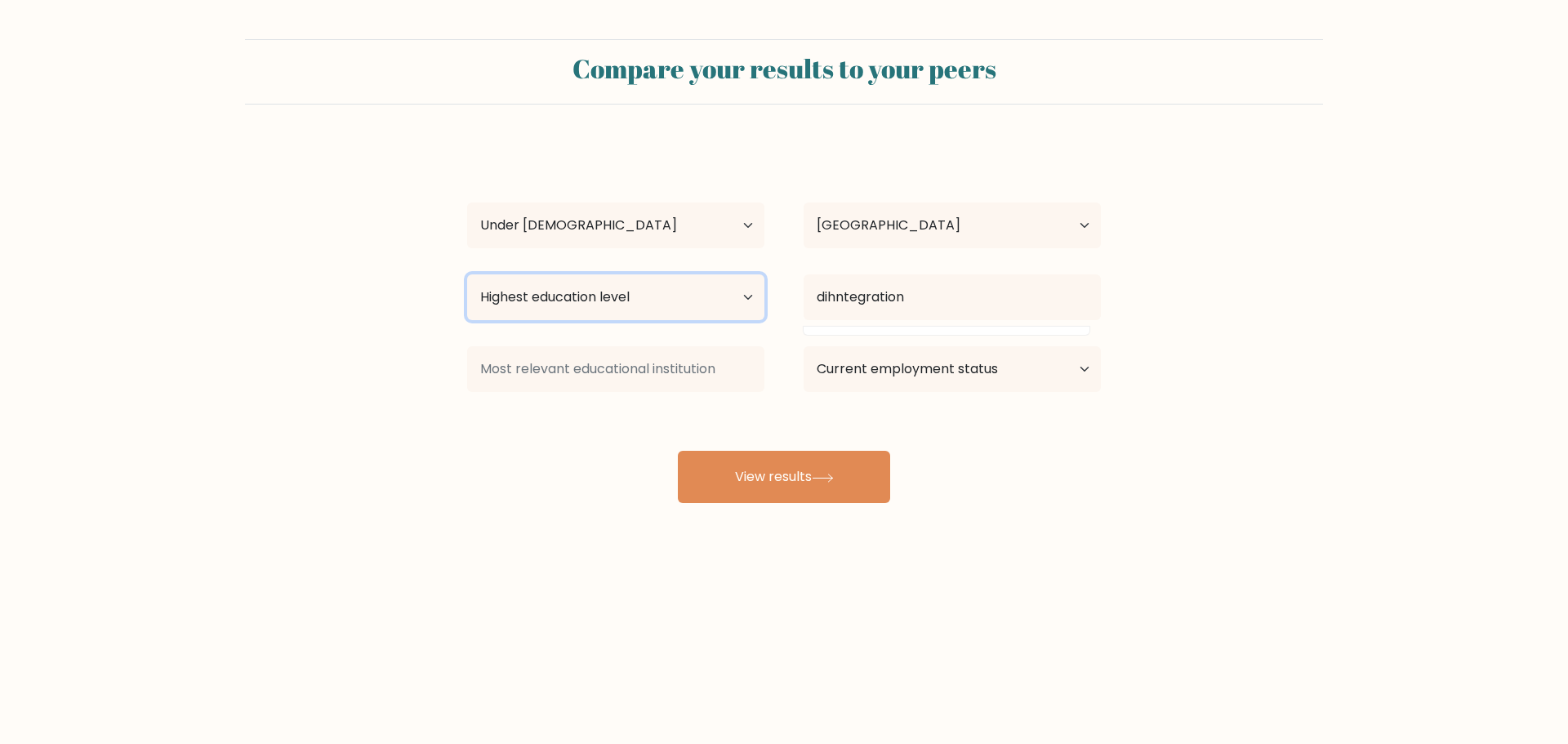
click at [724, 307] on select "Highest education level No schooling Primary Lower Secondary Upper Secondary Oc…" at bounding box center [615, 297] width 297 height 46
select select "upper_secondary"
click at [467, 274] on select "Highest education level No schooling Primary Lower Secondary Upper Secondary Oc…" at bounding box center [615, 297] width 297 height 46
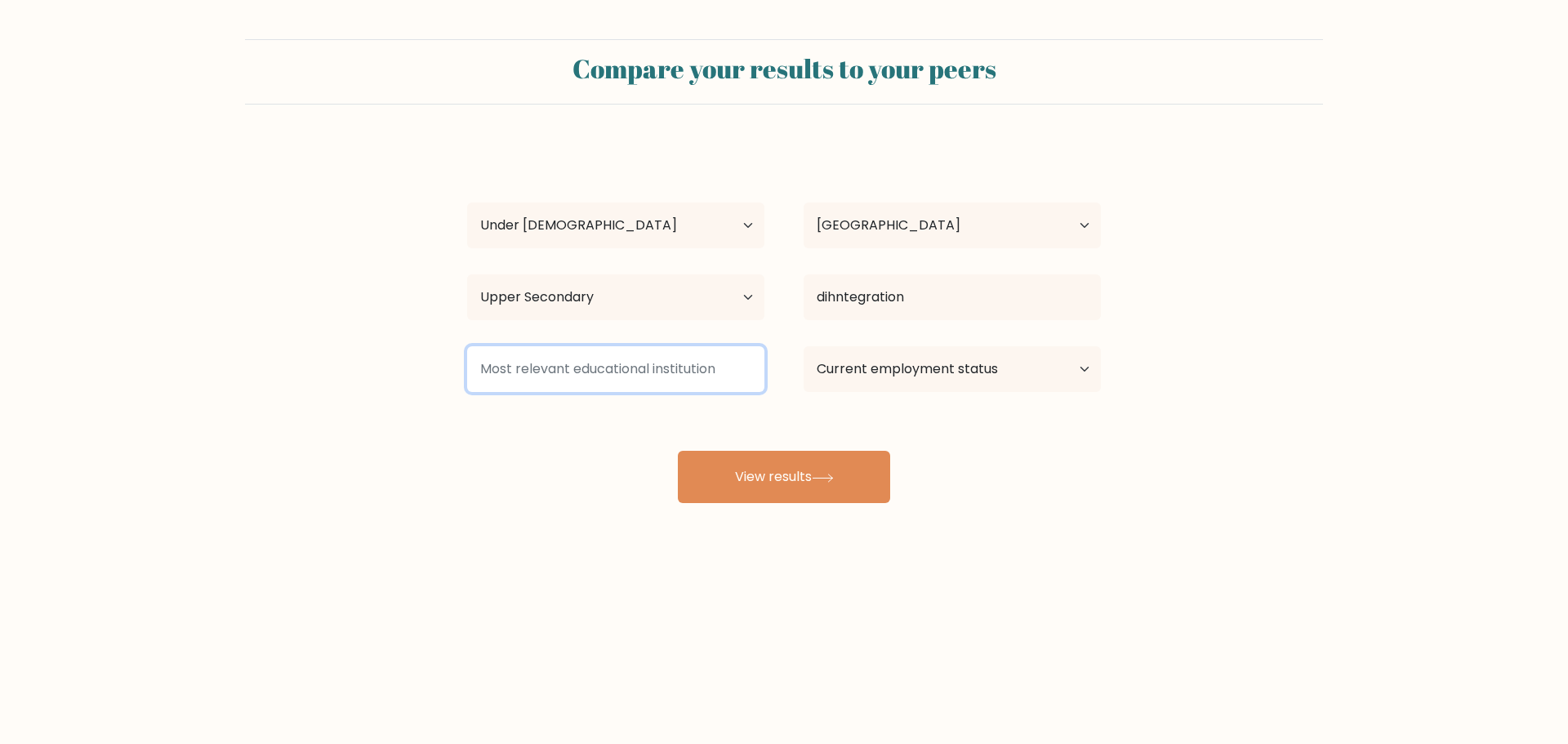
click at [694, 368] on input at bounding box center [615, 369] width 297 height 46
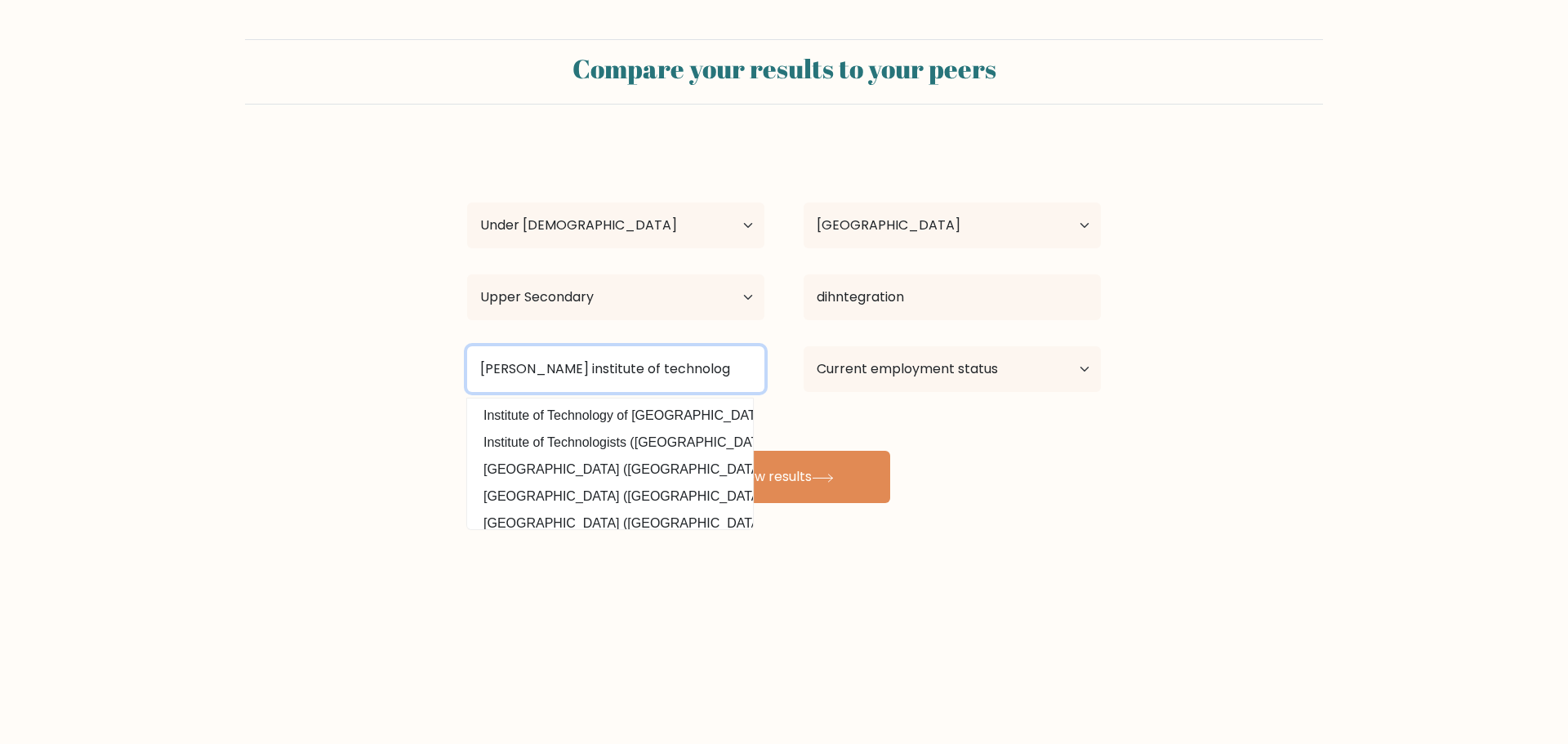
type input "[PERSON_NAME] institute of technology"
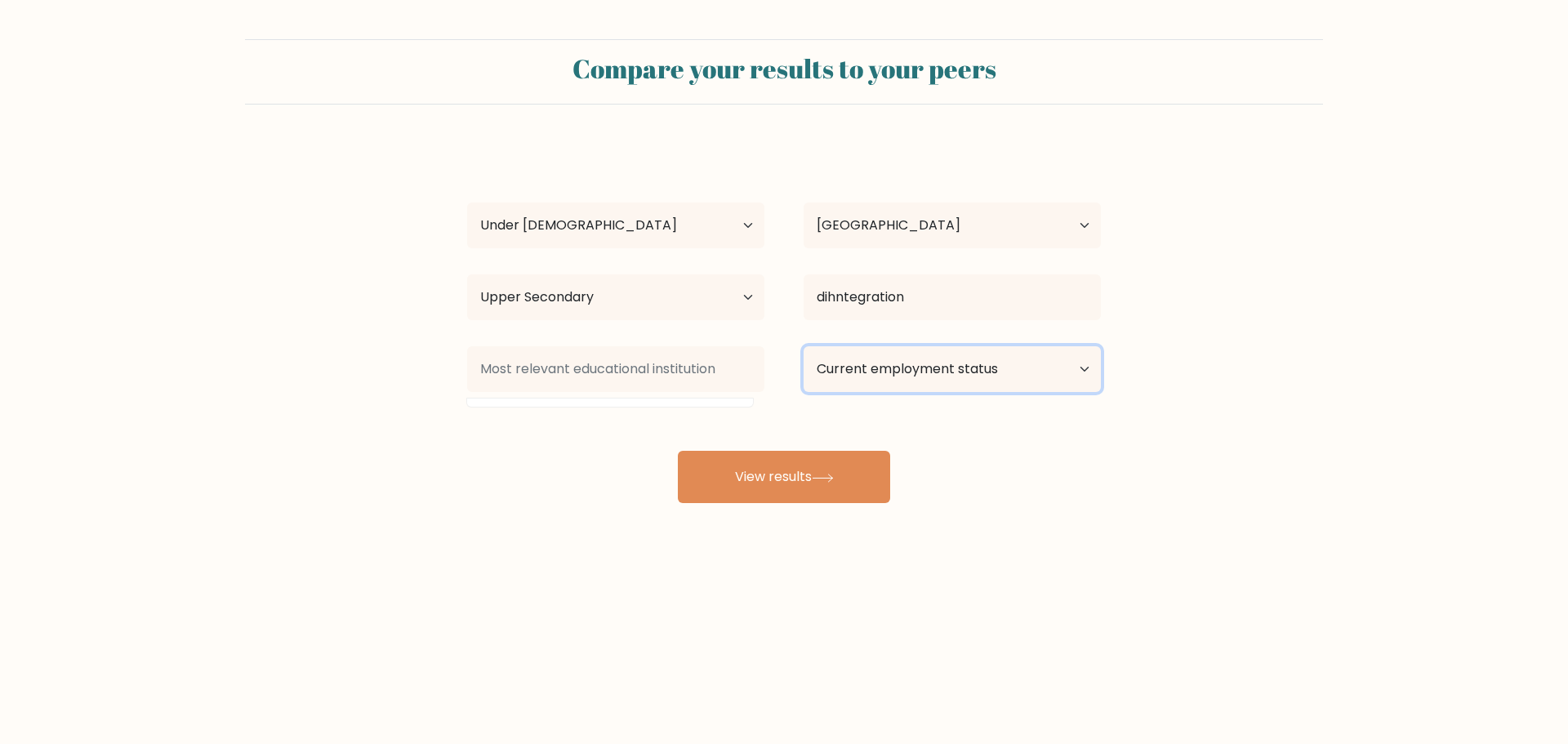
click at [1005, 371] on select "Current employment status Employed Student Retired Other / prefer not to answer" at bounding box center [951, 369] width 297 height 46
select select "student"
click at [803, 346] on select "Current employment status Employed Student Retired Other / prefer not to answer" at bounding box center [951, 369] width 297 height 46
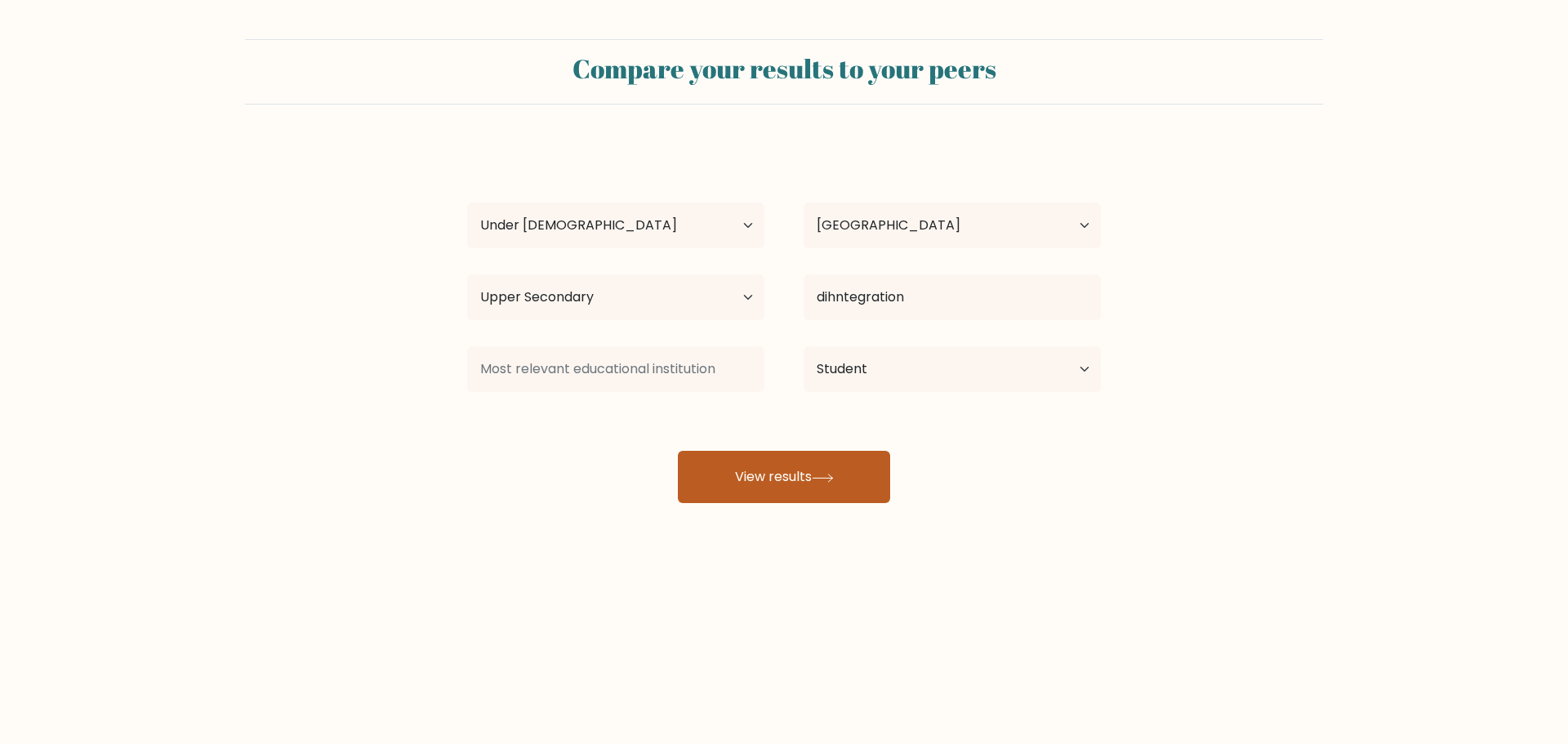
click at [758, 457] on button "View results" at bounding box center [784, 477] width 212 height 53
click at [727, 265] on div "[PERSON_NAME] Age Under [DEMOGRAPHIC_DATA] [DEMOGRAPHIC_DATA] [DEMOGRAPHIC_DATA…" at bounding box center [784, 323] width 653 height 359
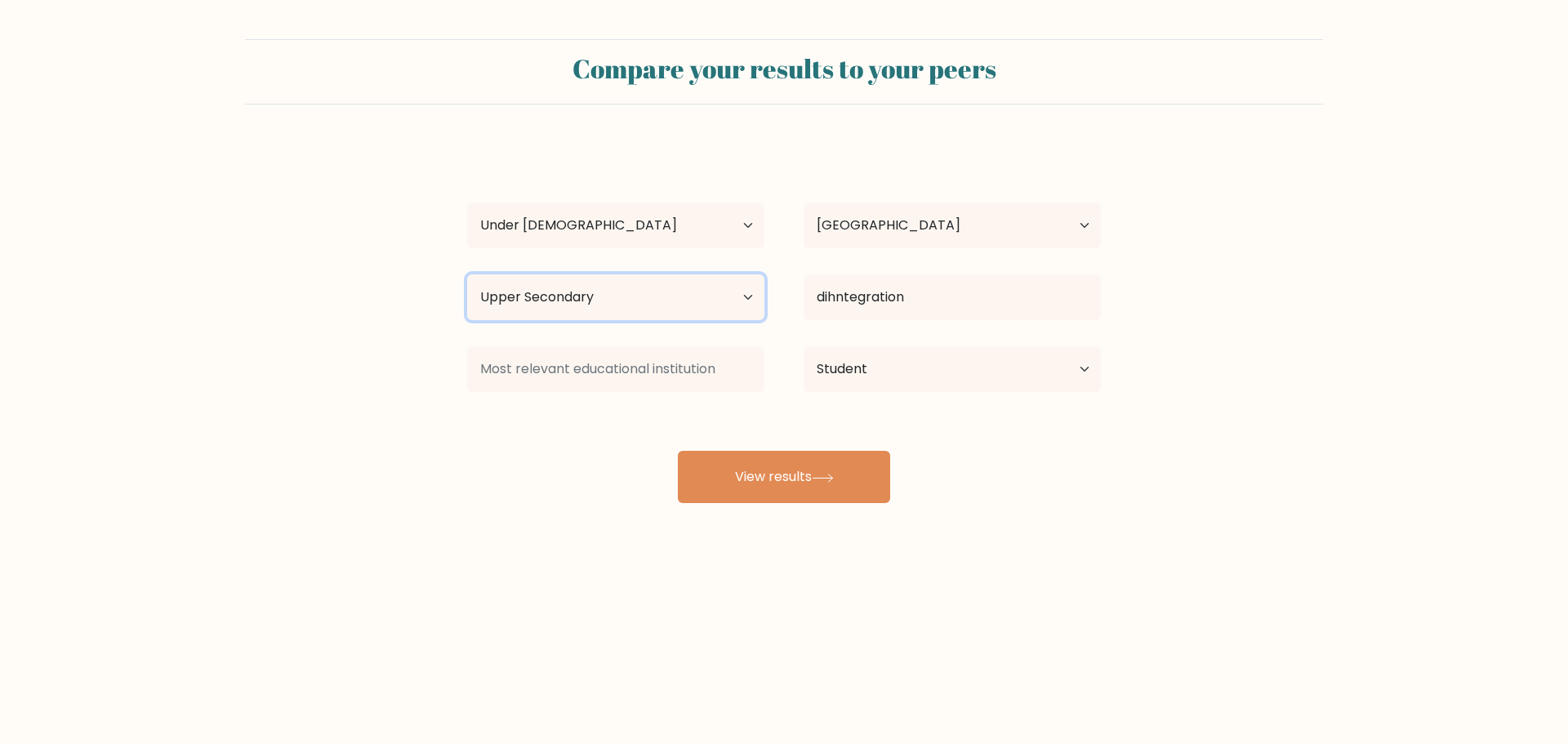
click at [709, 301] on select "Highest education level No schooling Primary Lower Secondary Upper Secondary Oc…" at bounding box center [615, 297] width 297 height 46
click at [467, 274] on select "Highest education level No schooling Primary Lower Secondary Upper Secondary Oc…" at bounding box center [615, 297] width 297 height 46
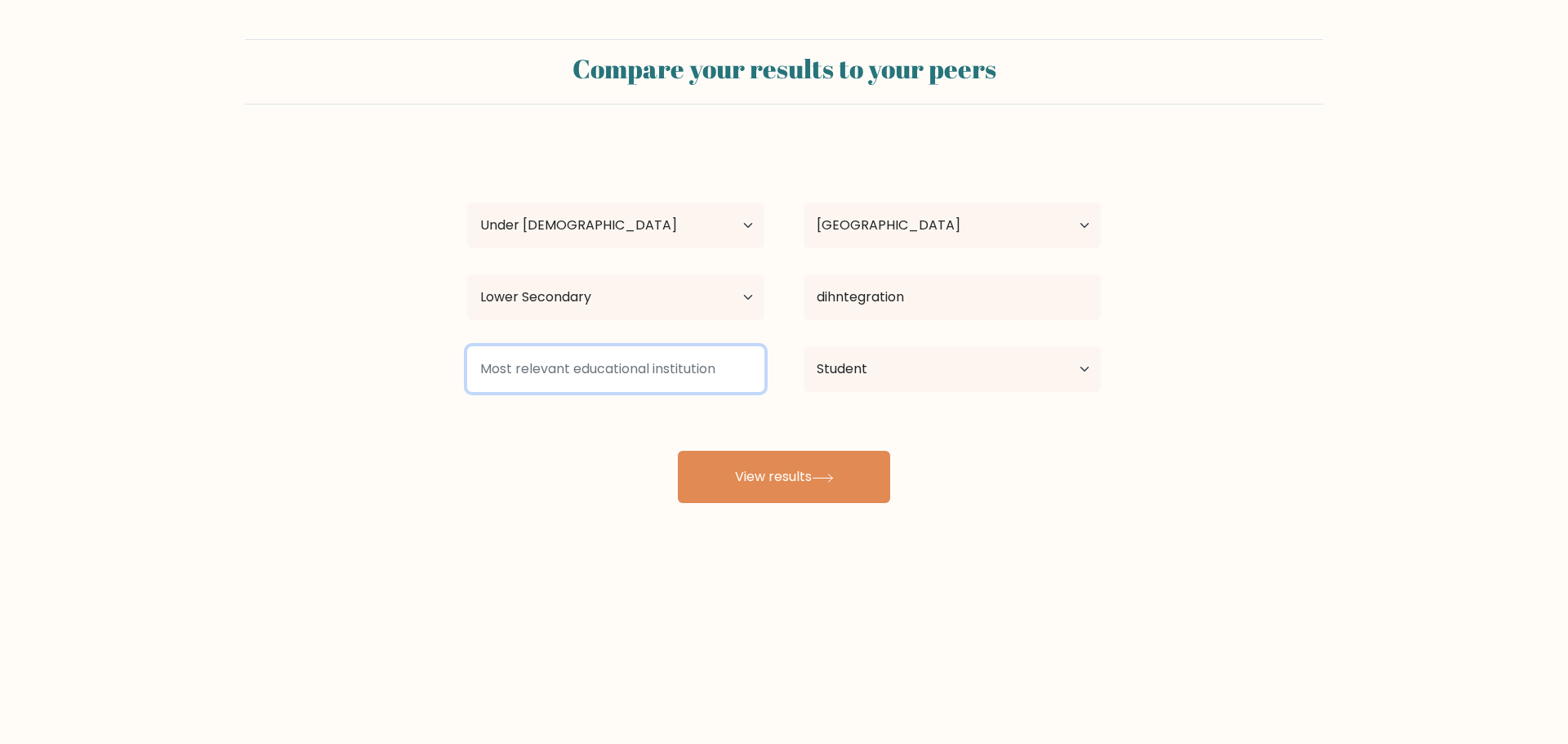
click at [567, 372] on input at bounding box center [615, 369] width 297 height 46
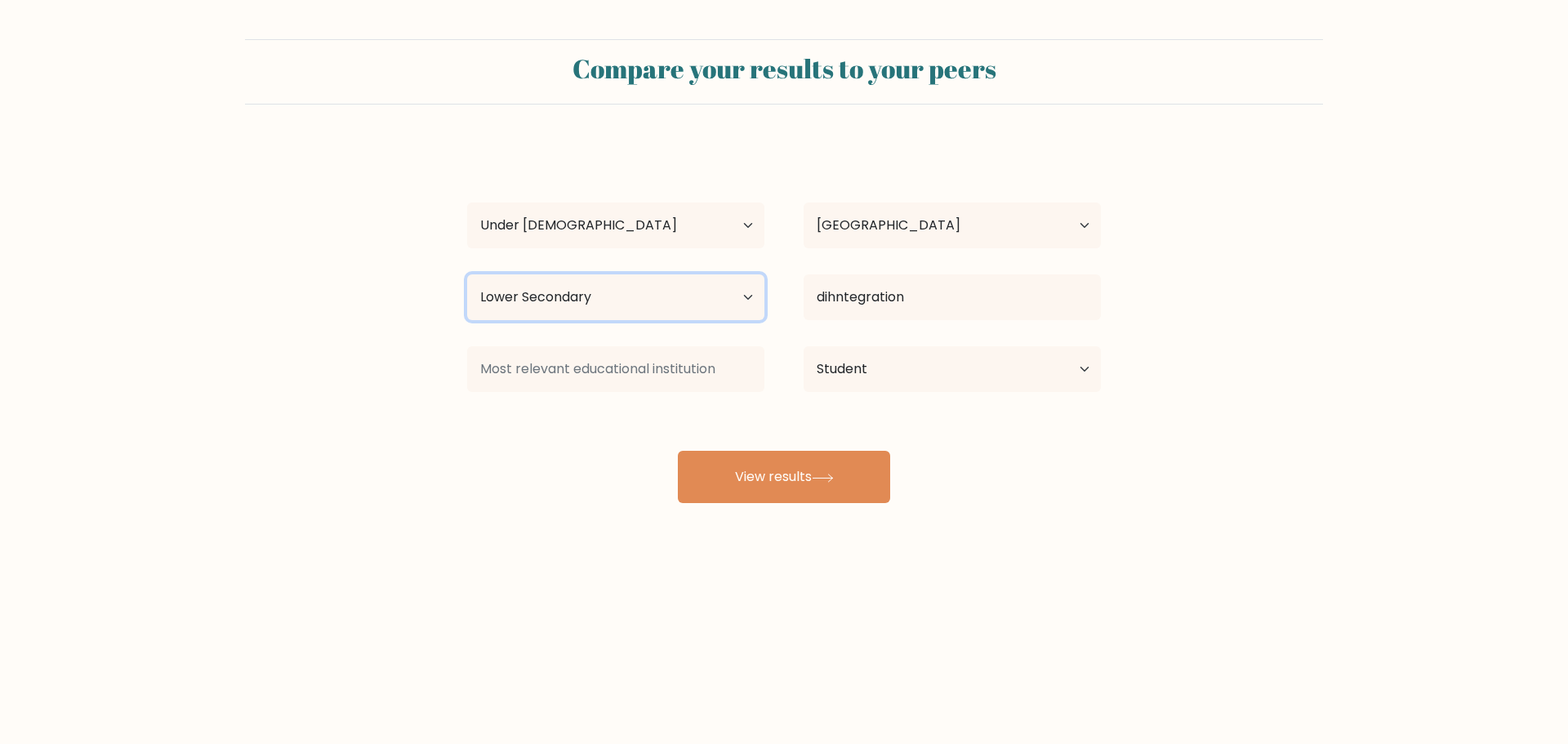
click at [667, 312] on select "Highest education level No schooling Primary Lower Secondary Upper Secondary Oc…" at bounding box center [615, 297] width 297 height 46
select select "upper_secondary"
click at [467, 274] on select "Highest education level No schooling Primary Lower Secondary Upper Secondary Oc…" at bounding box center [615, 297] width 297 height 46
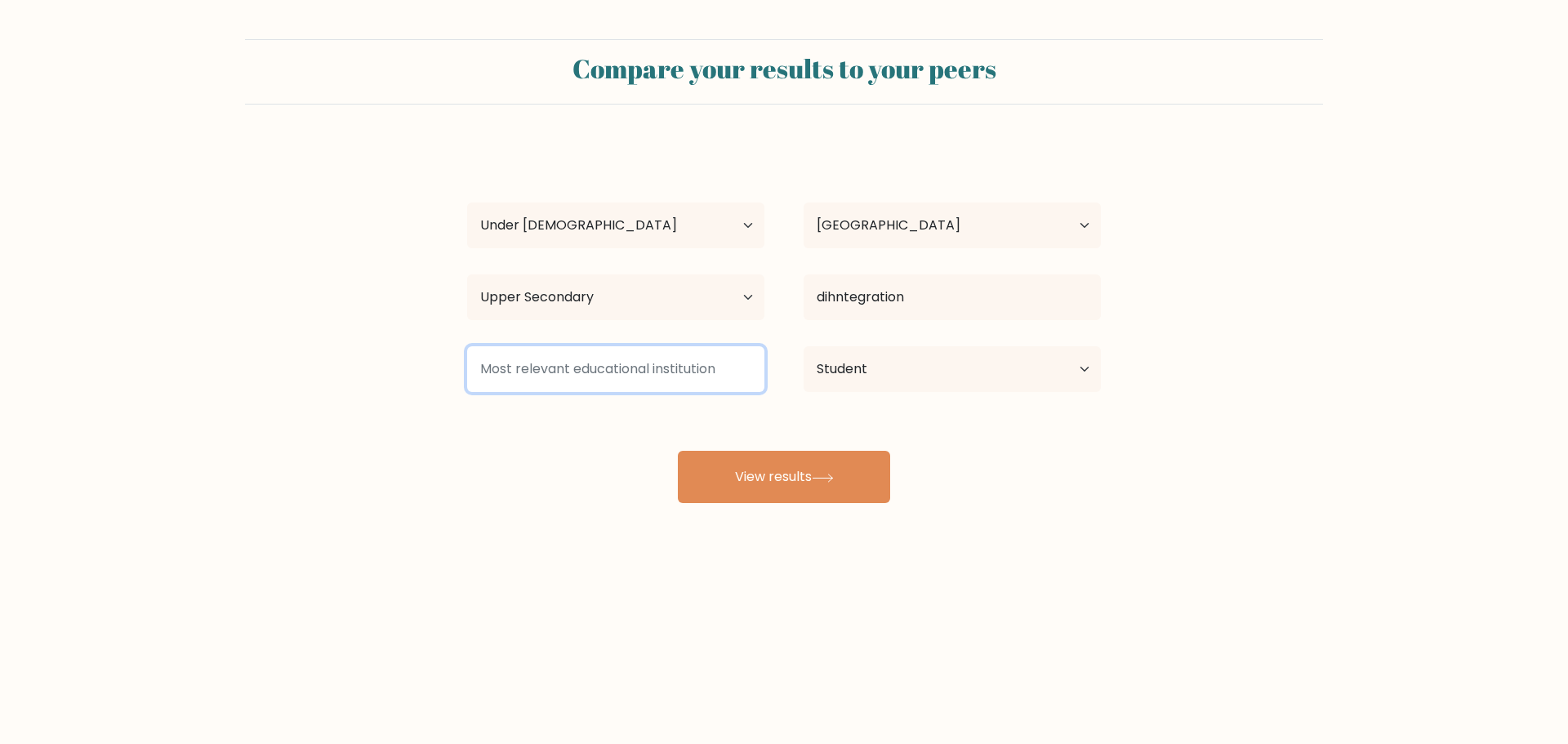
click at [635, 370] on input at bounding box center [615, 369] width 297 height 46
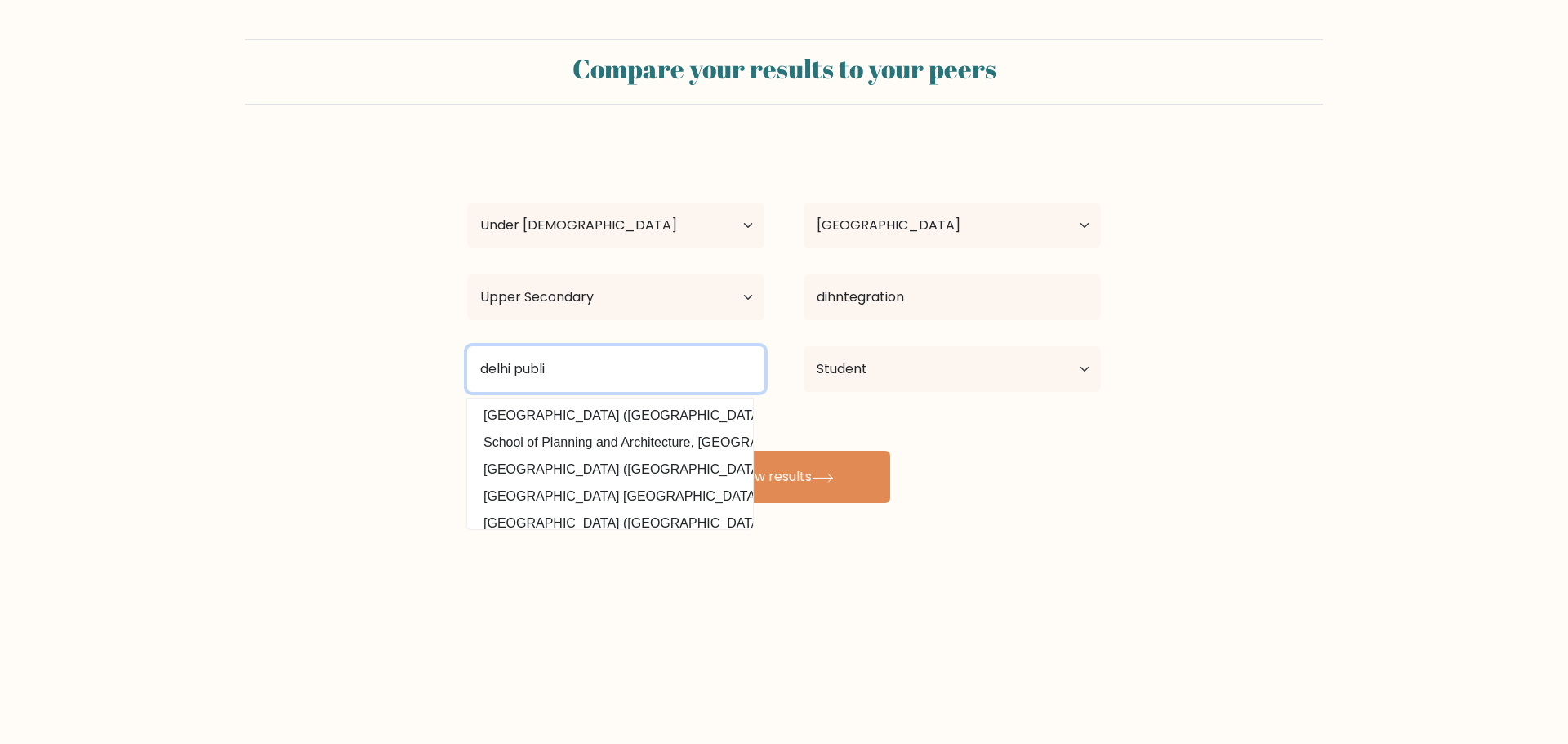
type input "delhi public"
type input "gandhi medical"
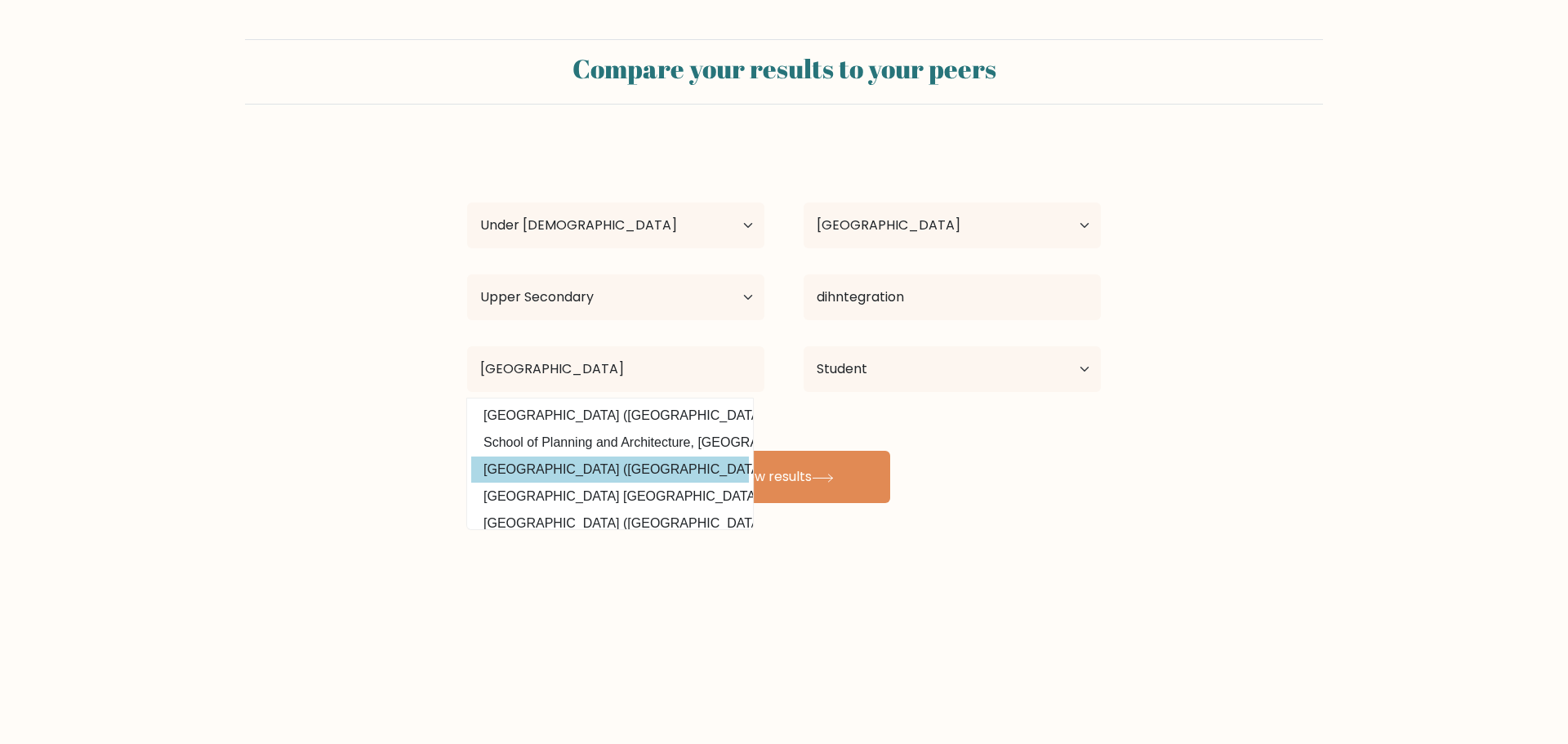
click at [650, 471] on option "Delhi Technological University (India)" at bounding box center [610, 470] width 278 height 26
type input "[GEOGRAPHIC_DATA]"
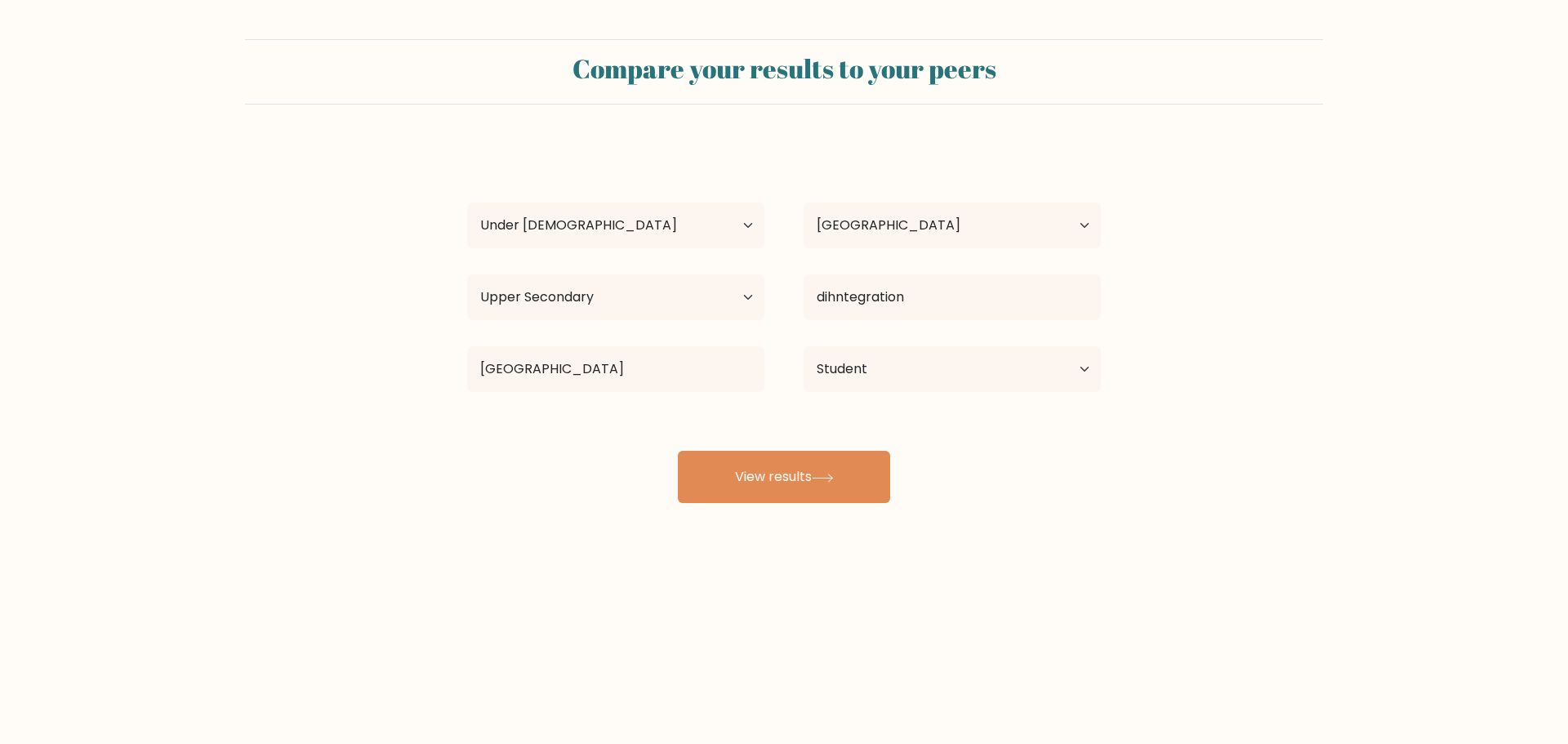
drag, startPoint x: 817, startPoint y: 483, endPoint x: 847, endPoint y: 405, distance: 83.6
click at [816, 483] on button "View results" at bounding box center [784, 477] width 212 height 53
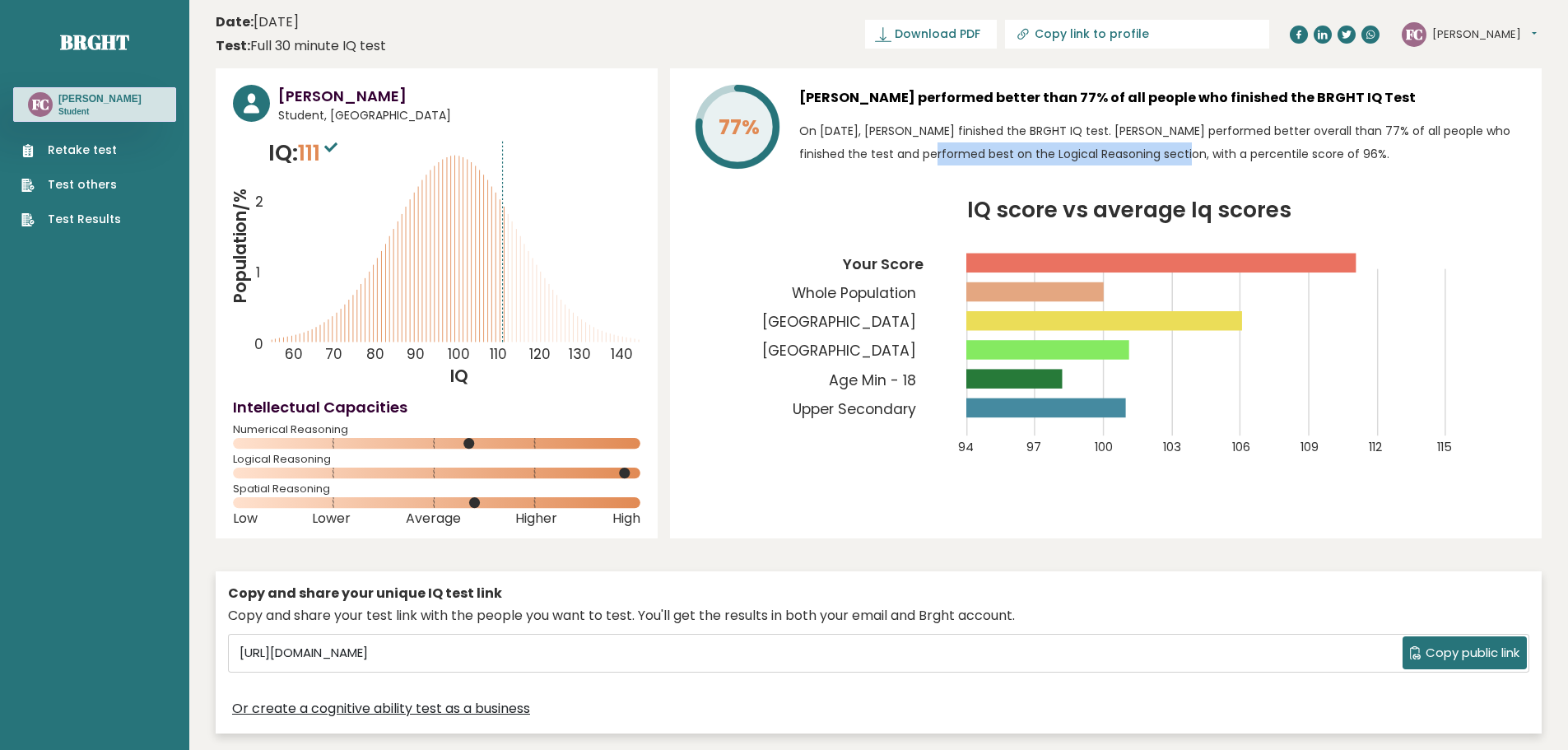
drag, startPoint x: 875, startPoint y: 155, endPoint x: 1088, endPoint y: 147, distance: 213.2
click at [1088, 147] on p "On [DATE], [PERSON_NAME] finished the BRGHT IQ test. [PERSON_NAME] performed be…" at bounding box center [1161, 142] width 725 height 46
click at [877, 230] on icon "IQ score vs average Iq scores 94 97 100 103 106 109 112 115 Your Score Whole Po…" at bounding box center [1105, 337] width 837 height 276
